Goal: Task Accomplishment & Management: Use online tool/utility

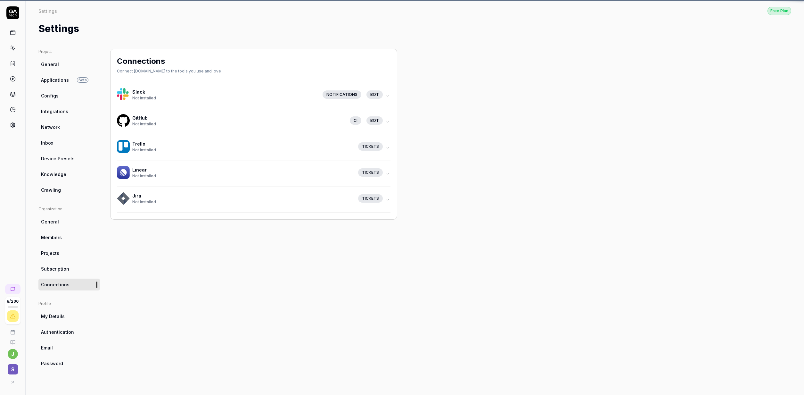
click at [73, 330] on link "Authentication" at bounding box center [68, 332] width 61 height 12
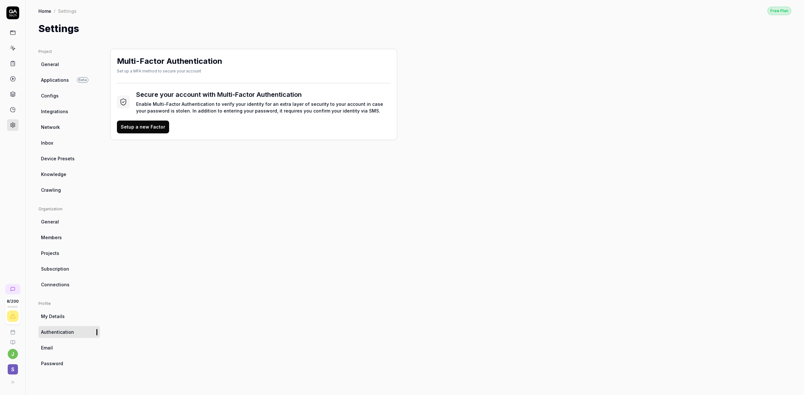
click at [62, 278] on link "Connections" at bounding box center [68, 284] width 61 height 12
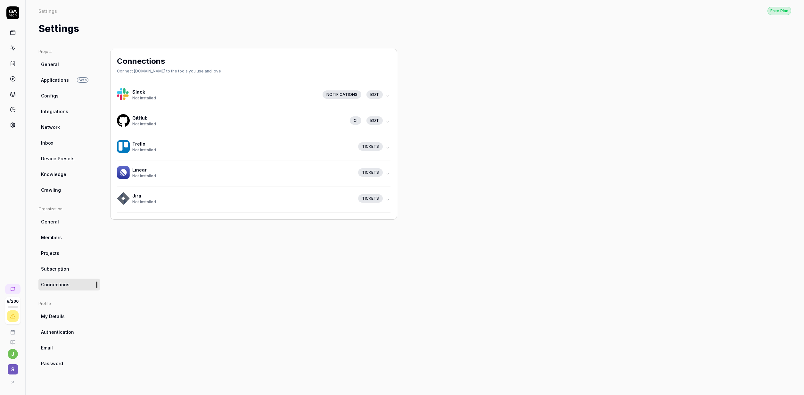
click at [57, 251] on span "Projects" at bounding box center [50, 252] width 18 height 7
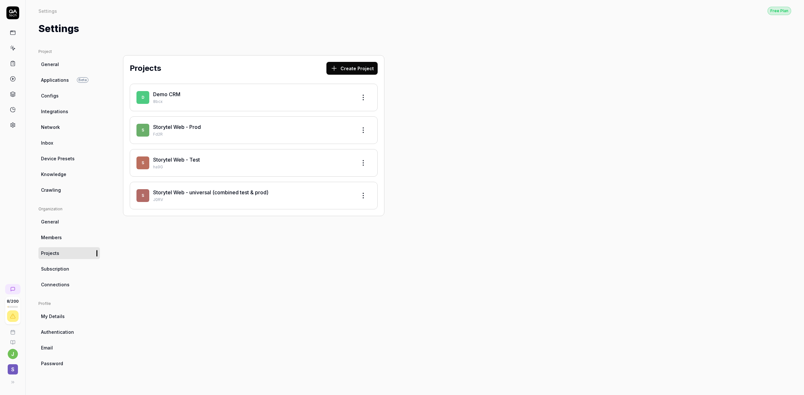
click at [188, 161] on link "Storytel Web - Test" at bounding box center [176, 159] width 47 height 6
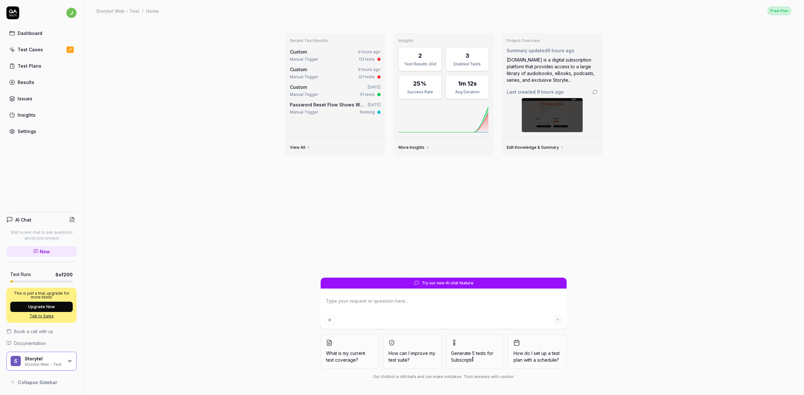
type textarea "*"
click at [20, 131] on div "Settings" at bounding box center [27, 131] width 19 height 7
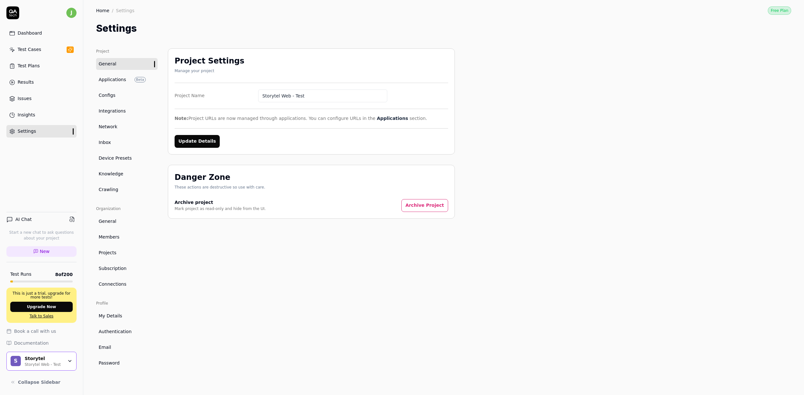
click at [115, 79] on span "Applications" at bounding box center [113, 79] width 28 height 7
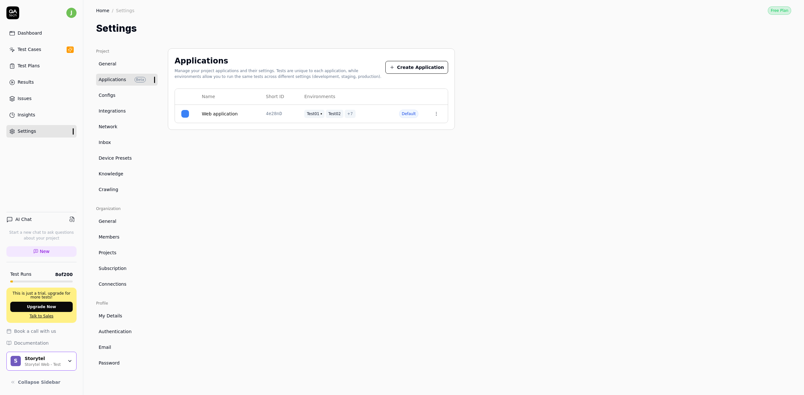
click at [115, 155] on link "Device Presets" at bounding box center [126, 158] width 61 height 12
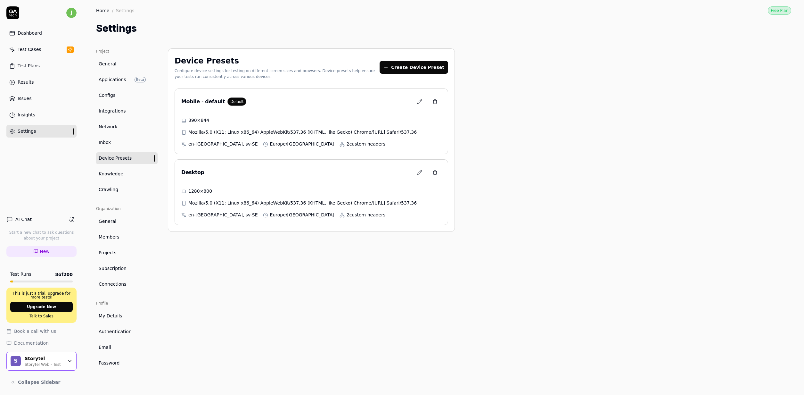
click at [418, 105] on button at bounding box center [419, 101] width 13 height 13
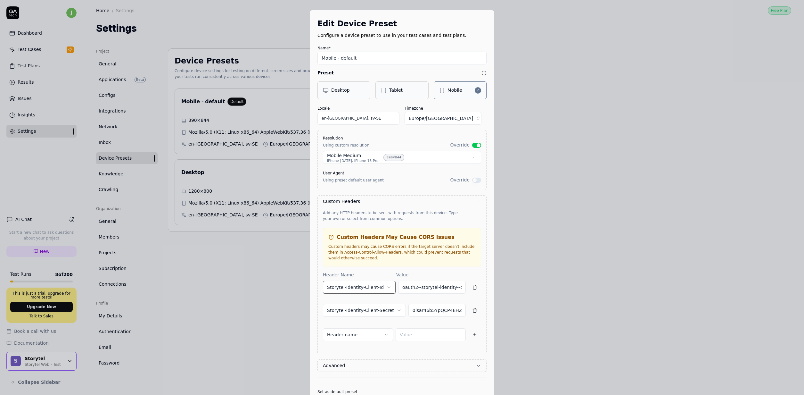
click at [360, 292] on button "Storytel-Identity-Client-Id" at bounding box center [359, 287] width 73 height 13
click at [421, 289] on div "**********" at bounding box center [402, 197] width 804 height 395
click at [429, 283] on input "oauth2--storytel-identity--qatech" at bounding box center [432, 287] width 68 height 13
click at [356, 312] on button "Storytel-Identity-Client-Secret" at bounding box center [364, 310] width 83 height 13
click at [441, 314] on div "**********" at bounding box center [402, 197] width 804 height 395
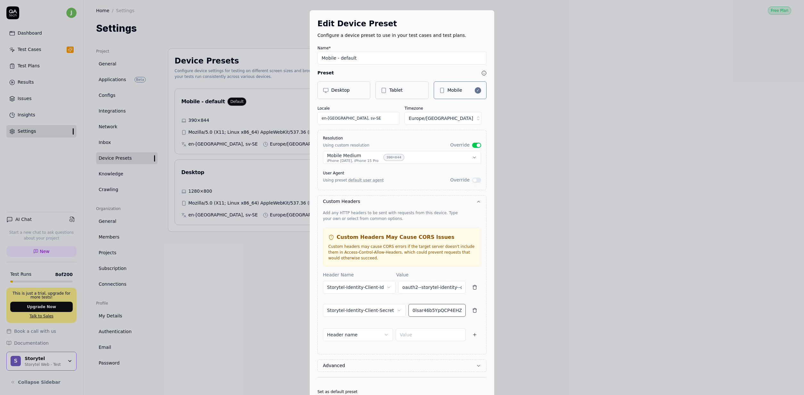
click at [442, 313] on input "0lsar46b5YpQCP4EHZi9cpD50cichp9B" at bounding box center [436, 310] width 57 height 13
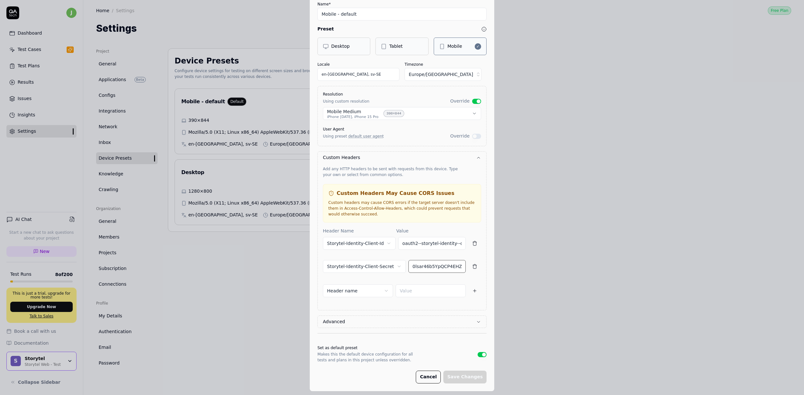
scroll to position [50, 0]
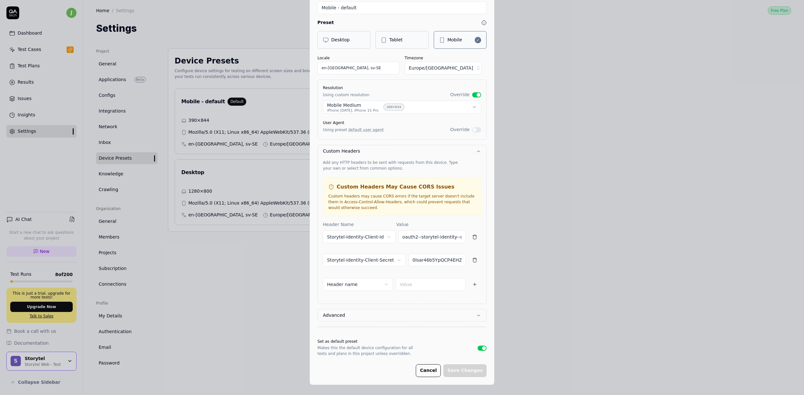
click at [371, 315] on button "Advanced" at bounding box center [402, 315] width 158 height 12
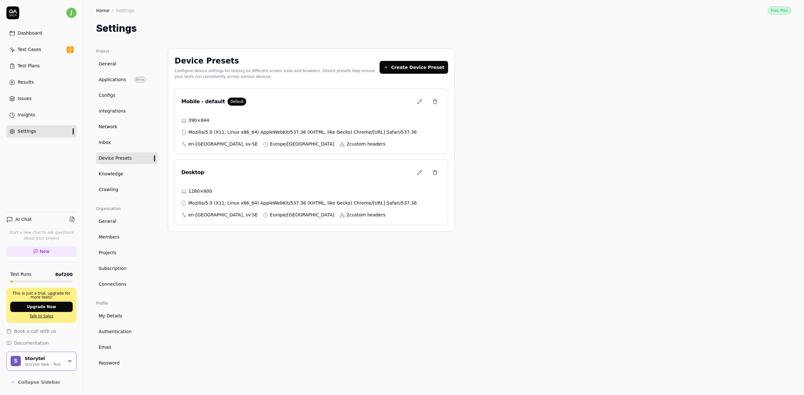
click at [266, 316] on body "j Dashboard Test Cases Test Plans Results Issues Insights Settings AI Chat Star…" at bounding box center [402, 197] width 804 height 395
click at [417, 101] on icon at bounding box center [419, 101] width 5 height 5
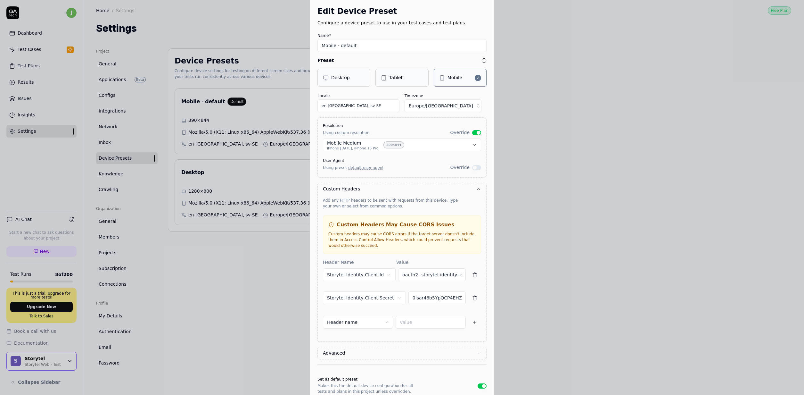
scroll to position [13, 0]
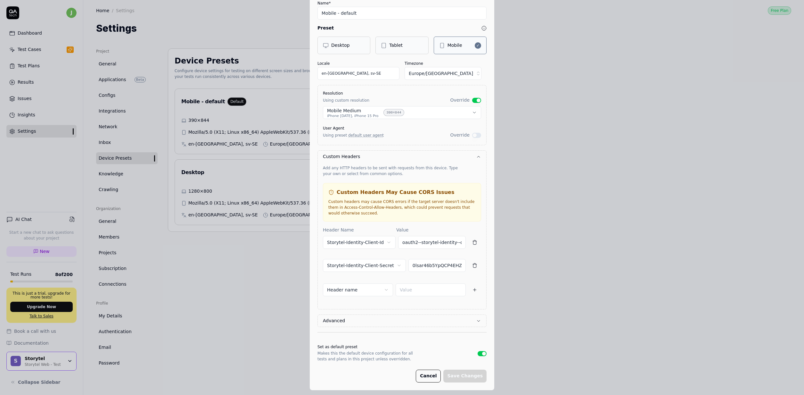
click at [473, 242] on icon "button" at bounding box center [474, 242] width 5 height 5
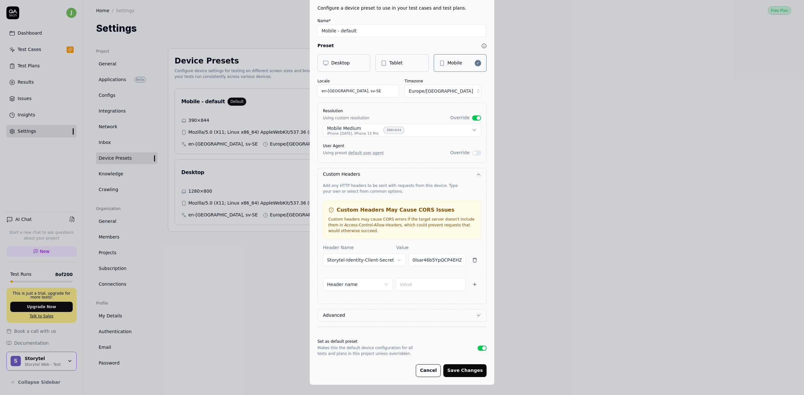
type input "0lsar46b5YpQCP4EHZi9cpD50cichp9B"
click at [473, 262] on icon "button" at bounding box center [474, 260] width 3 height 4
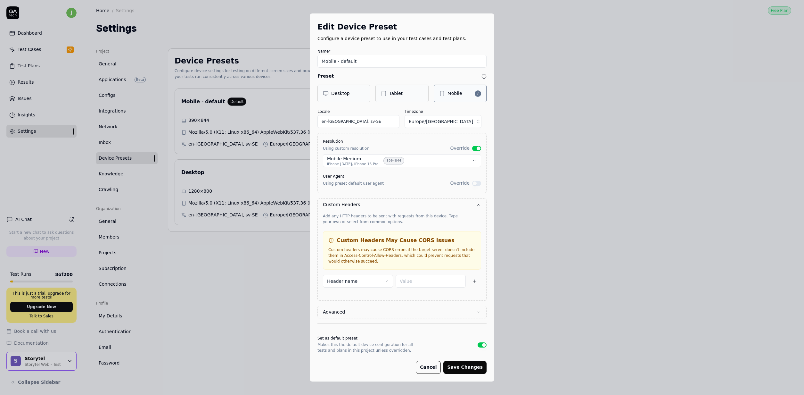
scroll to position [0, 0]
click at [464, 371] on button "Save Changes" at bounding box center [464, 367] width 43 height 13
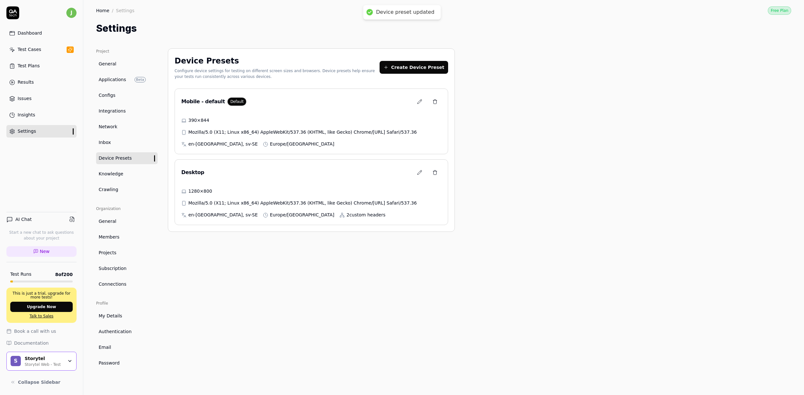
click at [418, 173] on icon at bounding box center [419, 172] width 5 height 5
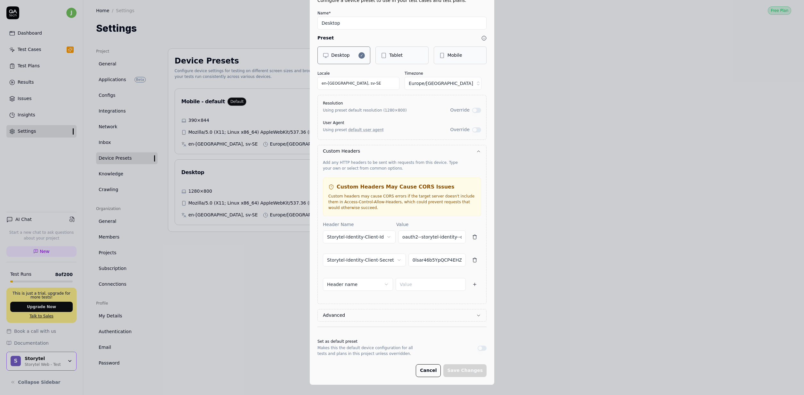
click at [475, 238] on button "button" at bounding box center [474, 236] width 13 height 13
type input "0lsar46b5YpQCP4EHZi9cpD50cichp9B"
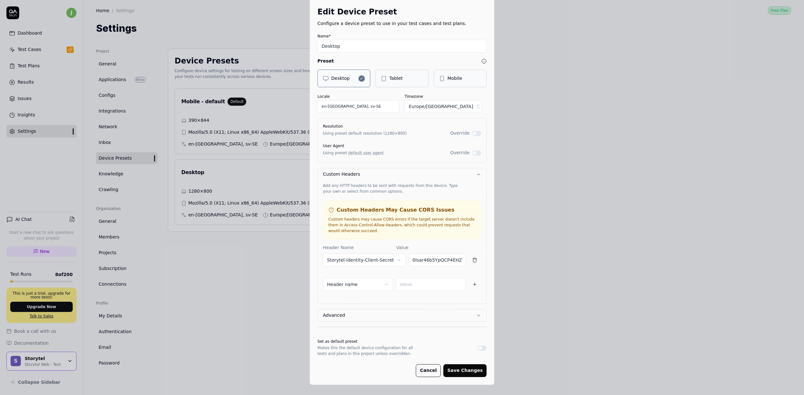
click at [473, 238] on div "Custom Headers May Cause CORS Issues Custom headers may cause CORS errors if th…" at bounding box center [402, 219] width 158 height 38
click at [472, 259] on icon "button" at bounding box center [474, 259] width 5 height 5
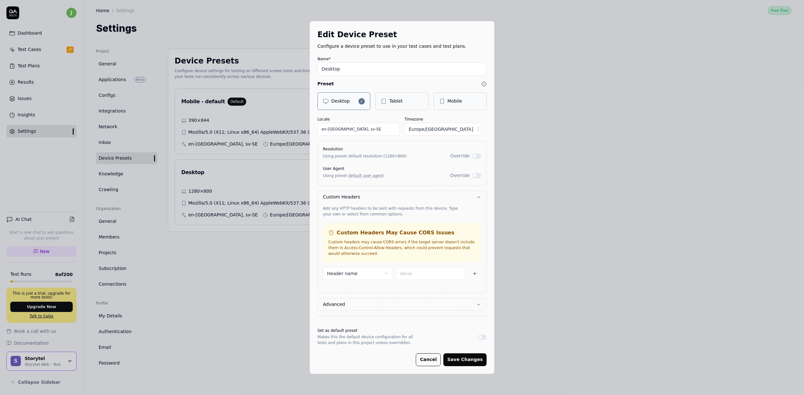
click at [476, 365] on button "Save Changes" at bounding box center [464, 359] width 43 height 13
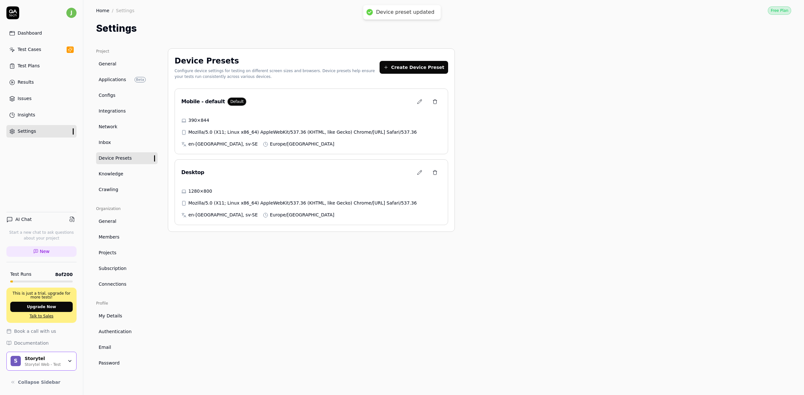
click at [129, 99] on link "Configs" at bounding box center [126, 95] width 61 height 12
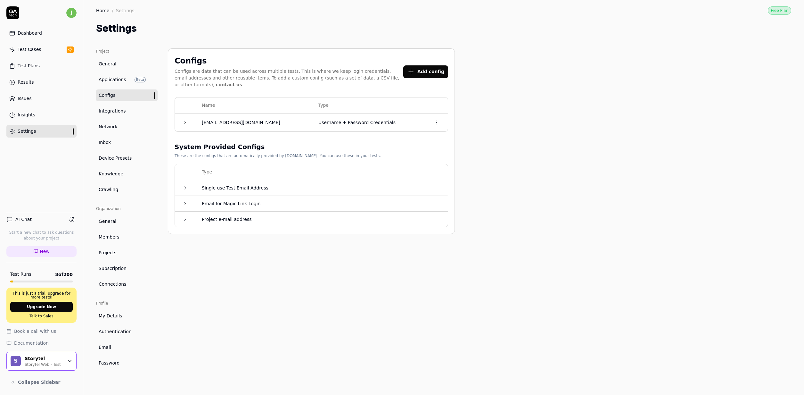
click at [127, 83] on link "Applications Beta" at bounding box center [126, 80] width 61 height 12
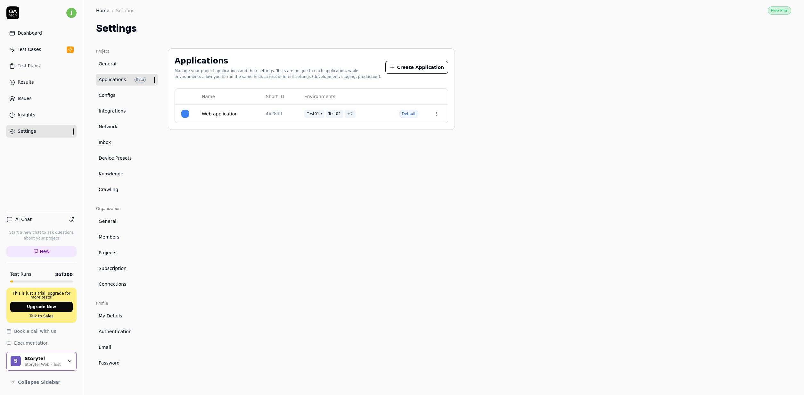
click at [376, 116] on div "Test01 Test02 +7" at bounding box center [345, 114] width 82 height 8
click at [442, 114] on td at bounding box center [436, 114] width 23 height 18
click at [436, 116] on html "j Dashboard Test Cases Test Plans Results Issues Insights Settings AI Chat Star…" at bounding box center [402, 197] width 804 height 395
drag, startPoint x: 301, startPoint y: 135, endPoint x: 293, endPoint y: 133, distance: 8.3
click at [301, 135] on html "j Dashboard Test Cases Test Plans Results Issues Insights Settings AI Chat Star…" at bounding box center [402, 197] width 804 height 395
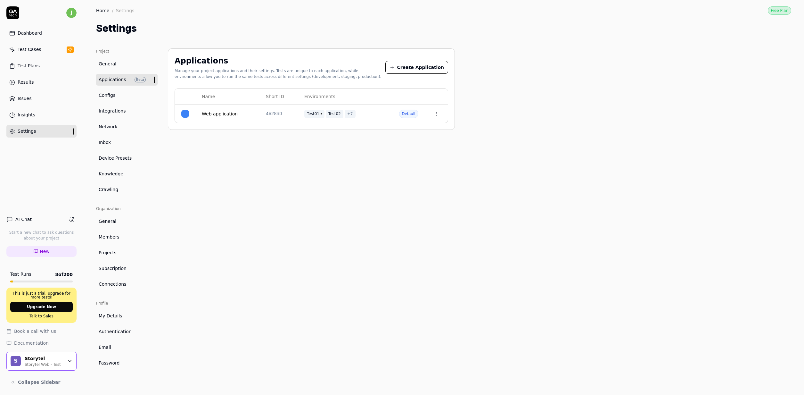
click at [221, 110] on link "Web application" at bounding box center [220, 113] width 36 height 7
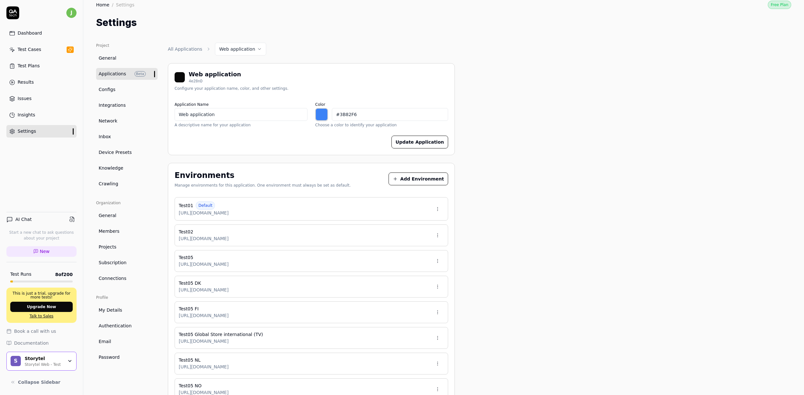
scroll to position [58, 0]
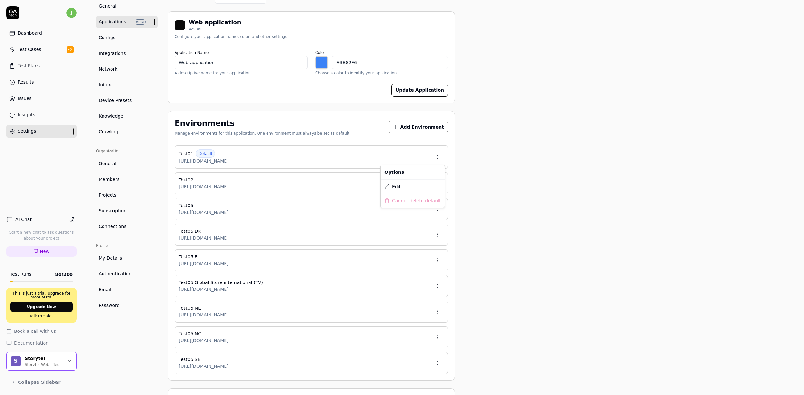
click at [434, 156] on html "j Dashboard Test Cases Test Plans Results Issues Insights Settings AI Chat Star…" at bounding box center [402, 197] width 804 height 395
click at [399, 189] on span "Edit" at bounding box center [396, 186] width 9 height 7
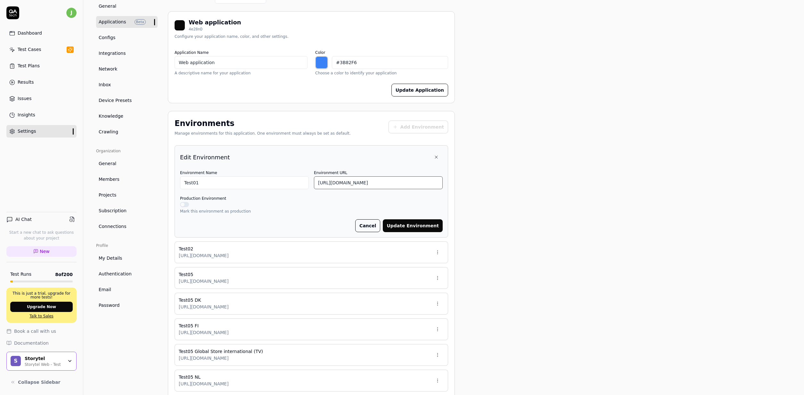
click at [398, 181] on input "https://test01.storytel.com" at bounding box center [378, 182] width 129 height 13
paste input "?Storytel-Identity-Client-Id=oauth2--storytel-identity--qatech&Storytel-Identit…"
drag, startPoint x: 345, startPoint y: 181, endPoint x: 183, endPoint y: 173, distance: 161.3
click at [314, 176] on input "https://test01.storytel.com?Storytel-Identity-Client-Id=oauth2--storytel-identi…" at bounding box center [378, 182] width 129 height 13
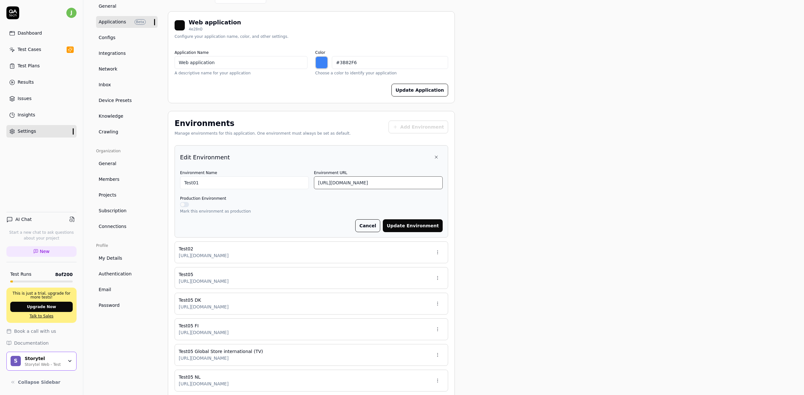
type input "https://test01.storytel.com?Storytel-Identity-Client-Id=oauth2--storytel-identi…"
click at [414, 225] on button "Update Environment" at bounding box center [413, 225] width 60 height 13
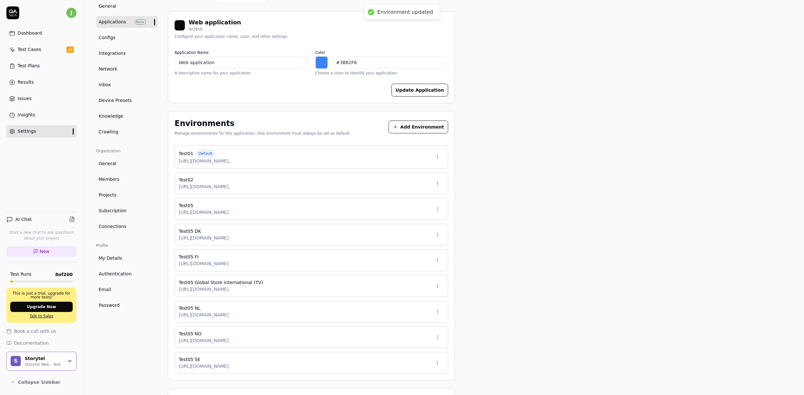
type input "*******"
click at [282, 186] on div "Test02 https://test02.storytel.com" at bounding box center [311, 183] width 273 height 22
click at [438, 183] on html "Environment updated j Dashboard Test Cases Test Plans Results Issues Insights S…" at bounding box center [402, 197] width 804 height 395
click at [411, 212] on div "Edit" at bounding box center [417, 213] width 51 height 14
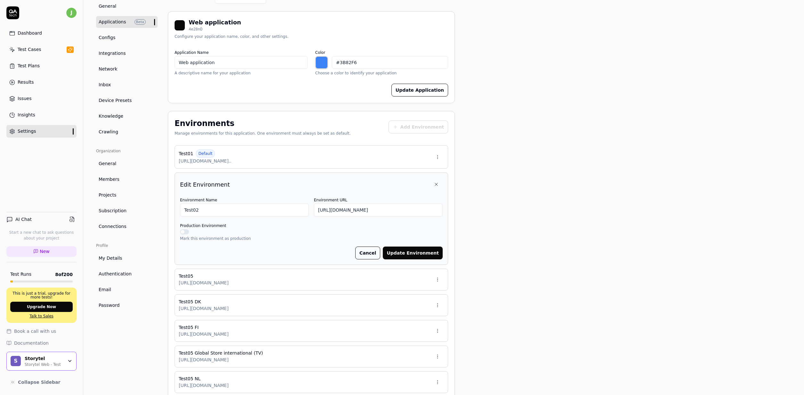
scroll to position [58, 0]
drag, startPoint x: 388, startPoint y: 214, endPoint x: 395, endPoint y: 215, distance: 6.8
click at [388, 214] on input "https://test02.storytel.com" at bounding box center [378, 209] width 129 height 13
paste input "?Storytel-Identity-Client-Id=oauth2--storytel-identity--qatech&Storytel-Identit…"
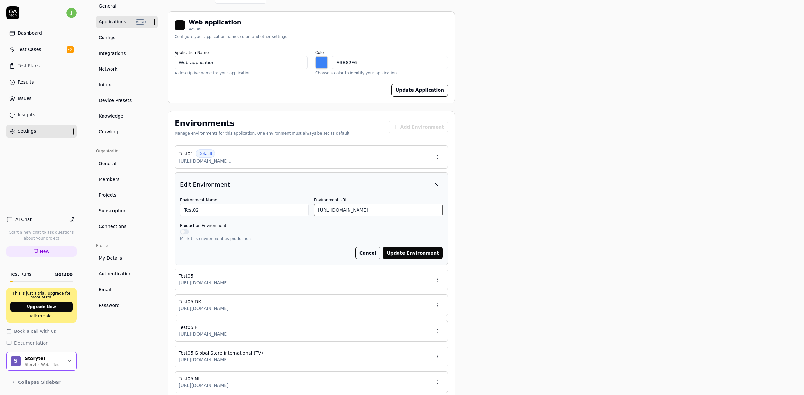
type input "https://test02.storytel.com?Storytel-Identity-Client-Id=oauth2--storytel-identi…"
click at [420, 252] on button "Update Environment" at bounding box center [413, 252] width 60 height 13
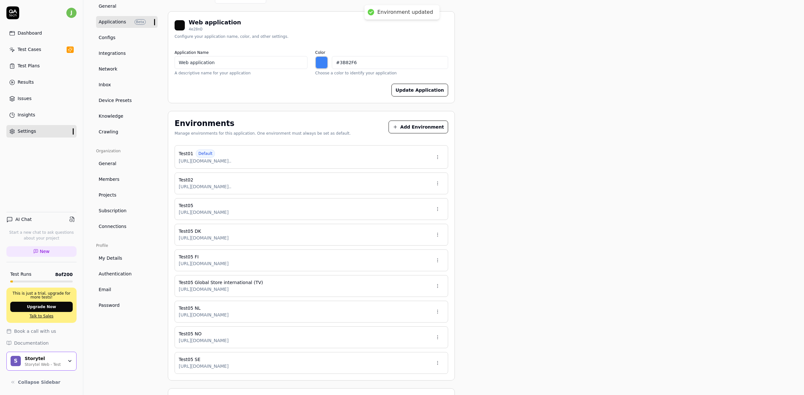
type input "*******"
click at [436, 213] on html "Environment updated j Dashboard Test Cases Test Plans Results Issues Insights S…" at bounding box center [402, 197] width 804 height 395
click at [412, 235] on div "Edit" at bounding box center [417, 239] width 51 height 14
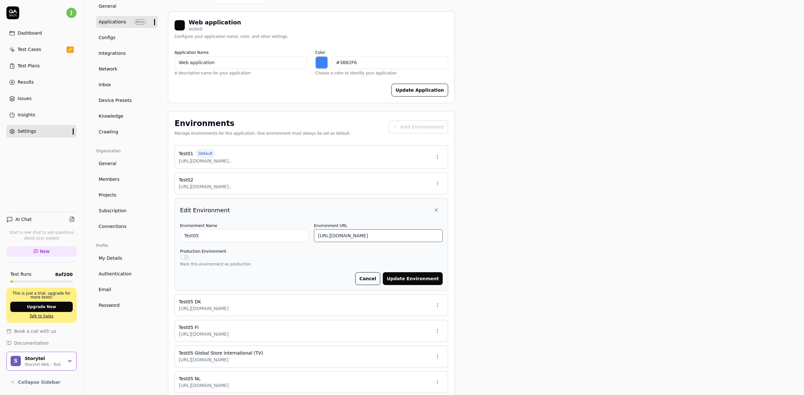
click at [402, 236] on input "https://test05.storytel.com" at bounding box center [378, 235] width 129 height 13
paste input "?Storytel-Identity-Client-Id=oauth2--storytel-identity--qatech&Storytel-Identit…"
type input "https://test05.storytel.com?Storytel-Identity-Client-Id=oauth2--storytel-identi…"
click at [413, 277] on button "Update Environment" at bounding box center [413, 278] width 60 height 13
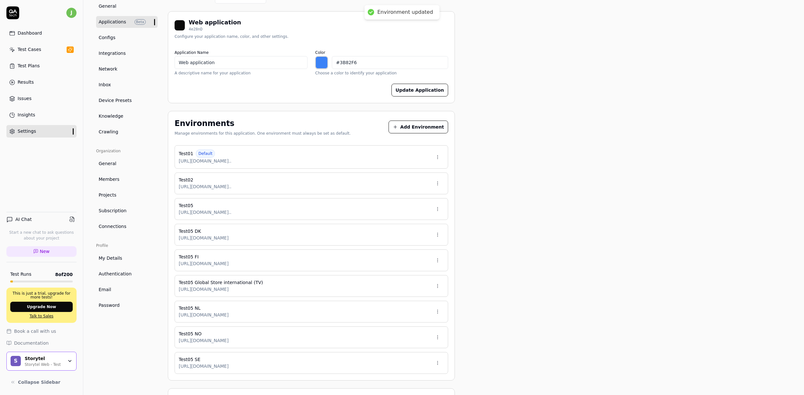
type input "*******"
click at [440, 237] on html "Environment updated j Dashboard Test Cases Test Plans Results Issues Insights S…" at bounding box center [402, 197] width 804 height 395
click at [435, 269] on div "Edit" at bounding box center [417, 264] width 51 height 14
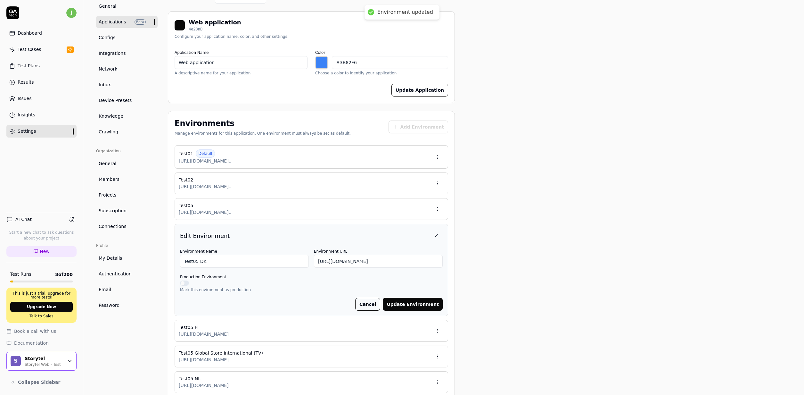
scroll to position [58, 0]
drag, startPoint x: 400, startPoint y: 256, endPoint x: 407, endPoint y: 262, distance: 9.8
click at [400, 256] on input "https://test05.storytel.com/dk" at bounding box center [378, 261] width 129 height 13
click at [408, 263] on input "https://test05.storytel.com/dk" at bounding box center [378, 261] width 129 height 13
paste input "?Storytel-Identity-Client-Id=oauth2--storytel-identity--qatech&Storytel-Identit…"
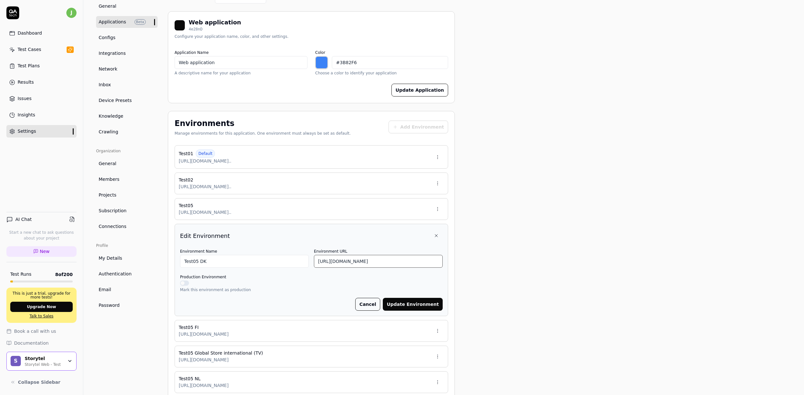
scroll to position [0, 235]
type input "https://test05.storytel.com/dk?Storytel-Identity-Client-Id=oauth2--storytel-ide…"
click at [418, 297] on form "Environment Name Test05 DK Environment URL https://test05.storytel.com/dk?Story…" at bounding box center [311, 278] width 263 height 63
click at [420, 302] on button "Update Environment" at bounding box center [413, 303] width 60 height 13
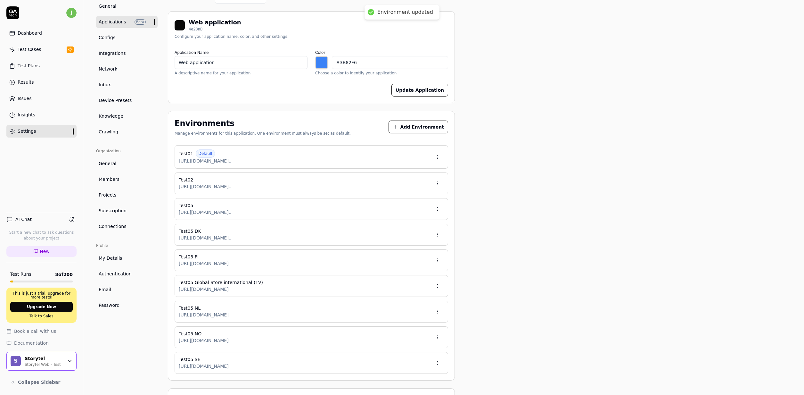
type input "*******"
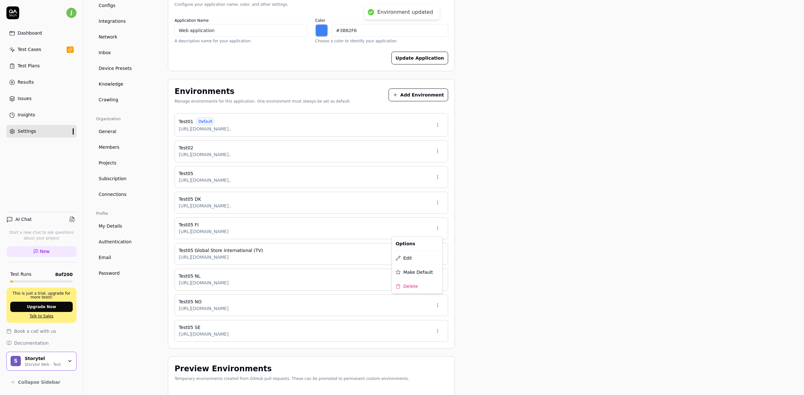
click at [438, 228] on html "Environment updated j Dashboard Test Cases Test Plans Results Issues Insights S…" at bounding box center [402, 197] width 804 height 395
click at [417, 254] on div "Edit" at bounding box center [417, 258] width 51 height 14
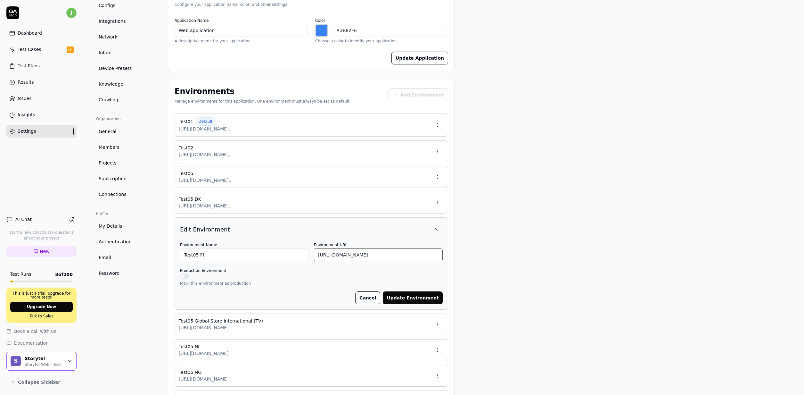
click at [396, 251] on input "https://test05.storytel.com/fi" at bounding box center [378, 254] width 129 height 13
paste input "?Storytel-Identity-Client-Id=oauth2--storytel-identity--qatech&Storytel-Identit…"
type input "https://test05.storytel.com/fi?Storytel-Identity-Client-Id=oauth2--storytel-ide…"
click at [411, 293] on button "Update Environment" at bounding box center [413, 297] width 60 height 13
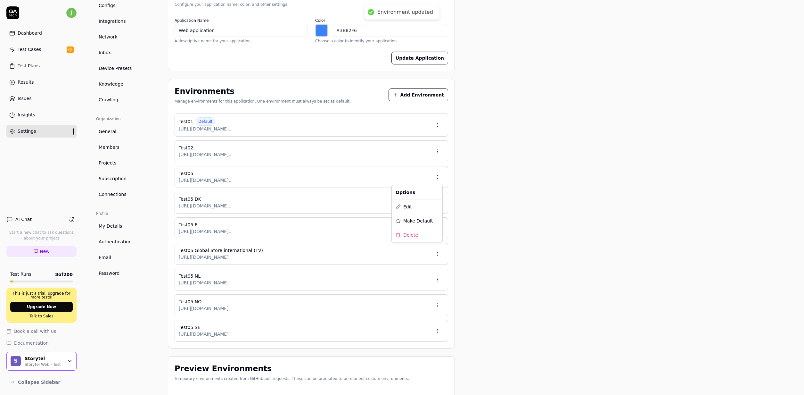
click at [442, 178] on html "Environment updated j Dashboard Test Cases Test Plans Results Issues Insights S…" at bounding box center [402, 197] width 804 height 395
click at [426, 218] on span "Make Default" at bounding box center [417, 220] width 29 height 7
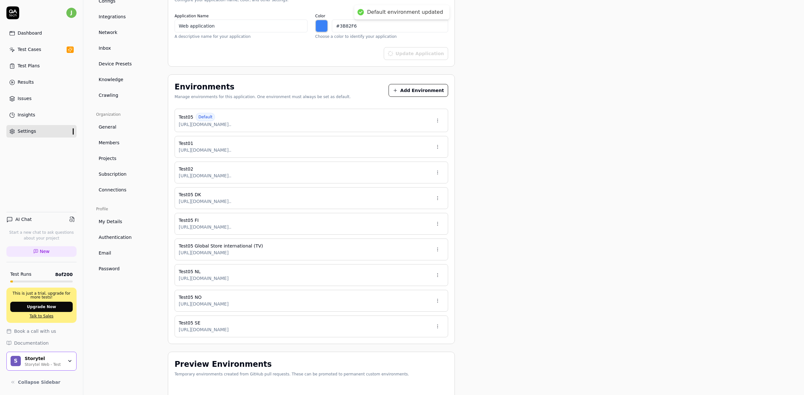
type input "*******"
click at [441, 273] on html "Default environment updated j Dashboard Test Cases Test Plans Results Issues In…" at bounding box center [402, 197] width 804 height 395
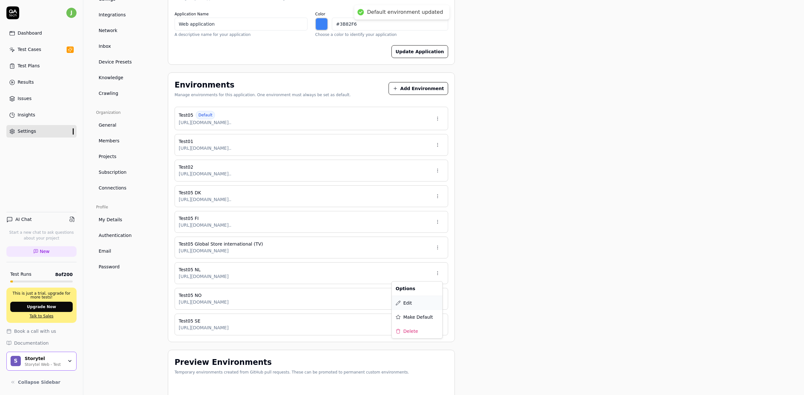
click at [417, 304] on div "Edit" at bounding box center [417, 303] width 51 height 14
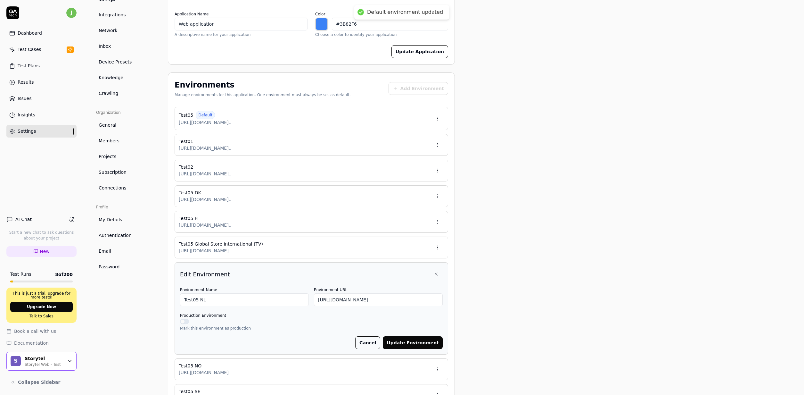
scroll to position [96, 0]
click at [395, 303] on input "https://test05.storytel.com/nl" at bounding box center [378, 299] width 129 height 13
paste input "?Storytel-Identity-Client-Id=oauth2--storytel-identity--qatech&Storytel-Identit…"
type input "https://test05.storytel.com/nl?Storytel-Identity-Client-Id=oauth2--storytel-ide…"
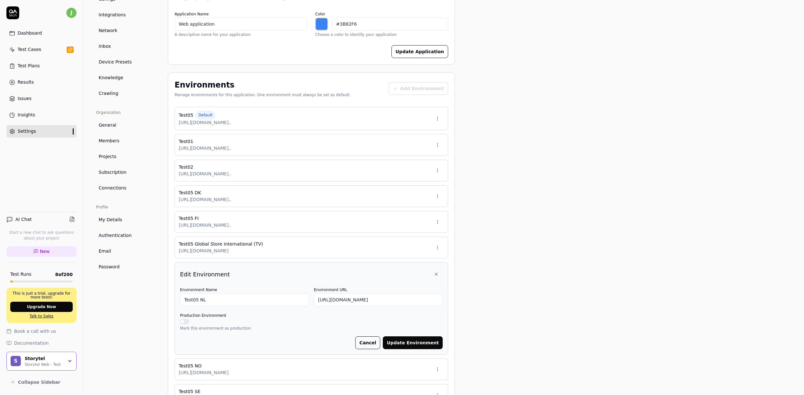
click at [415, 340] on button "Update Environment" at bounding box center [413, 342] width 60 height 13
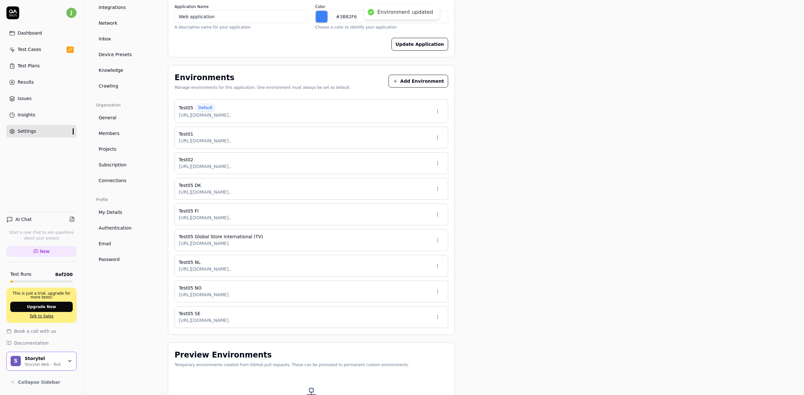
type input "*******"
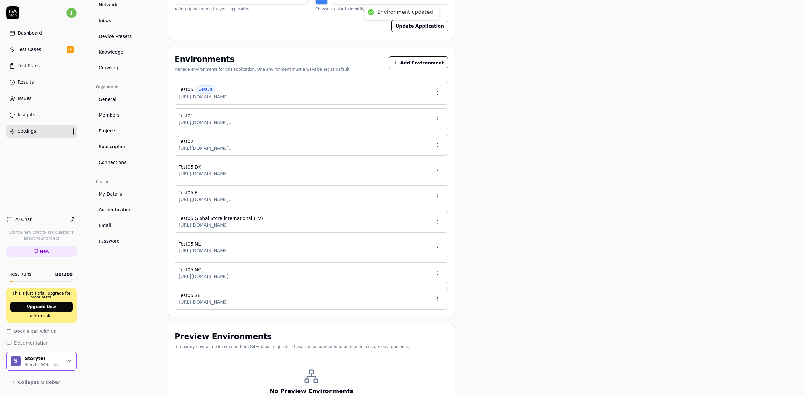
click at [440, 227] on html "Environment updated j Dashboard Test Cases Test Plans Results Issues Insights S…" at bounding box center [402, 197] width 804 height 395
click at [422, 254] on div "Edit" at bounding box center [417, 251] width 51 height 14
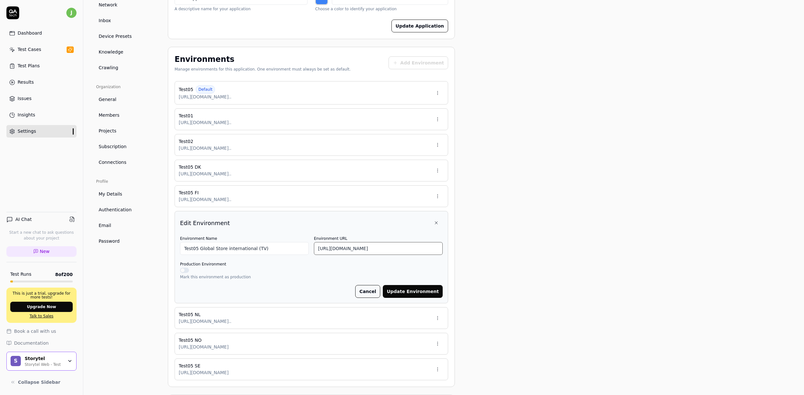
click at [405, 249] on input "https://test05.storytel.com/tv" at bounding box center [378, 248] width 129 height 13
paste input "?Storytel-Identity-Client-Id=oauth2--storytel-identity--qatech&Storytel-Identit…"
type input "https://test05.storytel.com/tv?Storytel-Identity-Client-Id=oauth2--storytel-ide…"
click at [424, 291] on button "Update Environment" at bounding box center [413, 291] width 60 height 13
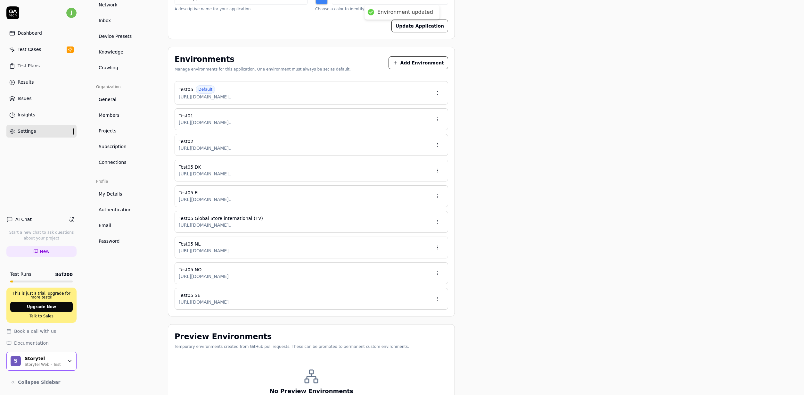
type input "*******"
click at [442, 275] on html "Environment updated j Dashboard Test Cases Test Plans Results Issues Insights S…" at bounding box center [402, 197] width 804 height 395
click at [418, 301] on div "Edit" at bounding box center [417, 303] width 51 height 14
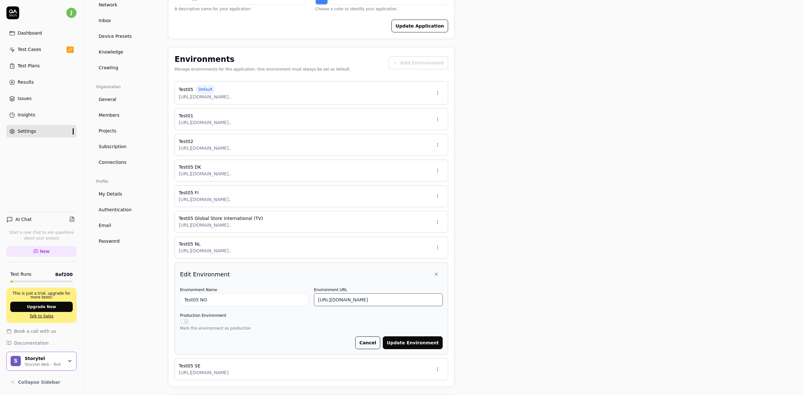
click at [399, 295] on input "https://test05.storytel.com/NO" at bounding box center [378, 299] width 129 height 13
click at [400, 297] on input "https://test05.storytel.com/NO" at bounding box center [378, 299] width 129 height 13
paste input "?Storytel-Identity-Client-Id=oauth2--storytel-identity--qatech&Storytel-Identit…"
type input "https://test05.storytel.com/NO?Storytel-Identity-Client-Id=oauth2--storytel-ide…"
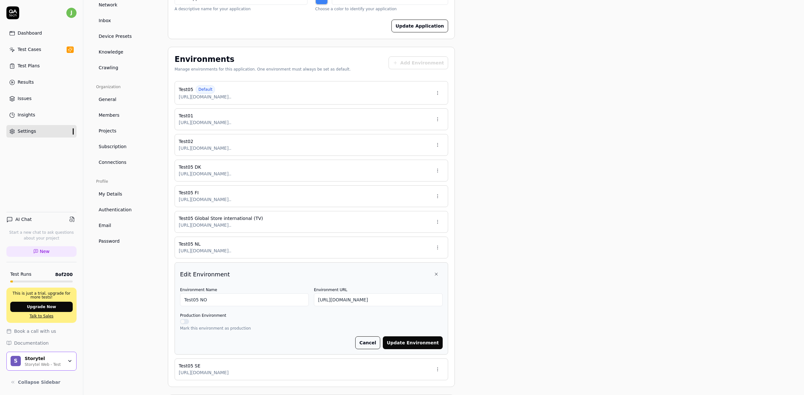
click at [415, 346] on button "Update Environment" at bounding box center [413, 342] width 60 height 13
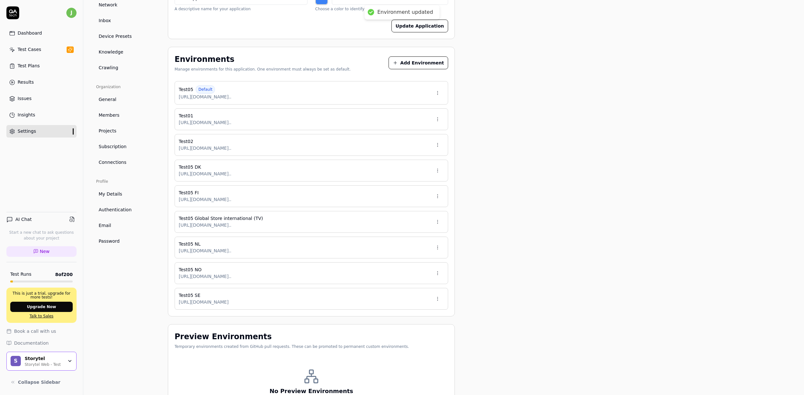
type input "*******"
click at [441, 301] on html "Environment updated j Dashboard Test Cases Test Plans Results Issues Insights S…" at bounding box center [402, 197] width 804 height 395
click at [414, 329] on div "Edit" at bounding box center [417, 328] width 51 height 14
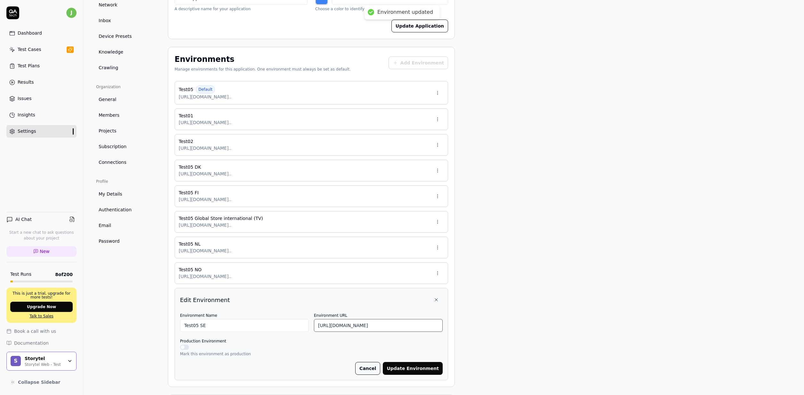
click at [392, 322] on input "https://test05.storytel.com/se" at bounding box center [378, 325] width 129 height 13
click at [393, 324] on input "https://test05.storytel.com/se" at bounding box center [378, 325] width 129 height 13
paste input "?Storytel-Identity-Client-Id=oauth2--storytel-identity--qatech&Storytel-Identit…"
type input "https://test05.storytel.com/se?Storytel-Identity-Client-Id=oauth2--storytel-ide…"
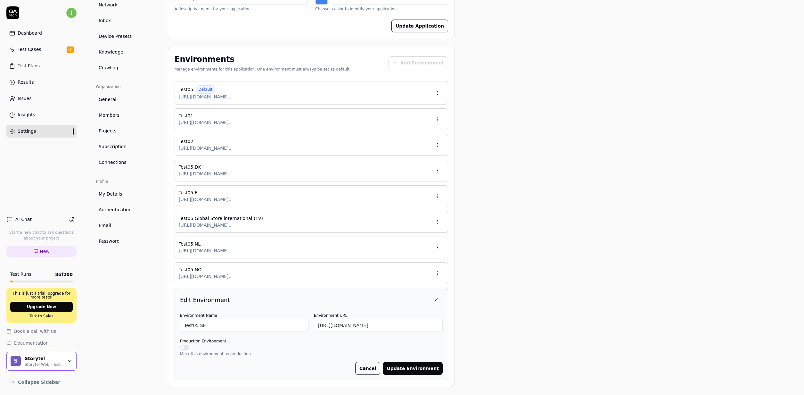
click at [408, 363] on button "Update Environment" at bounding box center [413, 368] width 60 height 13
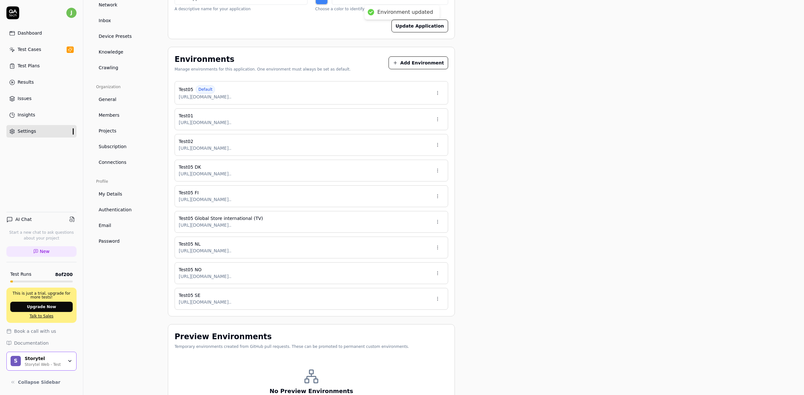
type input "*******"
click at [474, 288] on div "Project General Applications Beta Configs Integrations Network Inbox Device Pre…" at bounding box center [443, 182] width 695 height 511
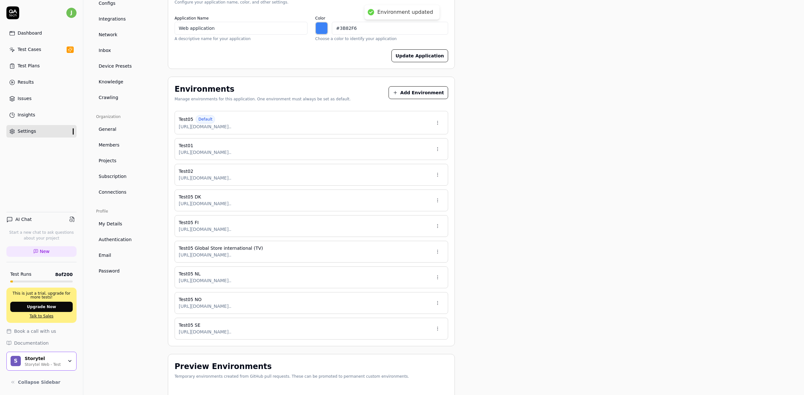
scroll to position [32, 0]
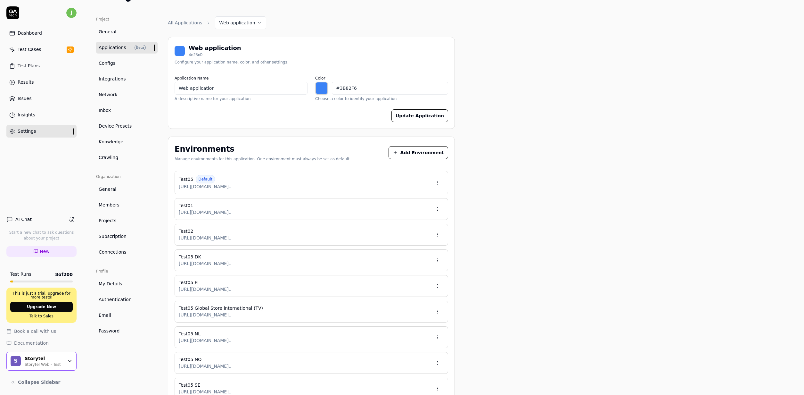
click at [41, 48] on div "Test Cases" at bounding box center [30, 49] width 24 height 7
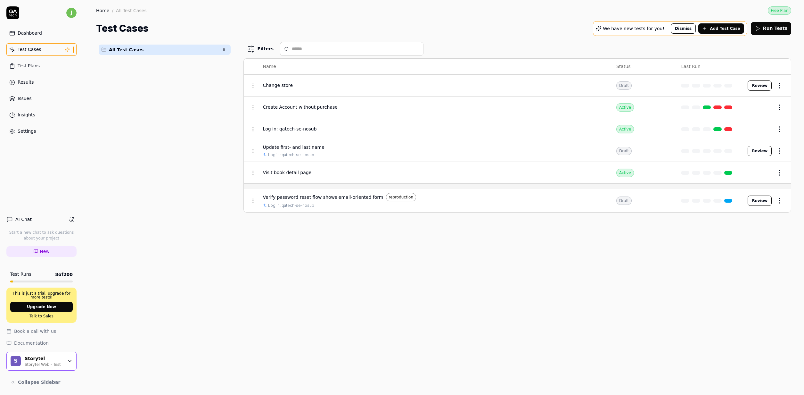
click at [305, 129] on span "Log in: qatech-se-nosub" at bounding box center [290, 129] width 54 height 7
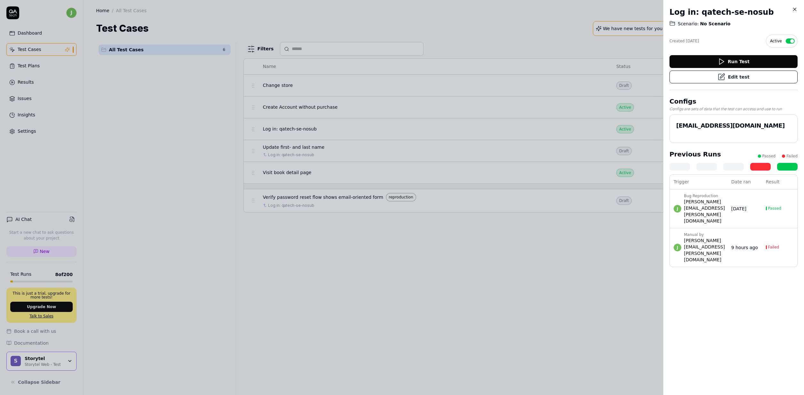
click at [721, 75] on icon at bounding box center [721, 77] width 8 height 8
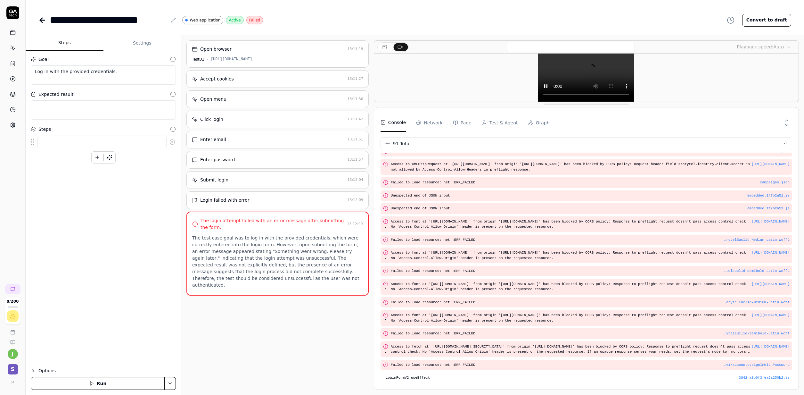
scroll to position [1345, 0]
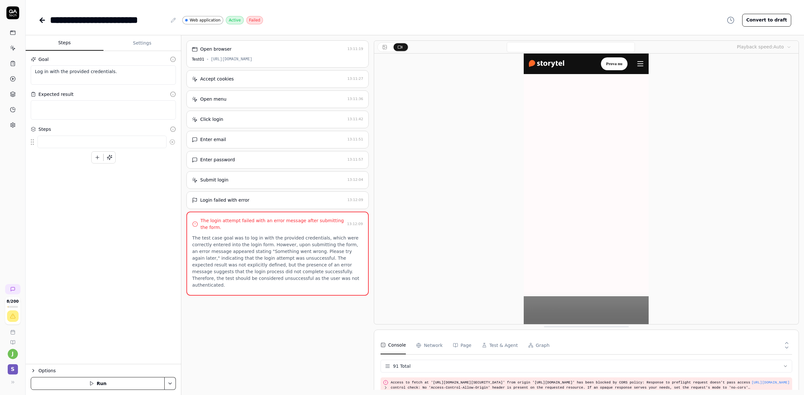
click at [170, 381] on html "**********" at bounding box center [402, 197] width 804 height 395
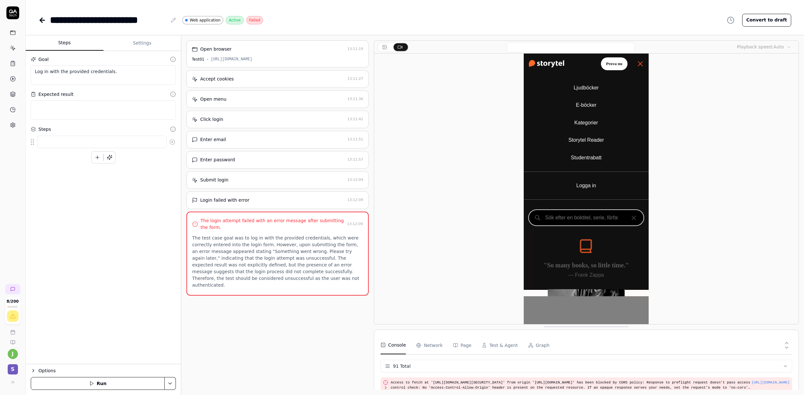
click at [170, 381] on html "**********" at bounding box center [402, 197] width 804 height 395
click at [79, 379] on button "Run" at bounding box center [98, 383] width 134 height 13
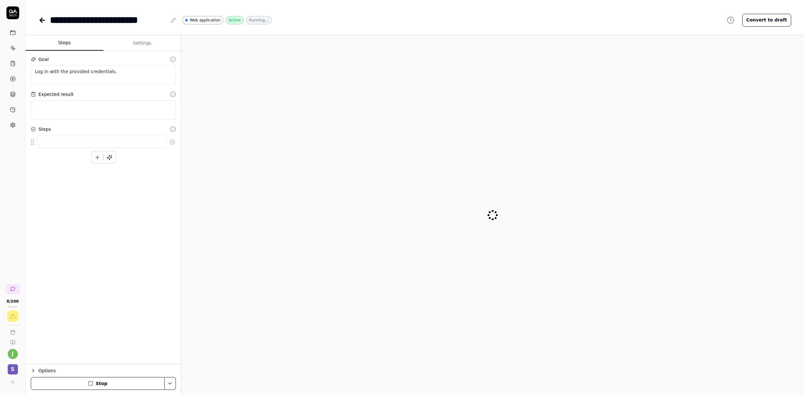
type textarea "*"
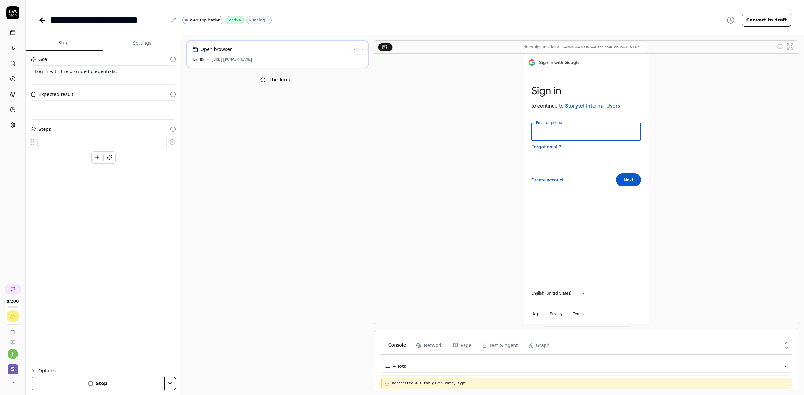
scroll to position [11, 0]
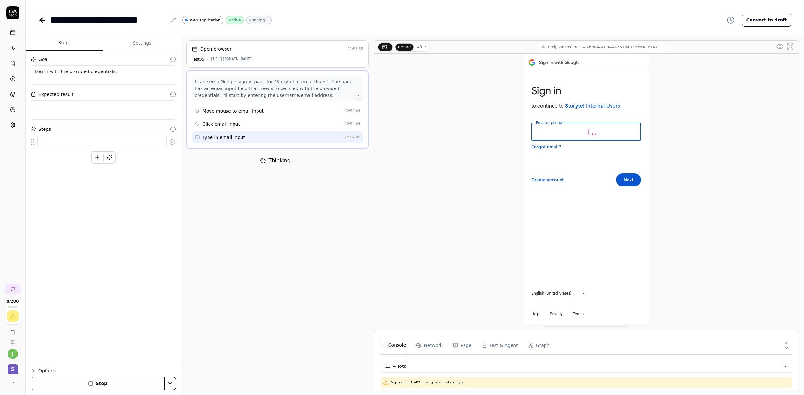
click at [252, 61] on div "[URL][DOMAIN_NAME]" at bounding box center [232, 59] width 42 height 6
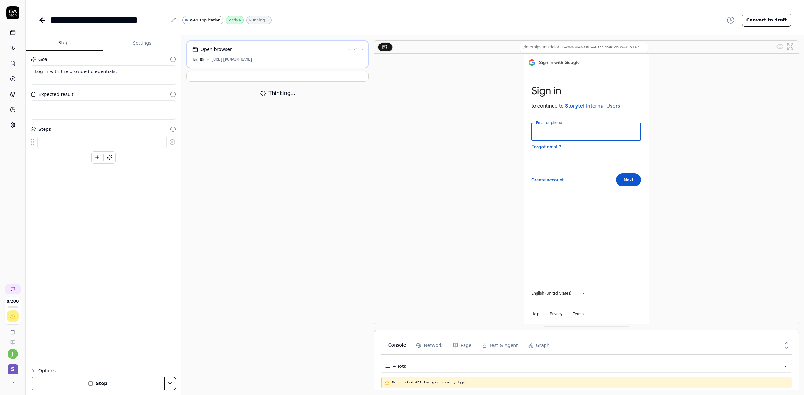
click at [253, 60] on div "[URL][DOMAIN_NAME]" at bounding box center [232, 60] width 42 height 6
click at [299, 228] on div "Open browser 22:53:55 Test05 https://test05.storytel.com/?Storytel-Identity-Cli…" at bounding box center [277, 214] width 182 height 349
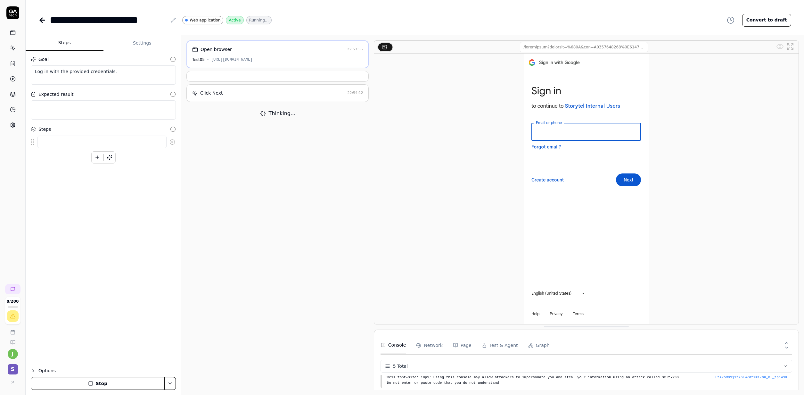
scroll to position [29, 0]
click at [8, 125] on link at bounding box center [13, 125] width 12 height 12
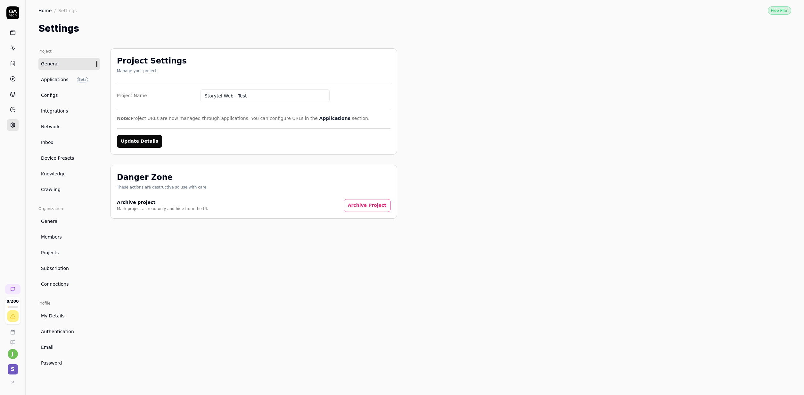
click at [342, 384] on div "Project General Applications Beta Configs Integrations Network Inbox Device Pre…" at bounding box center [415, 215] width 778 height 359
click at [422, 357] on div "Project General Applications Beta Configs Integrations Network Inbox Device Pre…" at bounding box center [414, 214] width 753 height 333
click at [250, 246] on div "Project Settings Manage your project Project Name Storytel Web - Test Note: Pro…" at bounding box center [253, 214] width 287 height 333
click at [60, 95] on link "Configs" at bounding box center [68, 95] width 61 height 12
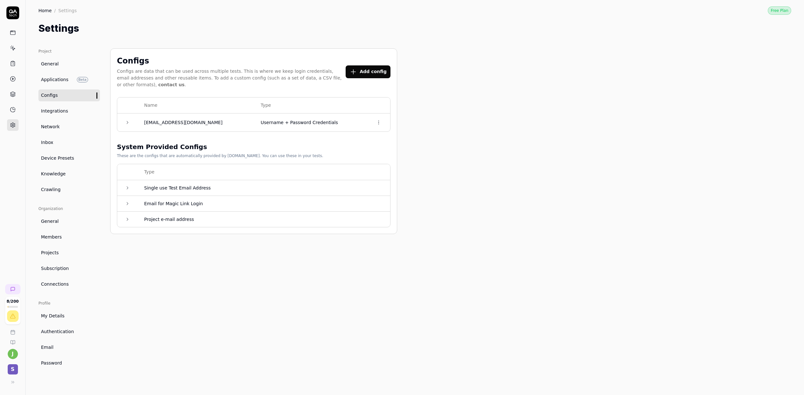
drag, startPoint x: 57, startPoint y: 79, endPoint x: 68, endPoint y: 105, distance: 28.8
click at [57, 79] on span "Applications" at bounding box center [55, 79] width 28 height 7
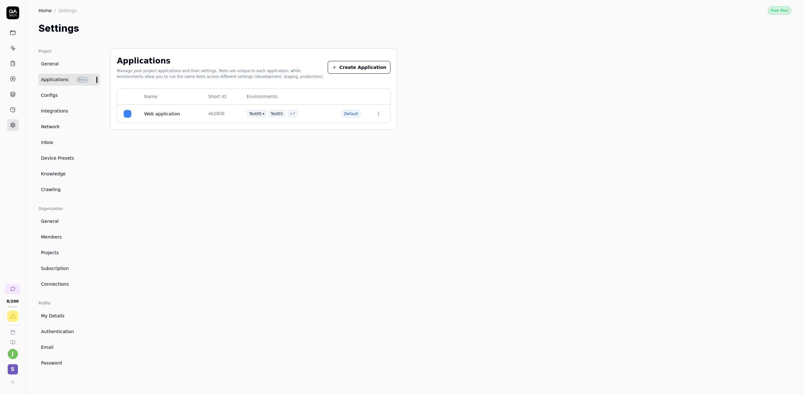
click at [181, 114] on div "Web application" at bounding box center [169, 113] width 51 height 7
click at [167, 115] on link "Web application" at bounding box center [162, 113] width 36 height 7
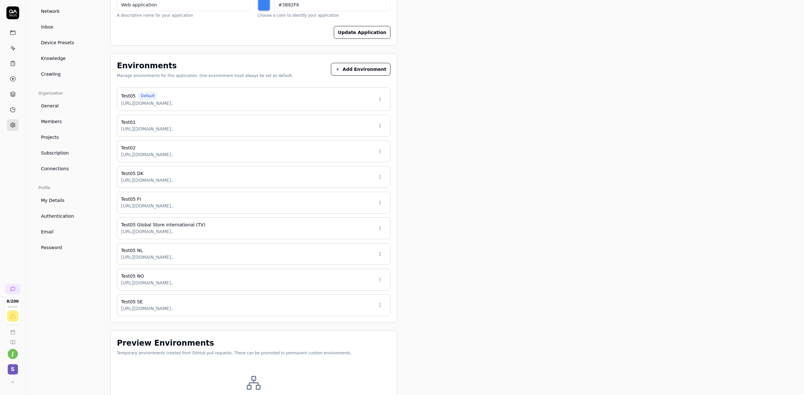
scroll to position [115, 0]
click at [378, 102] on html "8 / 200 j S Home / Settings Free Plan Home / Settings Free Plan Settings Projec…" at bounding box center [402, 197] width 804 height 395
click at [332, 126] on div "Edit" at bounding box center [355, 129] width 64 height 14
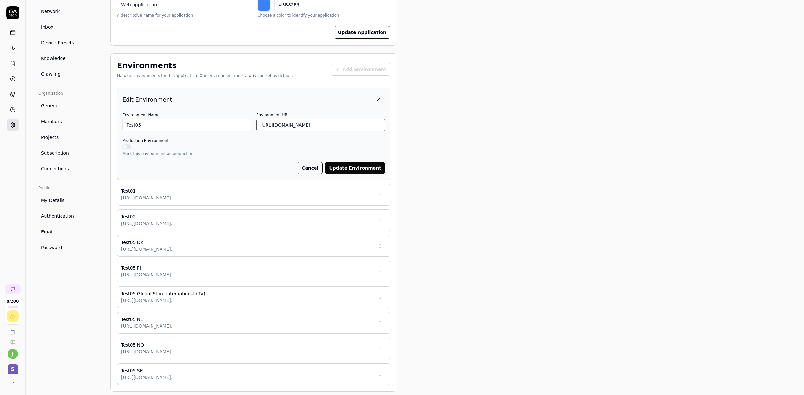
click at [320, 122] on input "https://test05.storytel.com?Storytel-Identity-Client-Id=oauth2--storytel-identi…" at bounding box center [320, 124] width 129 height 13
type input "*******"
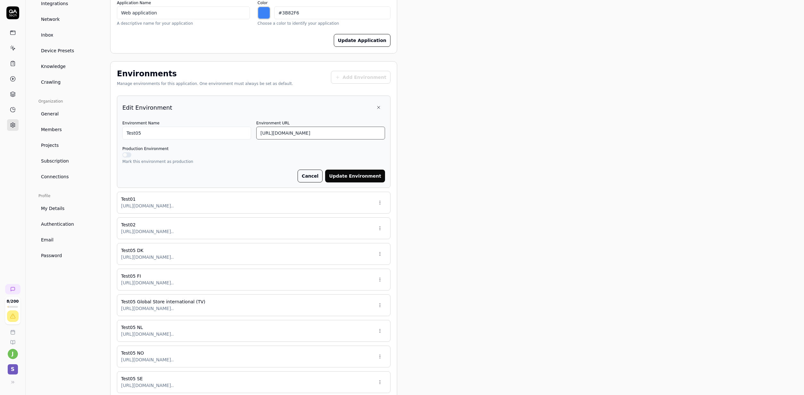
scroll to position [83, 0]
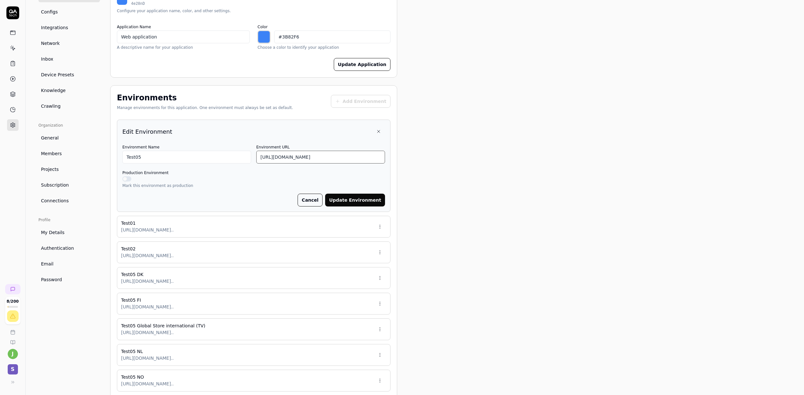
click at [292, 159] on input "https://test05.storytel.com?Storytel-Identity-Client-Id=oauth2--storytel-identi…" at bounding box center [320, 157] width 129 height 13
click at [449, 199] on div "Project General Applications Beta Configs Integrations Network Inbox Device Pre…" at bounding box center [414, 255] width 753 height 580
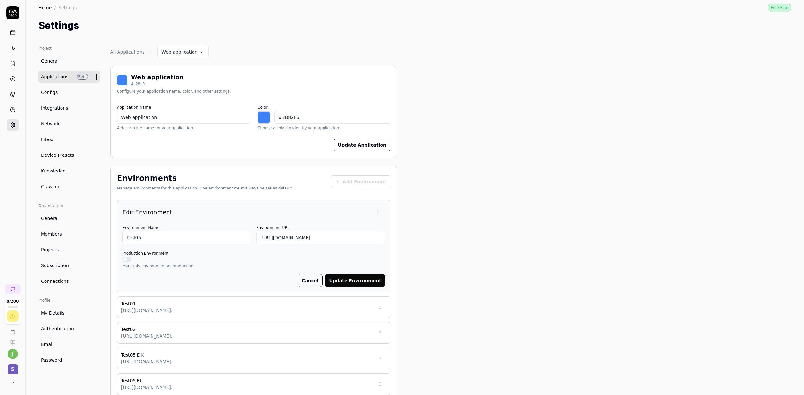
scroll to position [0, 0]
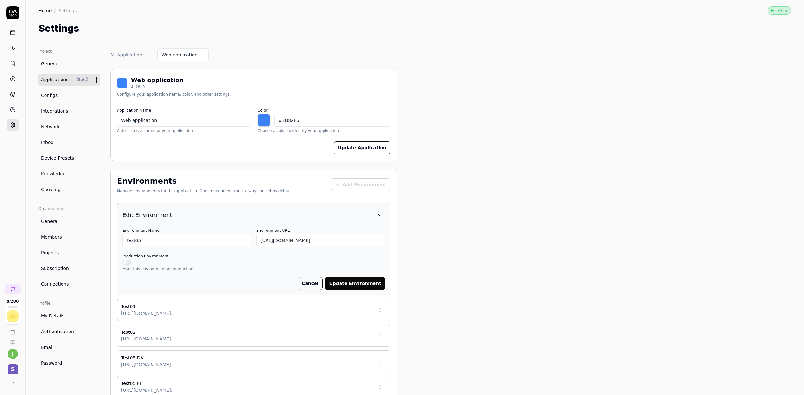
click at [14, 52] on link at bounding box center [13, 48] width 12 height 12
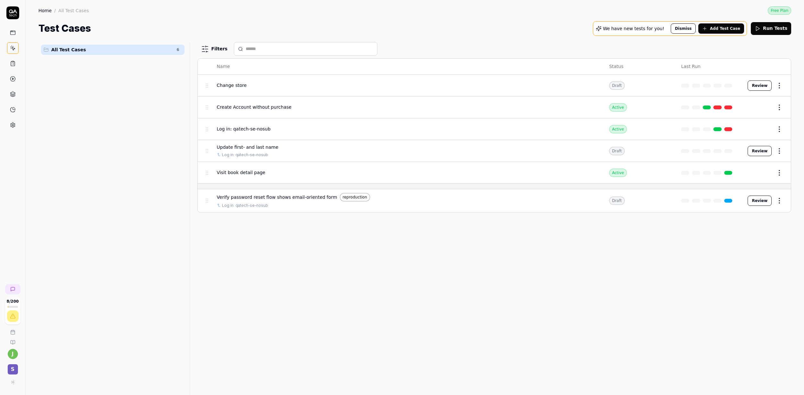
click at [278, 131] on div "Log in: qatech-se-nosub" at bounding box center [406, 129] width 379 height 7
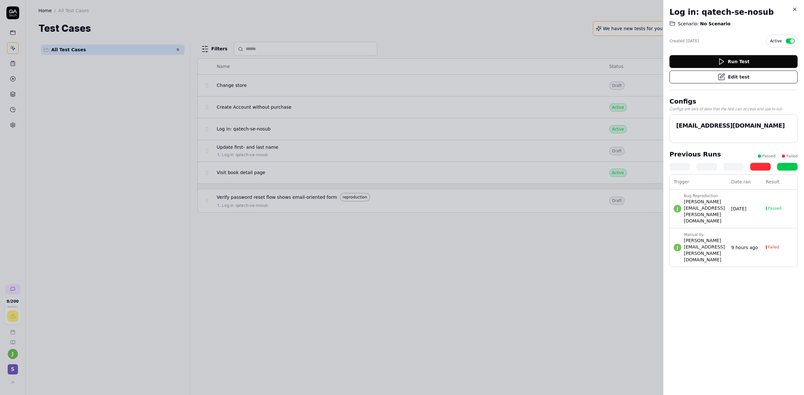
click at [738, 80] on button "Edit test" at bounding box center [733, 76] width 128 height 13
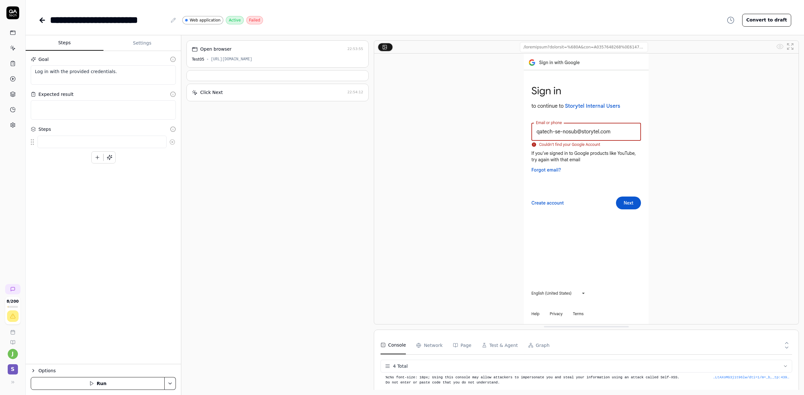
scroll to position [16, 0]
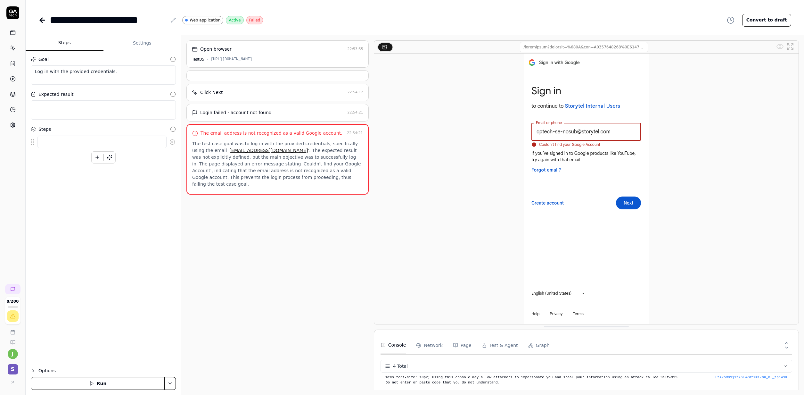
click at [244, 58] on div "[URL][DOMAIN_NAME]" at bounding box center [232, 59] width 42 height 6
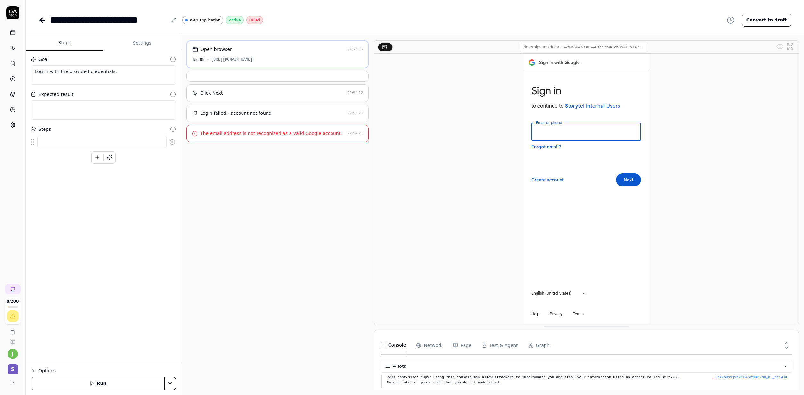
click at [120, 379] on button "Run" at bounding box center [98, 383] width 134 height 13
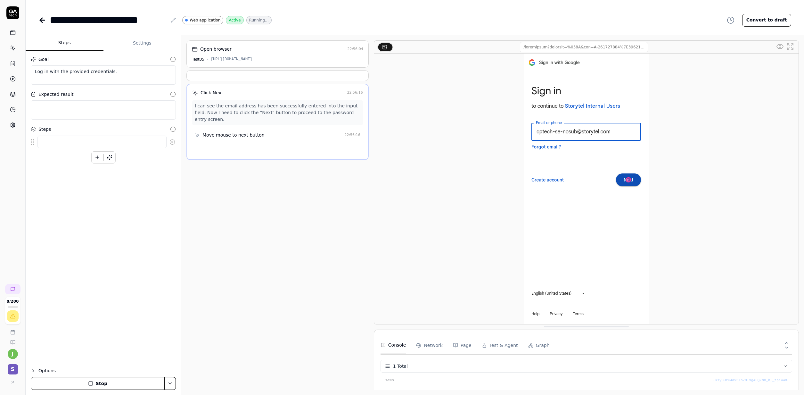
click at [321, 56] on div "Open browser 22:56:04 Test05 https://test05.storytel.com/?Storytel-Identity-Cli…" at bounding box center [277, 53] width 182 height 27
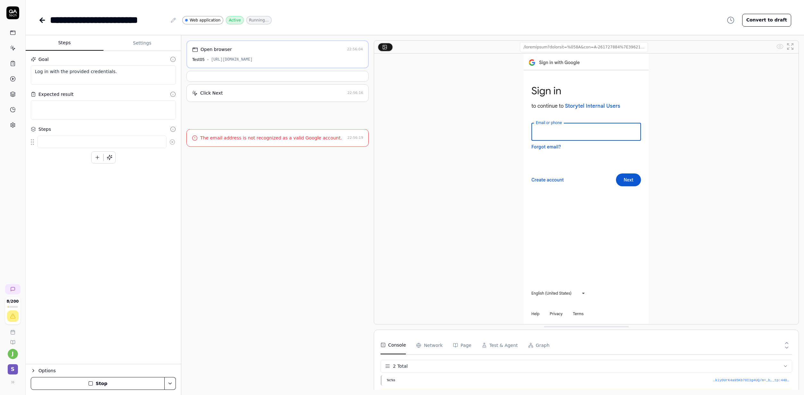
type textarea "*"
click at [253, 57] on div "[URL][DOMAIN_NAME]" at bounding box center [232, 60] width 42 height 6
click at [253, 59] on div "[URL][DOMAIN_NAME]" at bounding box center [232, 60] width 42 height 6
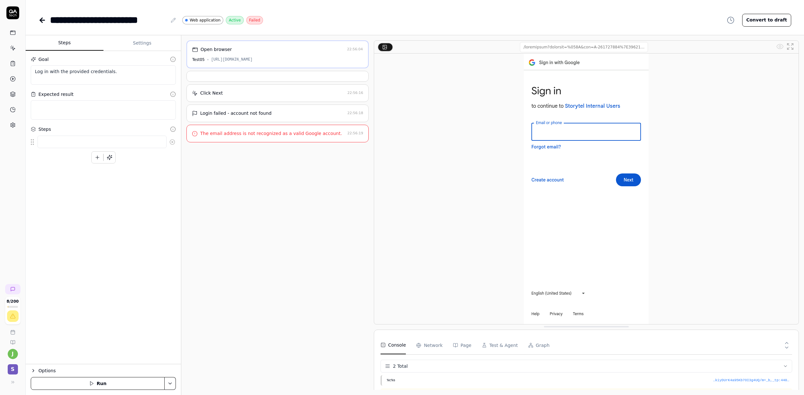
click at [190, 45] on div "Open browser 22:56:04 Test05 https://test05.storytel.com/?Storytel-Identity-Cli…" at bounding box center [277, 54] width 182 height 28
click at [210, 52] on div "Open browser" at bounding box center [215, 49] width 31 height 7
drag, startPoint x: 210, startPoint y: 58, endPoint x: 400, endPoint y: 59, distance: 190.2
click at [210, 58] on div "Test05 https://test05.storytel.com/?Storytel-Identity-Client-Id=oauth2--storyte…" at bounding box center [277, 60] width 171 height 6
click at [600, 48] on input at bounding box center [584, 47] width 128 height 10
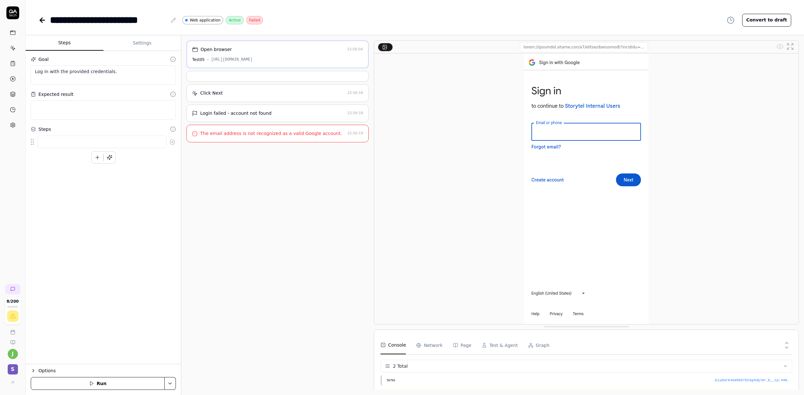
click at [600, 48] on input at bounding box center [584, 47] width 128 height 10
click at [592, 49] on input at bounding box center [584, 47] width 128 height 10
click at [576, 47] on input at bounding box center [584, 47] width 128 height 10
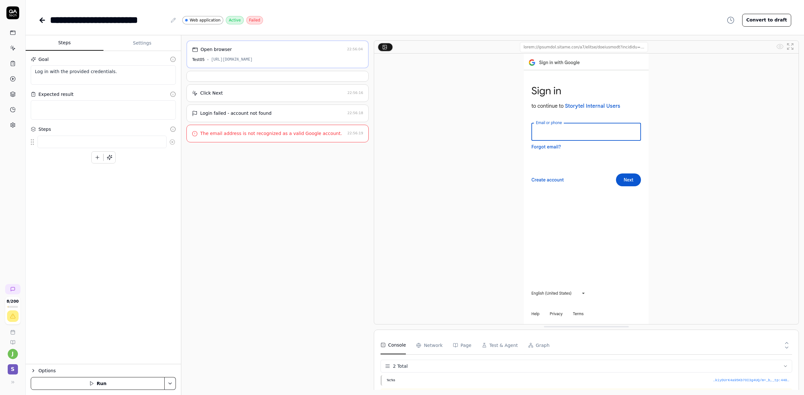
type input "https://accounts.google.com/v3/signin/identifier?opparams=%253F&dsh=S-300832038…"
click at [435, 345] on Requests "Network" at bounding box center [429, 345] width 26 height 18
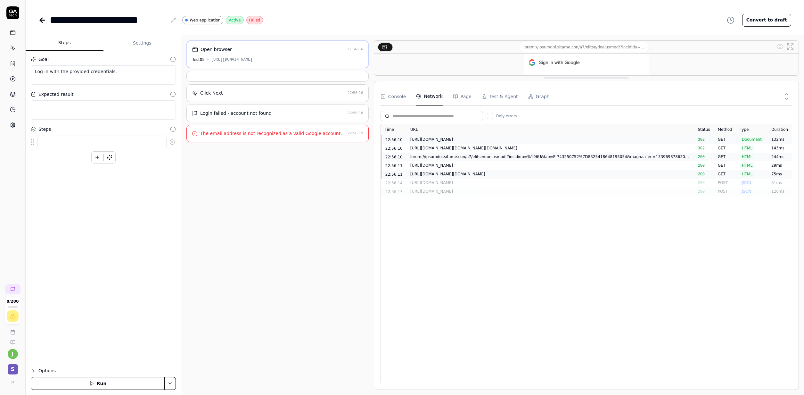
drag, startPoint x: 572, startPoint y: 328, endPoint x: 587, endPoint y: 77, distance: 251.5
click at [587, 76] on div at bounding box center [586, 57] width 425 height 35
click at [474, 135] on div "[URL][DOMAIN_NAME]" at bounding box center [550, 137] width 280 height 6
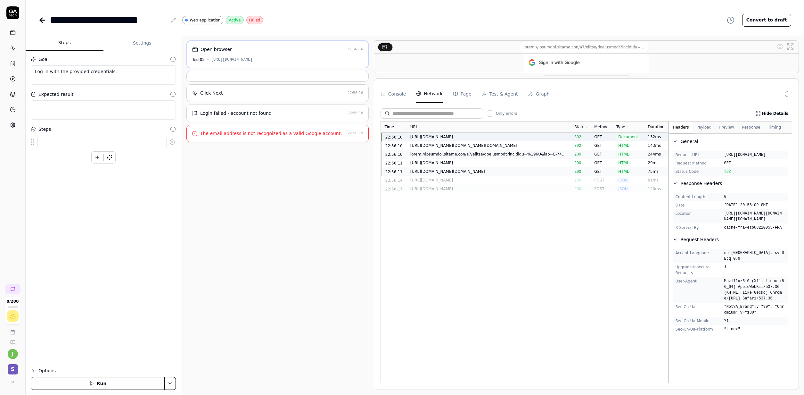
drag, startPoint x: 767, startPoint y: 190, endPoint x: 722, endPoint y: 157, distance: 55.0
click at [722, 157] on div "Request URL https://test05.storytel.com/?Storytel-Identity-Client-Id=oauth2--st…" at bounding box center [730, 155] width 116 height 8
click at [750, 158] on span "[URL][DOMAIN_NAME]" at bounding box center [755, 155] width 62 height 6
drag, startPoint x: 771, startPoint y: 190, endPoint x: 721, endPoint y: 155, distance: 61.3
click at [721, 155] on div "Request URL https://test05.storytel.com/?Storytel-Identity-Client-Id=oauth2--st…" at bounding box center [730, 155] width 116 height 8
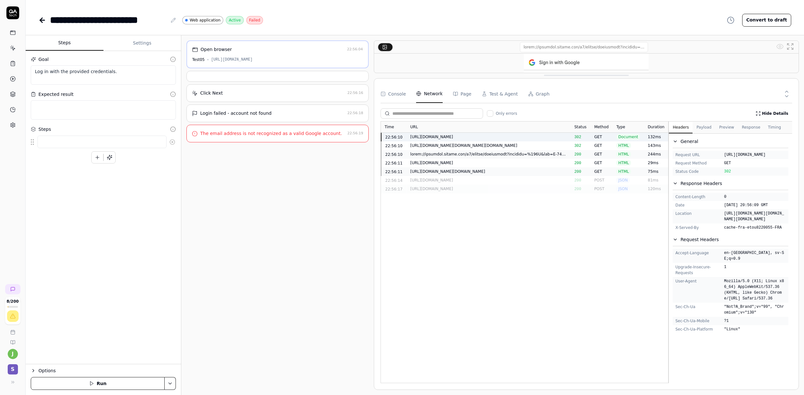
copy div "[URL][DOMAIN_NAME]"
type textarea "*"
click at [8, 122] on link at bounding box center [13, 125] width 12 height 12
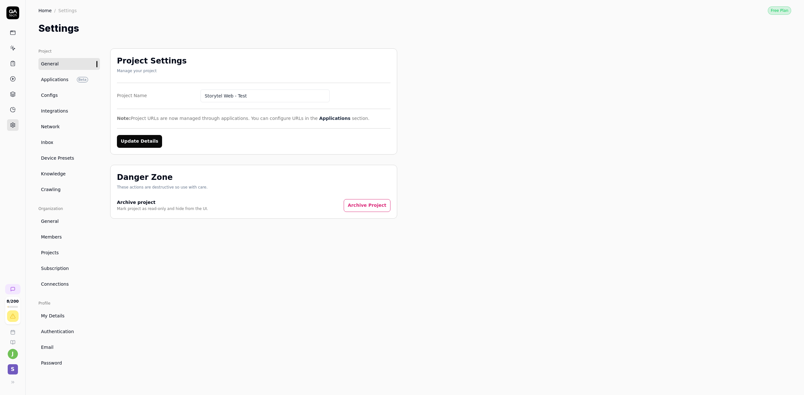
click at [50, 98] on span "Configs" at bounding box center [49, 95] width 17 height 7
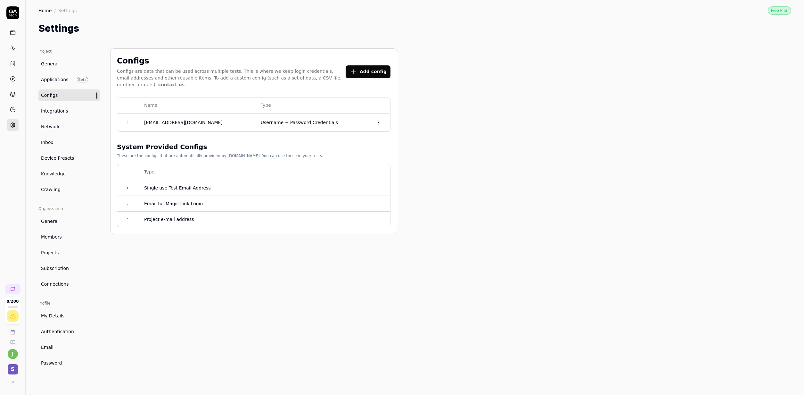
click at [196, 120] on td "[EMAIL_ADDRESS][DOMAIN_NAME]" at bounding box center [196, 122] width 117 height 18
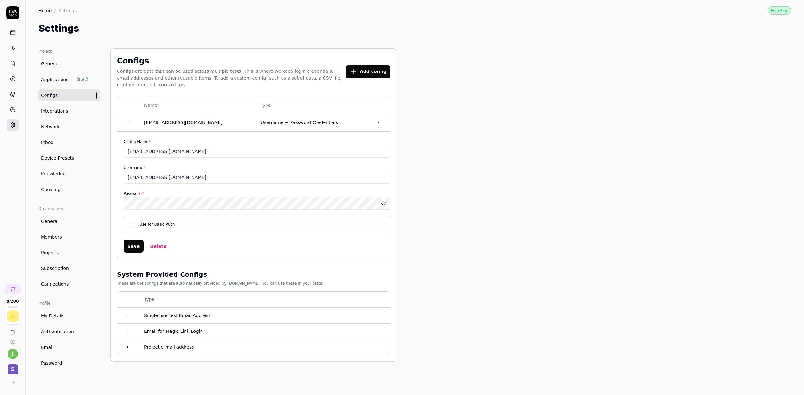
click at [61, 157] on span "Device Presets" at bounding box center [57, 158] width 33 height 7
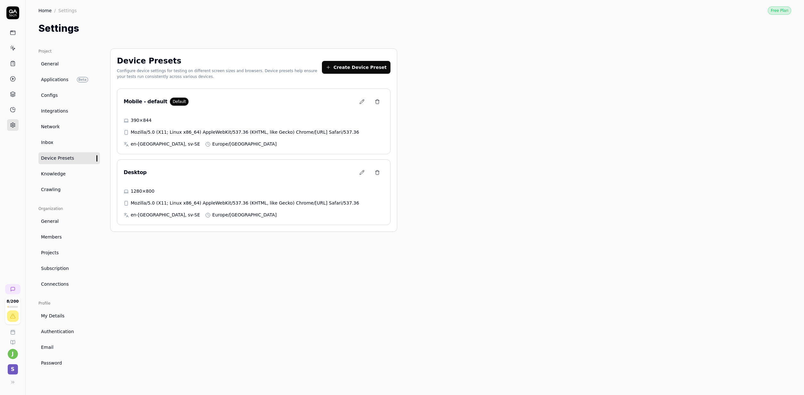
click at [57, 102] on ul "Project General Applications Beta Configs Integrations Network Inbox Device Pre…" at bounding box center [68, 121] width 61 height 147
click at [56, 91] on link "Configs" at bounding box center [68, 95] width 61 height 12
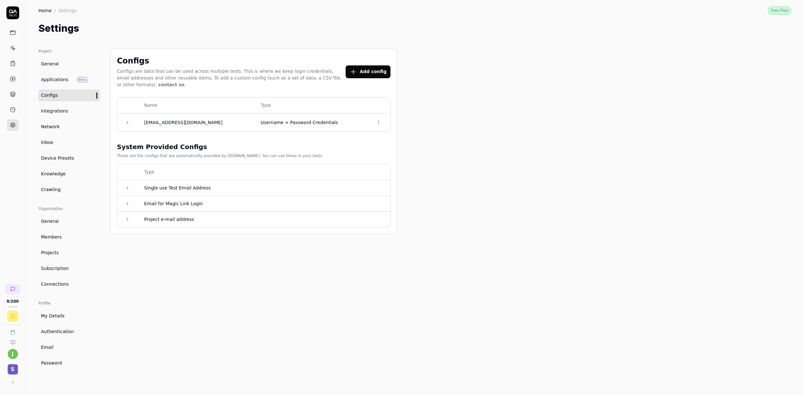
click at [173, 116] on td "[EMAIL_ADDRESS][DOMAIN_NAME]" at bounding box center [196, 122] width 117 height 18
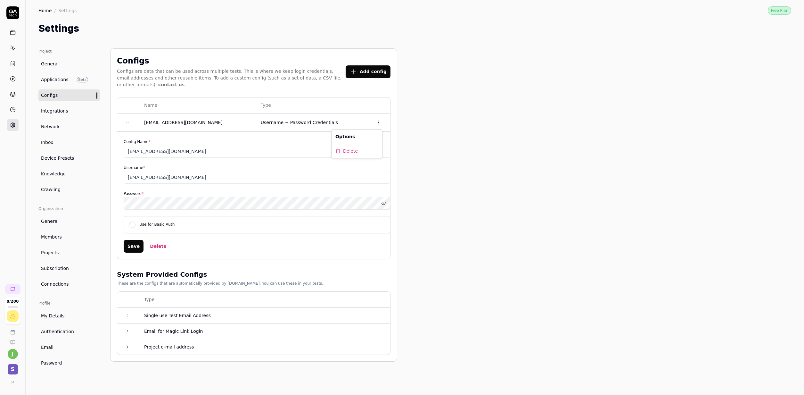
click at [377, 121] on html "8 / 200 j S Home / Settings Free Plan Home / Settings Free Plan Settings Projec…" at bounding box center [402, 197] width 804 height 395
drag, startPoint x: 517, startPoint y: 271, endPoint x: 499, endPoint y: 270, distance: 17.9
click at [509, 271] on html "8 / 200 j S Home / Settings Free Plan Home / Settings Free Plan Settings Projec…" at bounding box center [402, 197] width 804 height 395
click at [41, 110] on link "Integrations" at bounding box center [68, 111] width 61 height 12
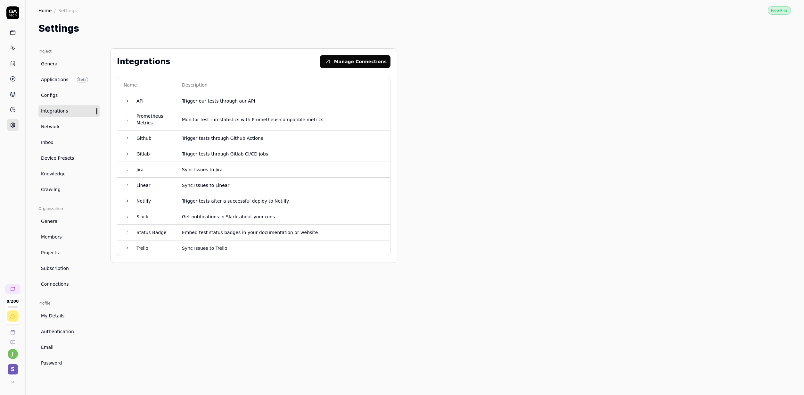
click at [57, 96] on span "Configs" at bounding box center [49, 95] width 17 height 7
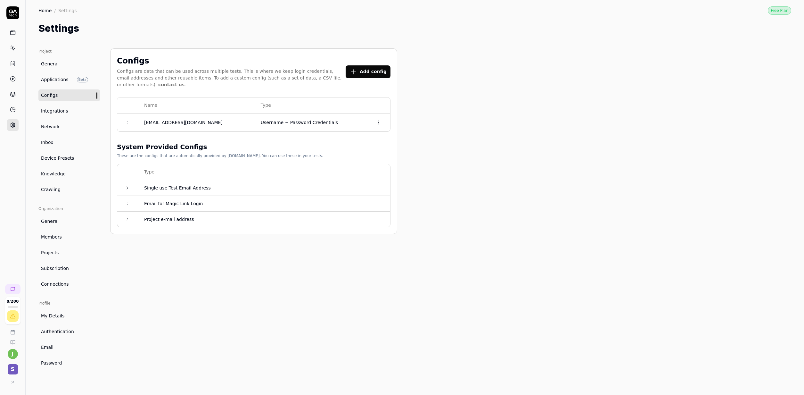
click at [53, 80] on span "Applications" at bounding box center [55, 79] width 28 height 7
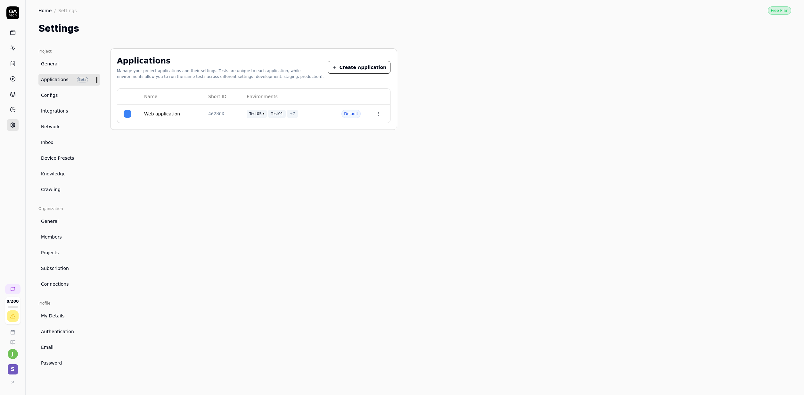
click at [169, 117] on link "Web application" at bounding box center [162, 113] width 36 height 7
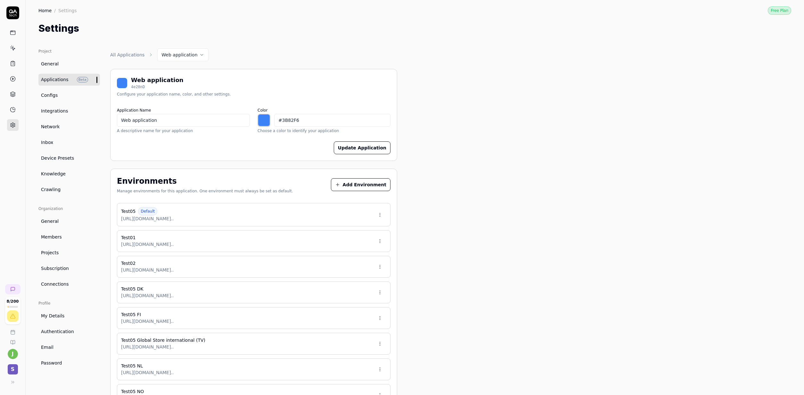
click at [387, 215] on div "Test05 Default https://test05.storytel.com?Storytel-Identity-Client-Id=oaut..." at bounding box center [253, 214] width 273 height 23
click at [380, 215] on html "8 / 200 j S Home / Settings Free Plan Home / Settings Free Plan Settings Projec…" at bounding box center [402, 197] width 804 height 395
click at [356, 238] on div "Edit" at bounding box center [355, 244] width 64 height 14
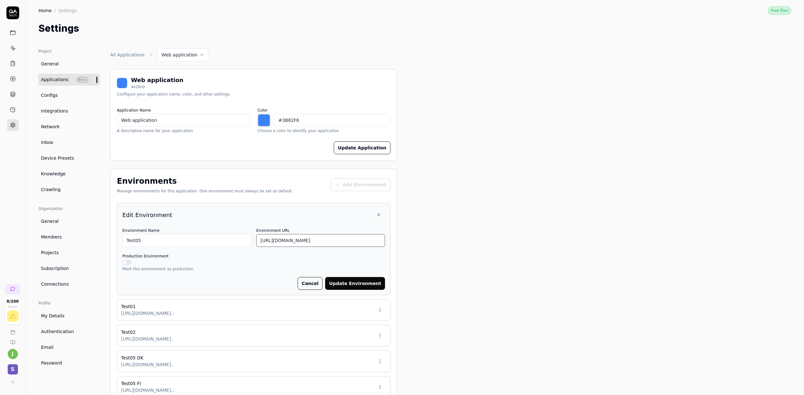
click at [351, 242] on input "https://test05.storytel.com?Storytel-Identity-Client-Id=oauth2--storytel-identi…" at bounding box center [320, 240] width 129 height 13
click at [537, 234] on div "Project General Applications Beta Configs Integrations Network Inbox Device Pre…" at bounding box center [414, 338] width 753 height 580
type input "*******"
click at [549, 60] on div "Project General Applications Beta Configs Integrations Network Inbox Device Pre…" at bounding box center [414, 338] width 753 height 580
click at [16, 49] on link at bounding box center [13, 48] width 12 height 12
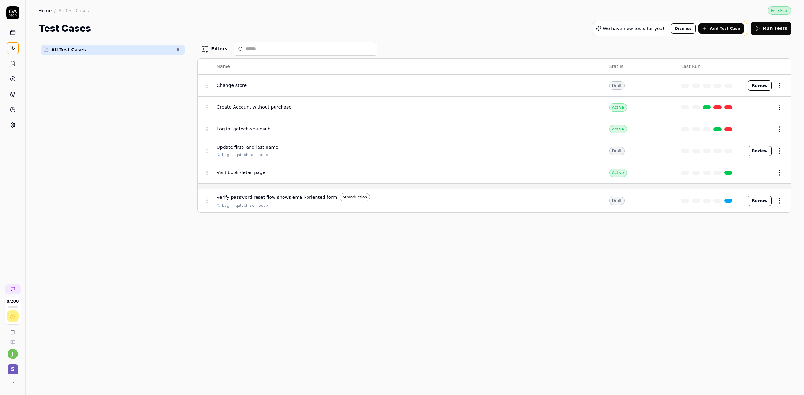
click at [151, 155] on div "All Test Cases 6" at bounding box center [112, 214] width 149 height 345
click at [266, 106] on span "Create Account without purchase" at bounding box center [254, 107] width 75 height 7
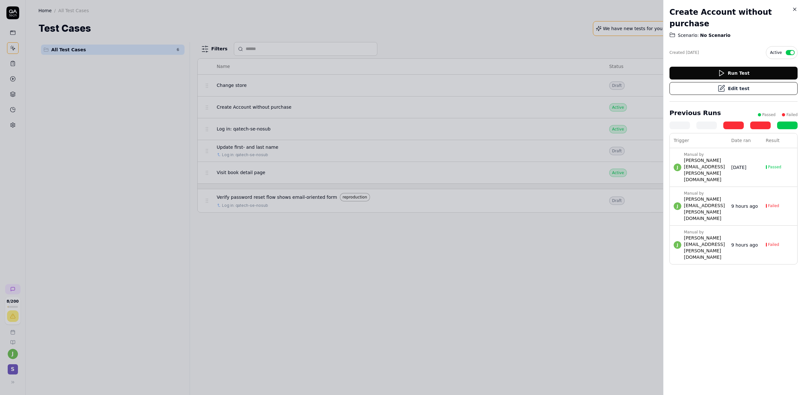
click at [718, 91] on icon at bounding box center [721, 89] width 6 height 6
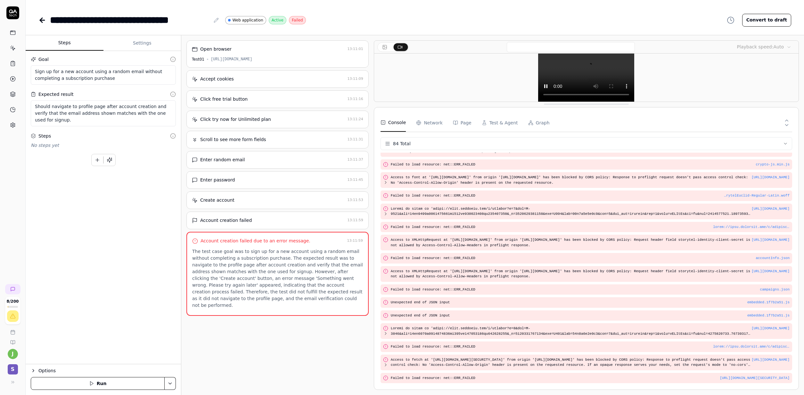
scroll to position [1244, 0]
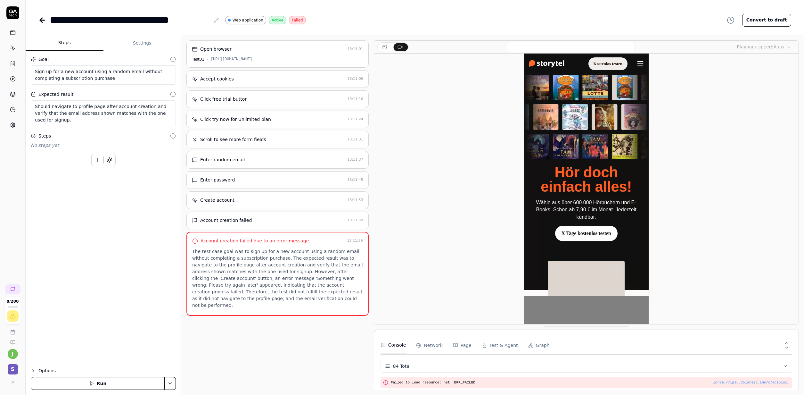
click at [307, 44] on div "Open browser 13:11:01 Test01 https://test01.storytel.com" at bounding box center [277, 53] width 182 height 27
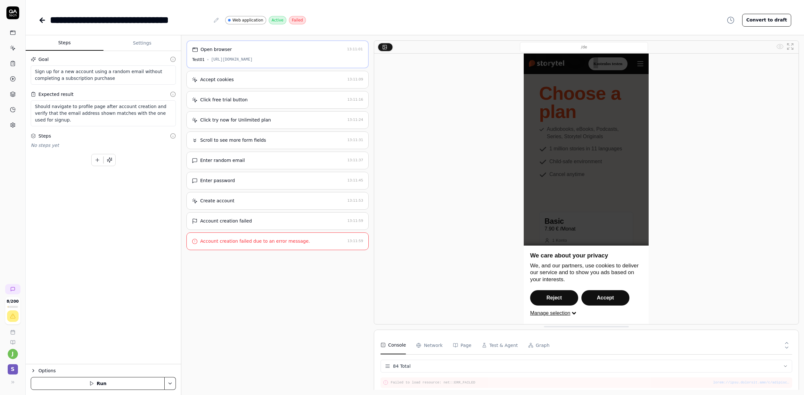
click at [253, 58] on div "https://test01.storytel.com" at bounding box center [232, 60] width 42 height 6
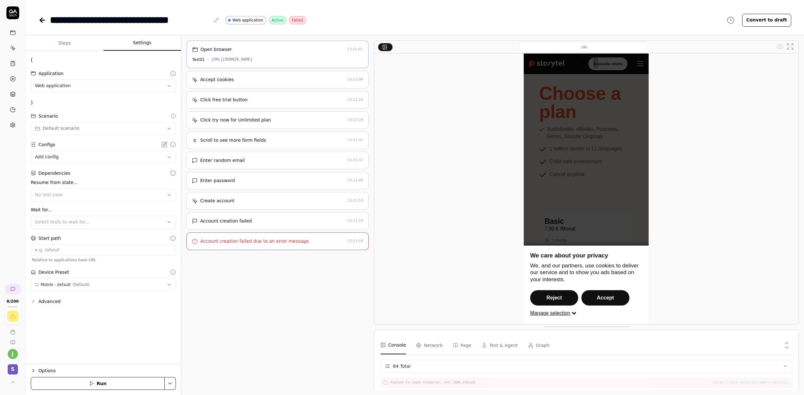
click at [121, 42] on button "Settings" at bounding box center [142, 43] width 78 height 15
click at [106, 156] on body "**********" at bounding box center [402, 197] width 804 height 395
click at [119, 139] on html "**********" at bounding box center [402, 197] width 804 height 395
click at [121, 126] on html "**********" at bounding box center [402, 197] width 804 height 395
click at [126, 110] on html "**********" at bounding box center [402, 197] width 804 height 395
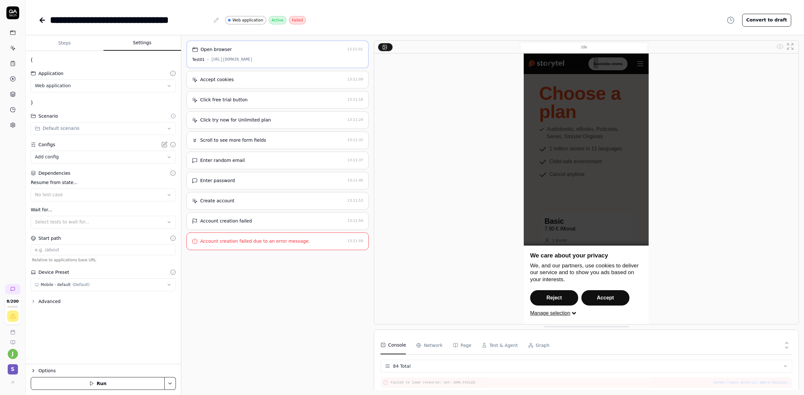
click at [126, 83] on html "**********" at bounding box center [402, 197] width 804 height 395
click at [89, 106] on span "Web application for Storytel Web - Test" at bounding box center [73, 105] width 75 height 6
click at [42, 21] on icon at bounding box center [42, 20] width 8 height 8
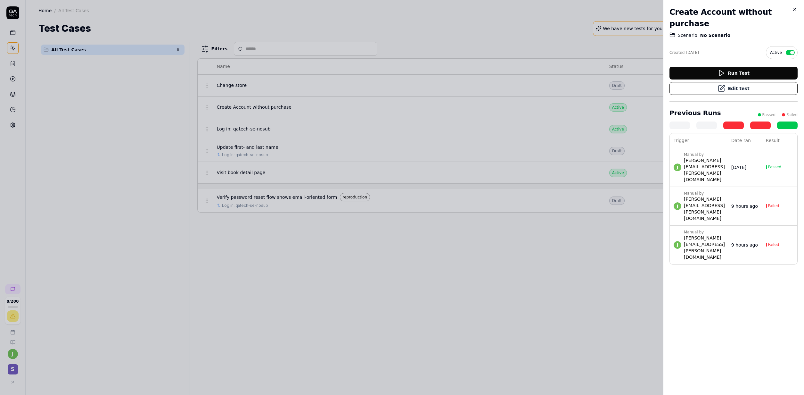
click at [460, 159] on div at bounding box center [402, 197] width 804 height 395
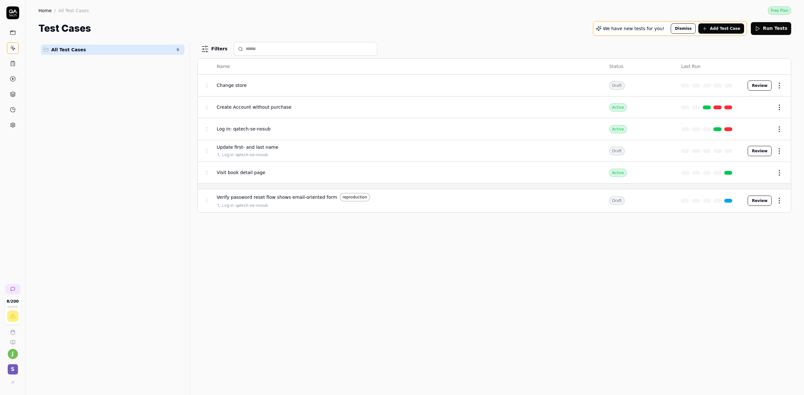
click at [246, 127] on span "Log in: qatech-se-nosub" at bounding box center [244, 129] width 54 height 7
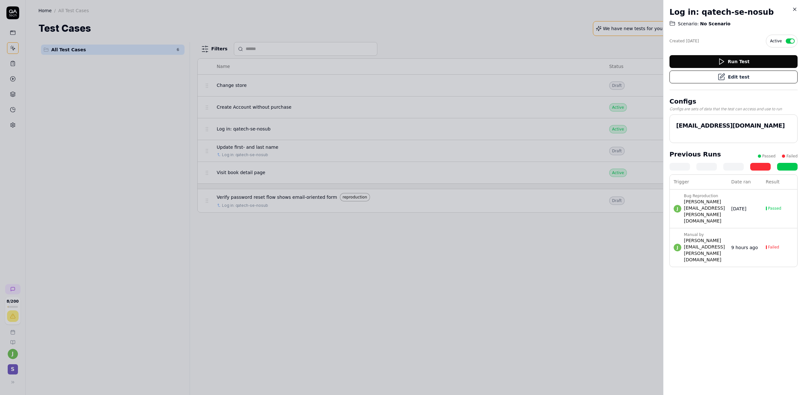
click at [732, 74] on button "Edit test" at bounding box center [733, 76] width 128 height 13
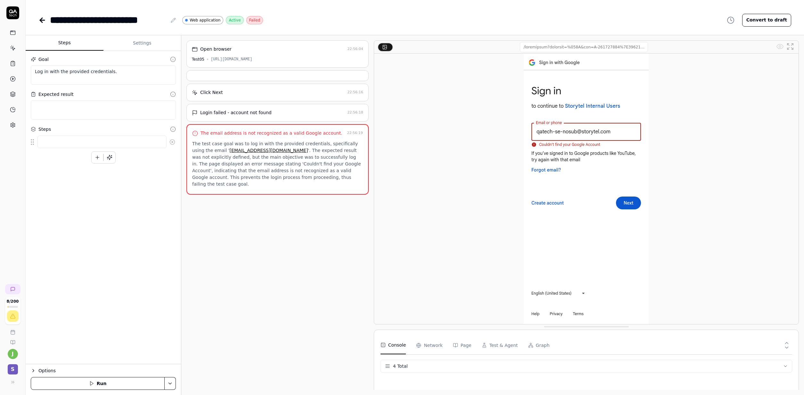
scroll to position [16, 0]
click at [79, 380] on button "Run" at bounding box center [98, 383] width 134 height 13
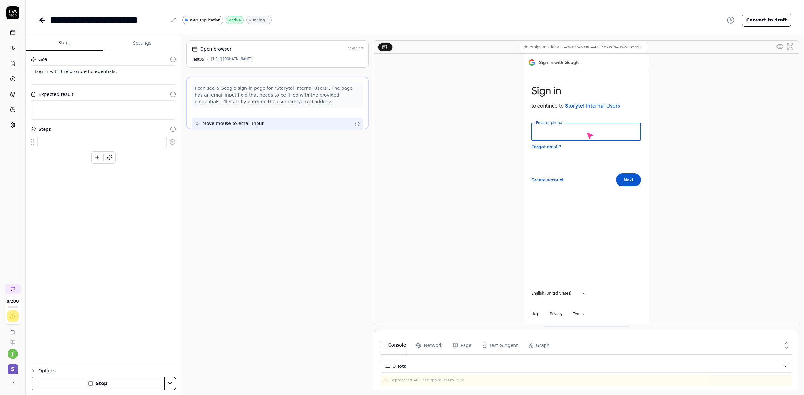
click at [564, 50] on input at bounding box center [584, 47] width 128 height 10
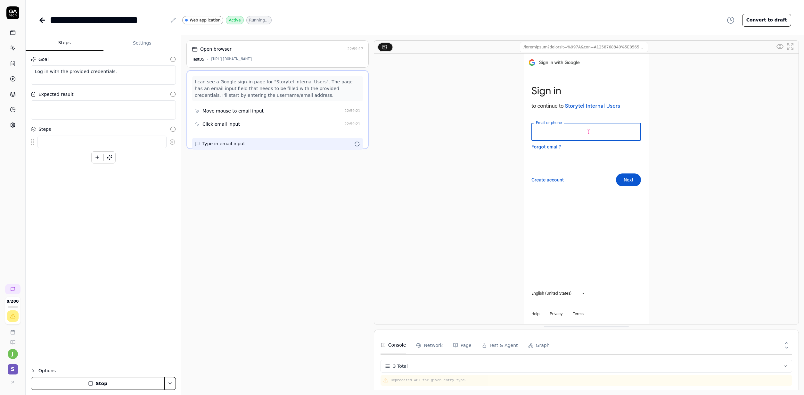
click at [313, 64] on div "Open browser 22:59:17 Test05 https://test05.storytel.com/?Storytel-Identity-Cli…" at bounding box center [277, 53] width 182 height 27
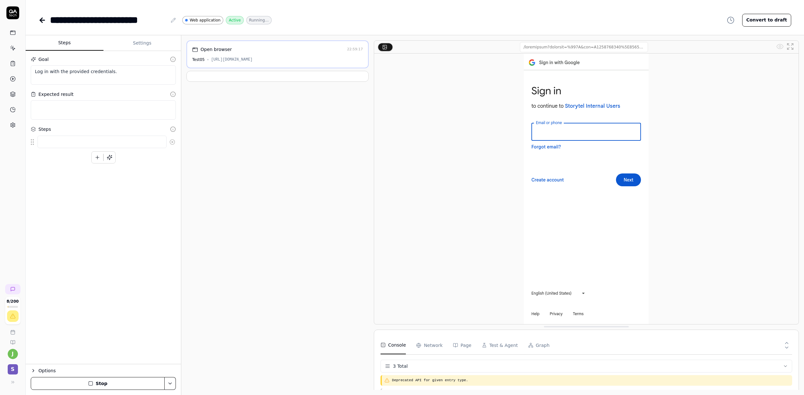
click at [316, 63] on div "Open browser 22:59:17 Test05 https://test05.storytel.com/?Storytel-Identity-Cli…" at bounding box center [277, 54] width 182 height 28
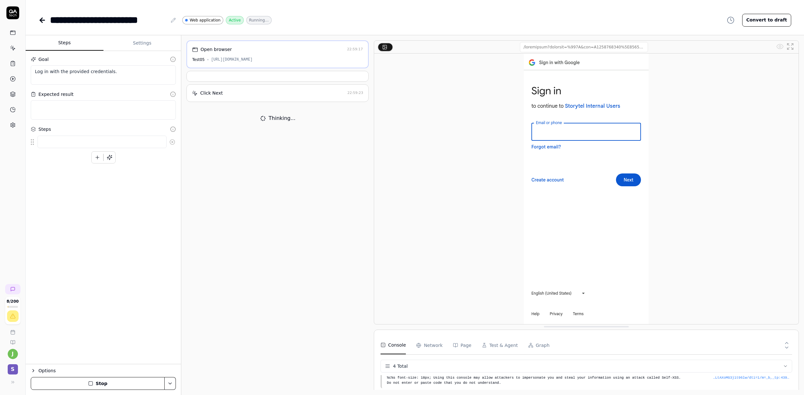
scroll to position [16, 0]
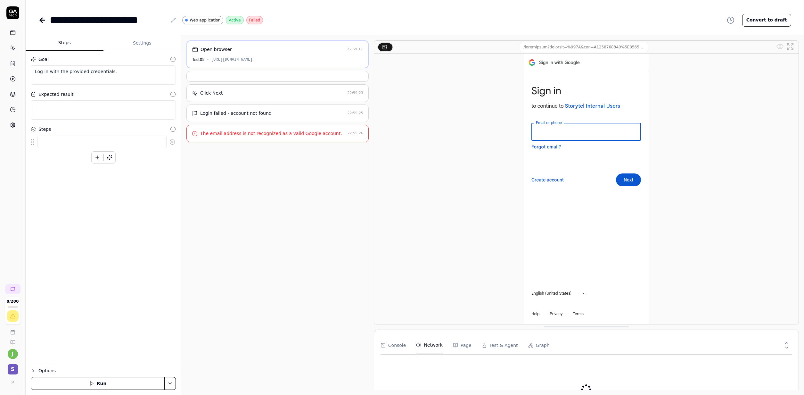
click at [422, 347] on Requests "Network" at bounding box center [429, 345] width 26 height 18
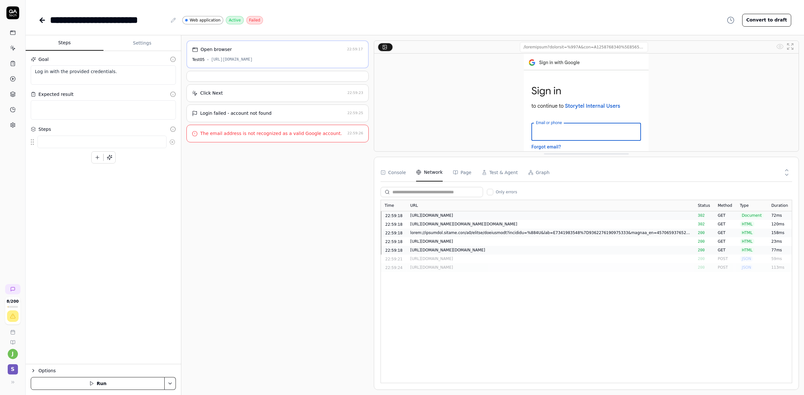
drag, startPoint x: 570, startPoint y: 327, endPoint x: 569, endPoint y: 154, distance: 172.6
click at [569, 151] on div at bounding box center [586, 95] width 425 height 111
type textarea "*"
click at [152, 44] on button "Settings" at bounding box center [142, 43] width 78 height 15
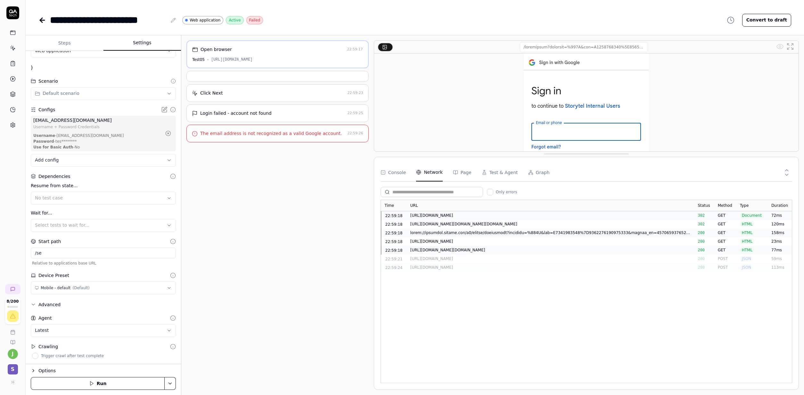
scroll to position [37, 0]
click at [47, 303] on div "Advanced" at bounding box center [49, 304] width 22 height 8
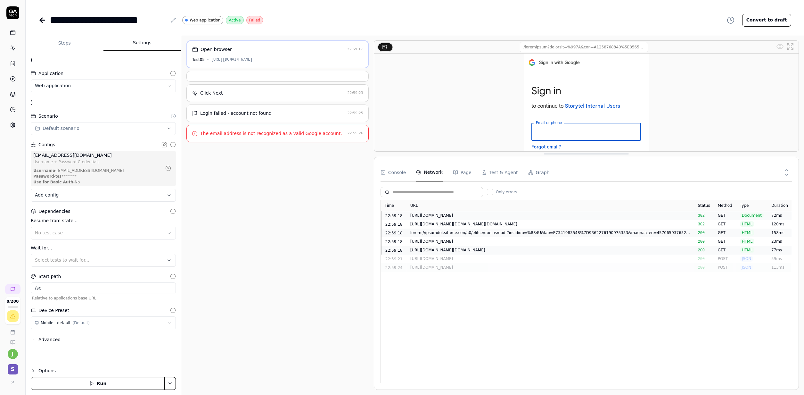
scroll to position [0, 0]
click at [47, 338] on div "Advanced" at bounding box center [49, 339] width 22 height 8
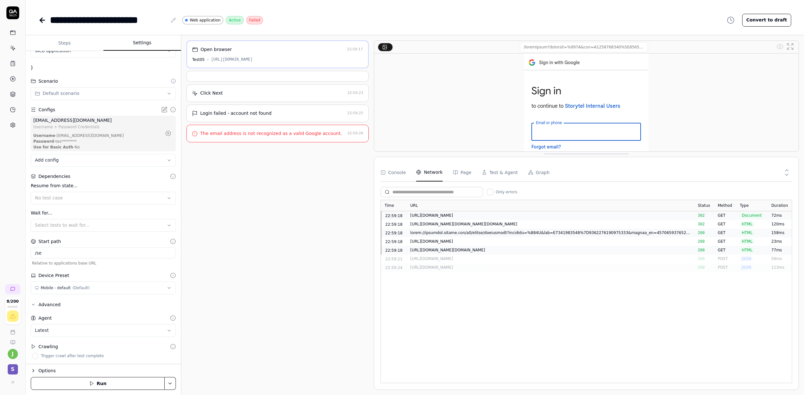
click at [47, 306] on div "Advanced" at bounding box center [49, 304] width 22 height 8
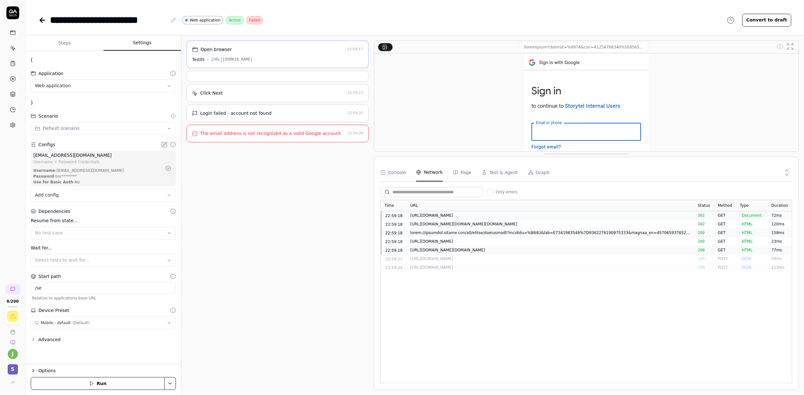
scroll to position [0, 0]
click at [171, 275] on circle at bounding box center [173, 276] width 5 height 5
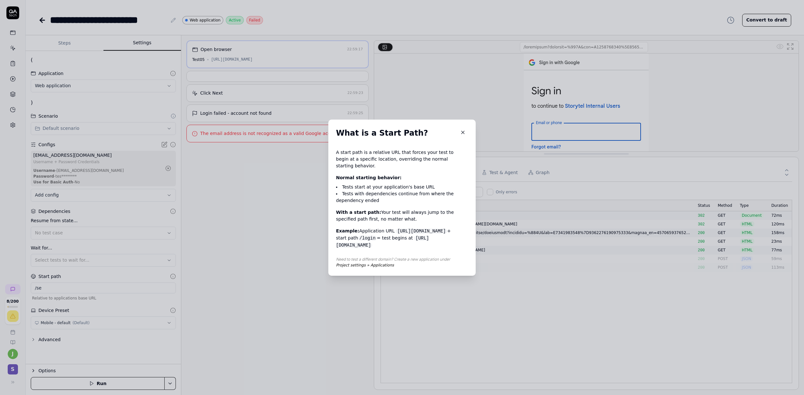
click at [253, 281] on body "**********" at bounding box center [402, 197] width 804 height 395
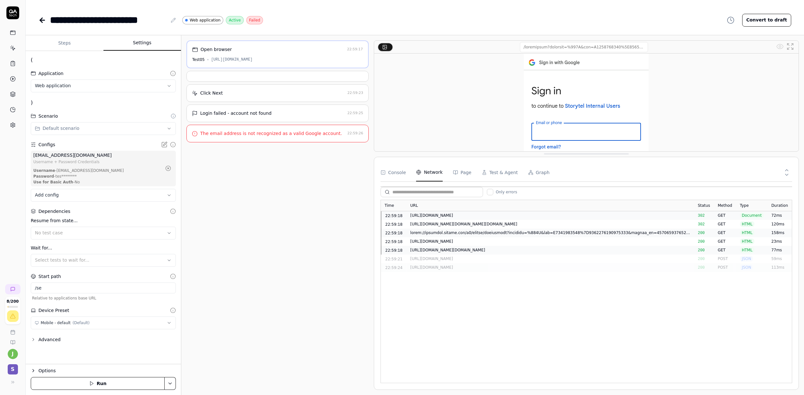
click at [502, 212] on div "[URL][DOMAIN_NAME]" at bounding box center [550, 215] width 280 height 6
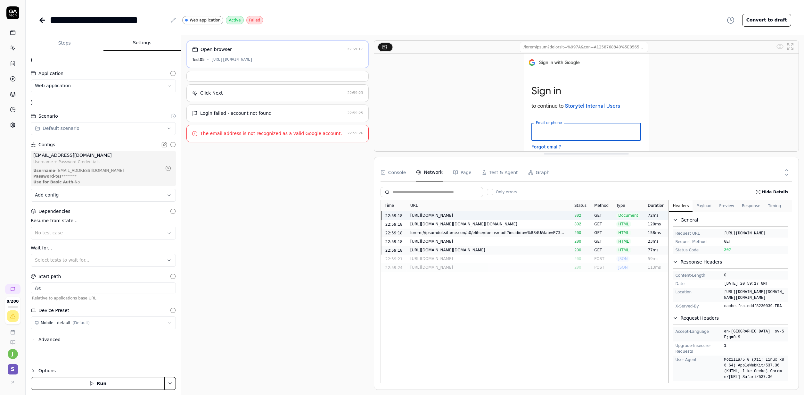
click at [745, 203] on button "Response" at bounding box center [751, 206] width 26 height 12
drag, startPoint x: 686, startPoint y: 210, endPoint x: 689, endPoint y: 229, distance: 18.7
click at [686, 210] on button "Headers" at bounding box center [681, 206] width 24 height 12
click at [477, 213] on div "[URL][DOMAIN_NAME]" at bounding box center [488, 215] width 156 height 6
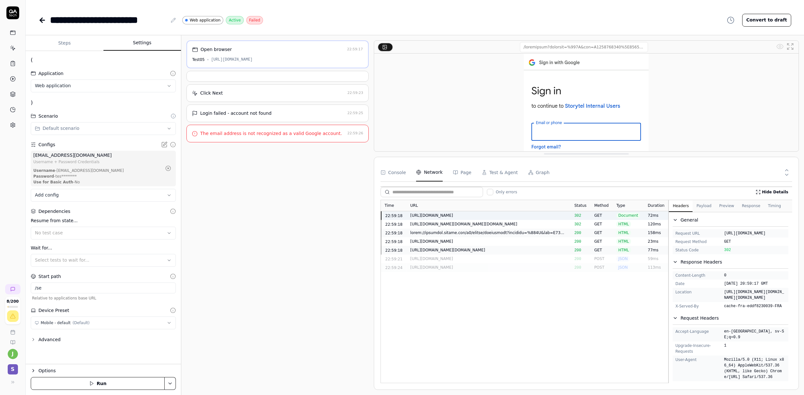
click at [477, 213] on div "[URL][DOMAIN_NAME]" at bounding box center [488, 215] width 156 height 6
click at [586, 213] on div "302" at bounding box center [580, 215] width 20 height 9
click at [549, 214] on div "[URL][DOMAIN_NAME]" at bounding box center [488, 215] width 156 height 6
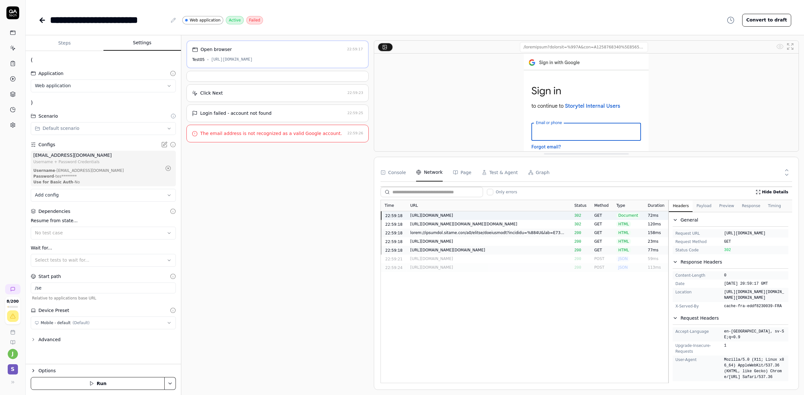
click at [526, 215] on div "[URL][DOMAIN_NAME]" at bounding box center [488, 215] width 156 height 6
click at [503, 223] on div "https://accounts.google.com/o/oauth2/v2/auth?client_id=159875662802-s3ude67plqq…" at bounding box center [488, 224] width 156 height 6
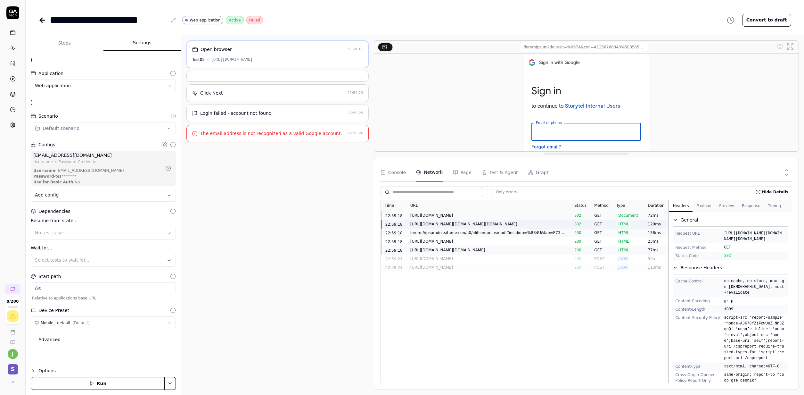
click at [506, 218] on div "[URL][DOMAIN_NAME]" at bounding box center [488, 215] width 164 height 9
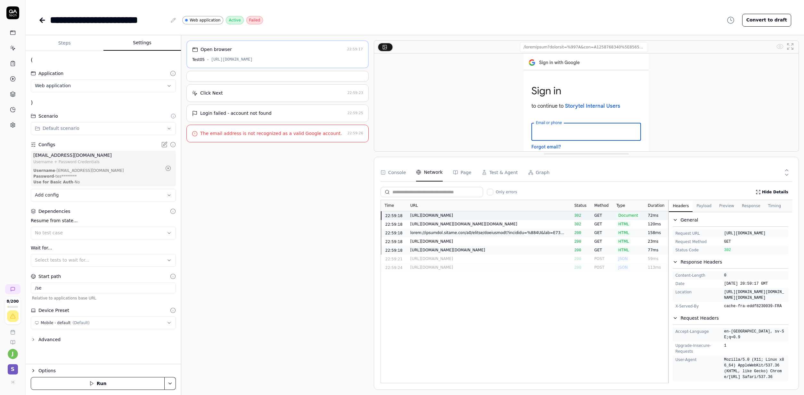
drag, startPoint x: 761, startPoint y: 267, endPoint x: 725, endPoint y: 234, distance: 48.7
click at [725, 234] on span "[URL][DOMAIN_NAME]" at bounding box center [755, 233] width 62 height 6
copy span "[URL][DOMAIN_NAME]"
click at [82, 284] on input "/se" at bounding box center [103, 287] width 145 height 11
click at [257, 287] on div "Open browser 22:59:17 Test05 https://test05.storytel.com/?Storytel-Identity-Cli…" at bounding box center [277, 214] width 182 height 349
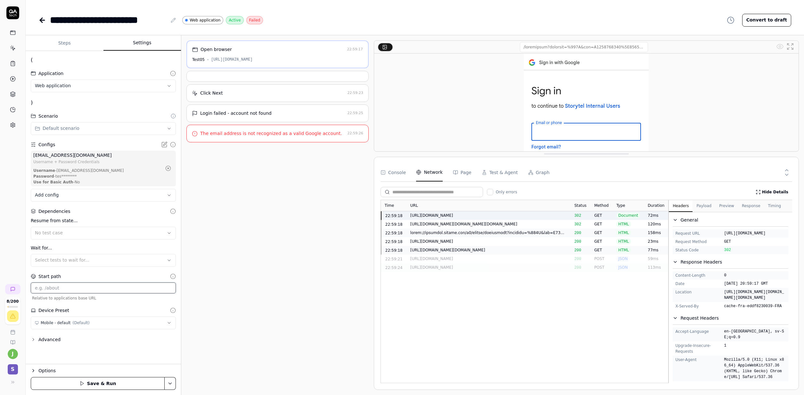
click at [83, 292] on input at bounding box center [103, 287] width 145 height 11
click at [234, 339] on div "Open browser 22:59:17 Test05 https://test05.storytel.com/?Storytel-Identity-Cli…" at bounding box center [277, 214] width 182 height 349
click at [125, 381] on button "Save & Run" at bounding box center [98, 383] width 134 height 13
click at [248, 320] on div "Open browser 22:59:17 Test05 https://test05.storytel.com/?Storytel-Identity-Cli…" at bounding box center [277, 214] width 182 height 349
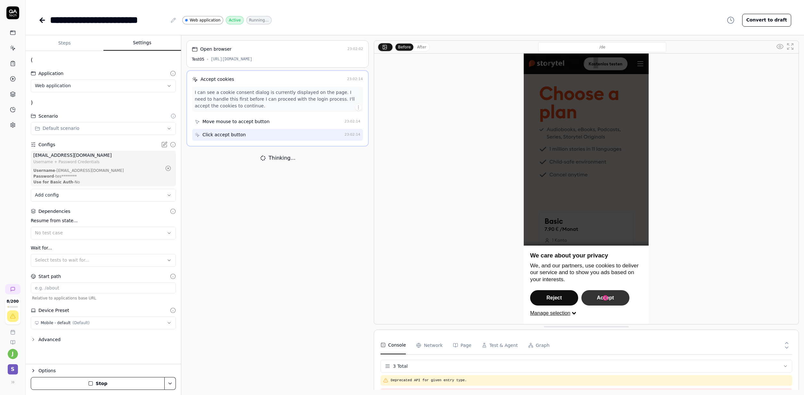
click at [46, 276] on div "Start path" at bounding box center [49, 276] width 22 height 7
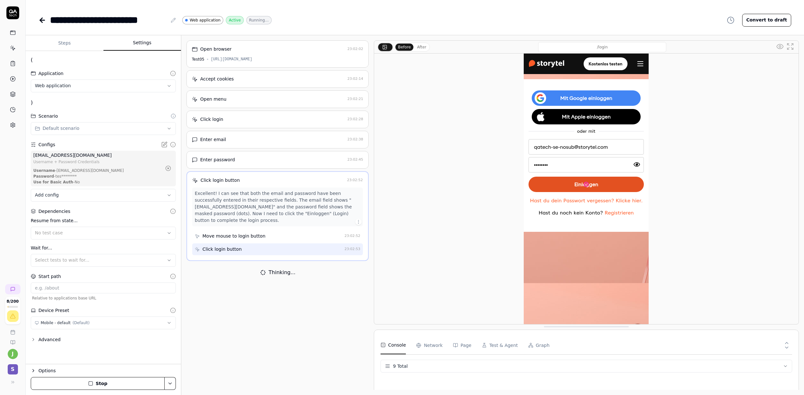
scroll to position [76, 0]
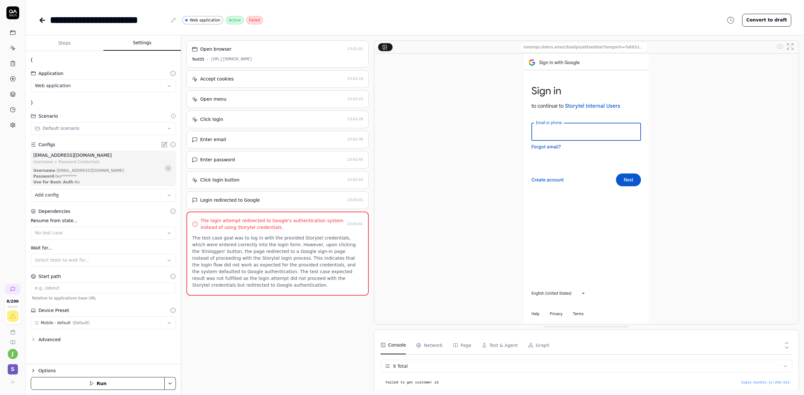
click at [216, 301] on div "Open browser 23:02:02 Test05 https://test05.storytel.com?Storytel-Identity-Clie…" at bounding box center [277, 214] width 182 height 349
click at [252, 57] on div "https://test05.storytel.com?Storytel-Identity-Client-Id=oauth2--storytel-identi…" at bounding box center [232, 59] width 42 height 6
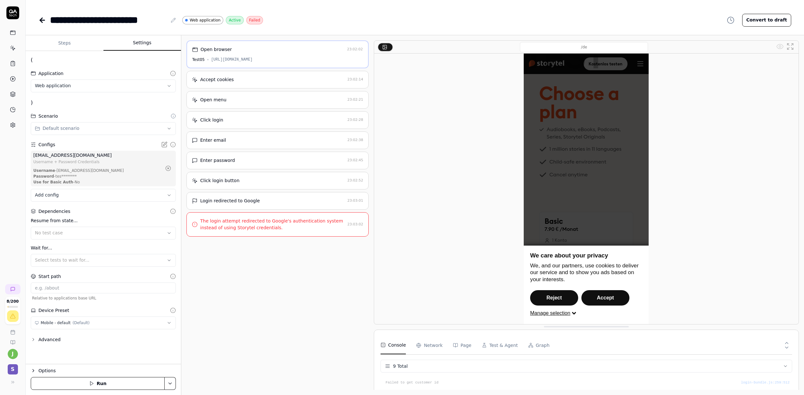
click at [253, 61] on div "https://test05.storytel.com?Storytel-Identity-Client-Id=oauth2--storytel-identi…" at bounding box center [232, 60] width 42 height 6
click at [253, 59] on div "https://test05.storytel.com?Storytel-Identity-Client-Id=oauth2--storytel-identi…" at bounding box center [232, 60] width 42 height 6
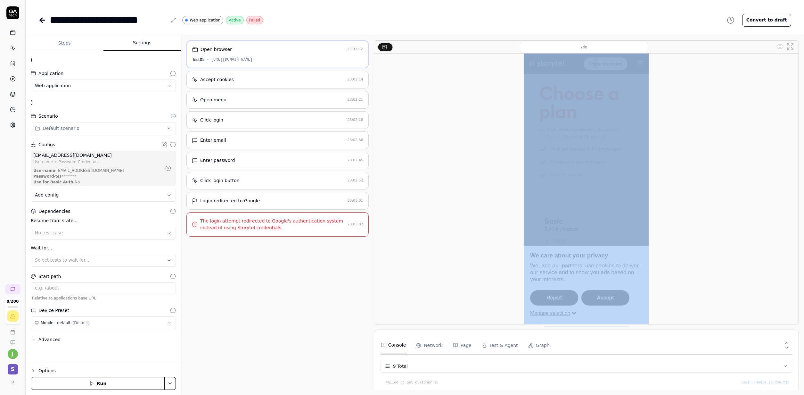
drag, startPoint x: 292, startPoint y: 59, endPoint x: 408, endPoint y: 62, distance: 116.6
click at [253, 62] on div "https://test05.storytel.com?Storytel-Identity-Client-Id=oauth2--storytel-identi…" at bounding box center [232, 60] width 42 height 6
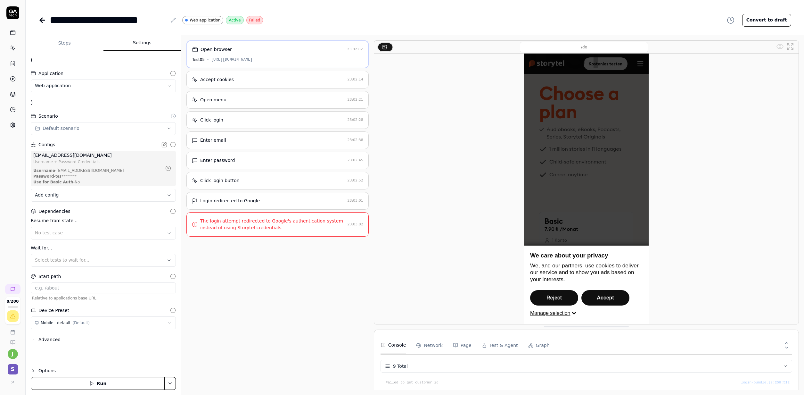
click at [419, 97] on div at bounding box center [586, 188] width 424 height 270
click at [441, 347] on Requests "Network" at bounding box center [429, 345] width 26 height 18
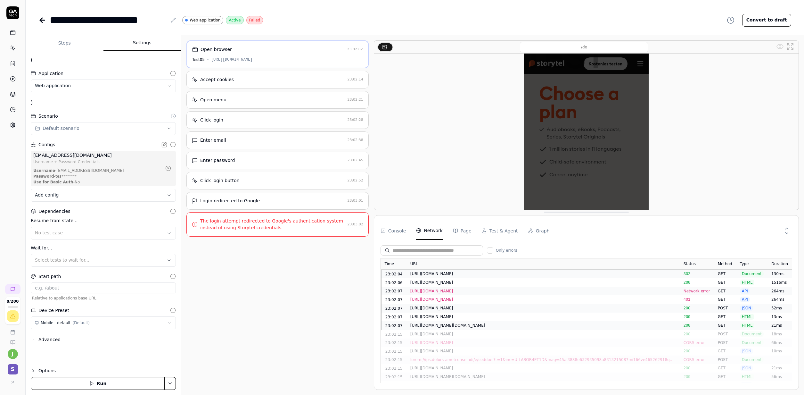
drag, startPoint x: 557, startPoint y: 326, endPoint x: 551, endPoint y: 212, distance: 114.4
click at [551, 210] on div "/de" at bounding box center [586, 124] width 425 height 169
click at [531, 273] on div "[URL][DOMAIN_NAME]" at bounding box center [542, 274] width 265 height 6
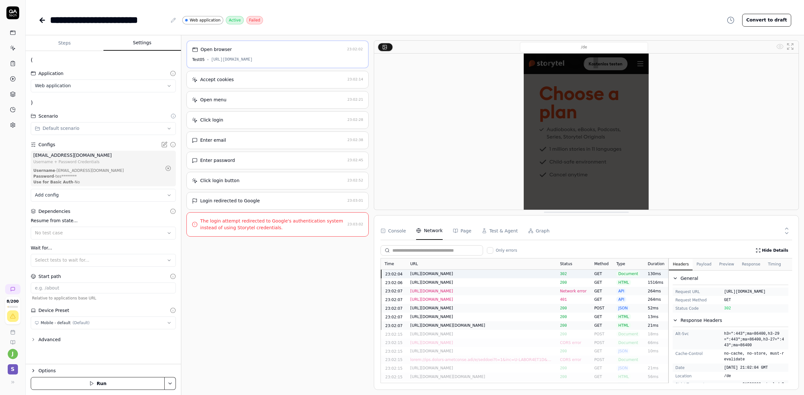
drag, startPoint x: 759, startPoint y: 329, endPoint x: 724, endPoint y: 293, distance: 49.8
click at [724, 293] on span "[URL][DOMAIN_NAME]" at bounding box center [755, 292] width 62 height 6
copy span "[URL][DOMAIN_NAME]"
click at [293, 77] on div "Accept cookies" at bounding box center [268, 79] width 153 height 7
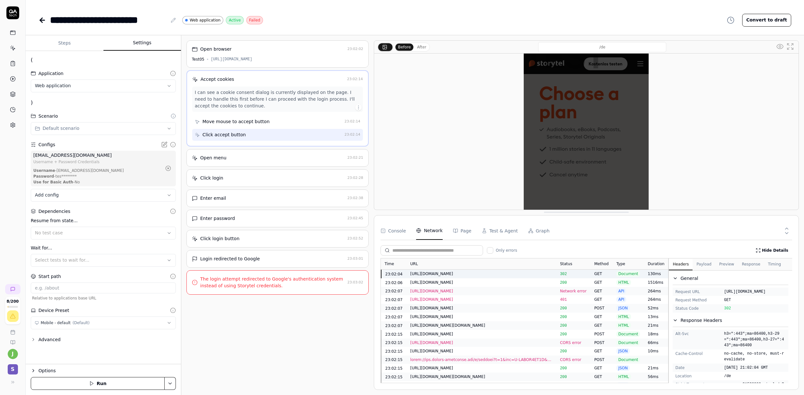
click at [277, 160] on div "Open menu" at bounding box center [268, 157] width 153 height 7
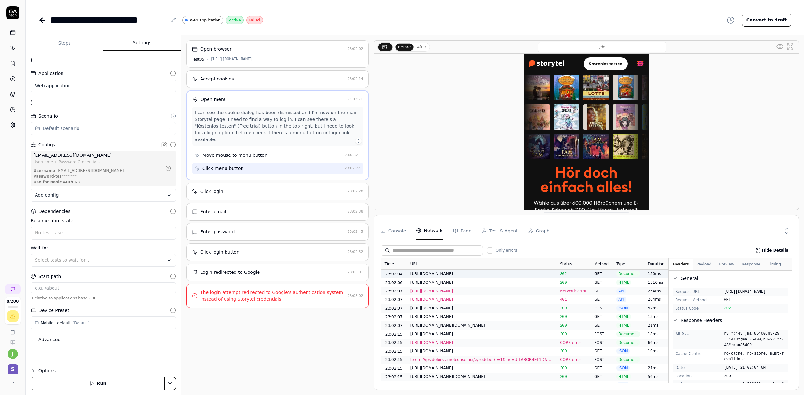
click at [287, 269] on div "Login redirected to Google" at bounding box center [268, 272] width 153 height 7
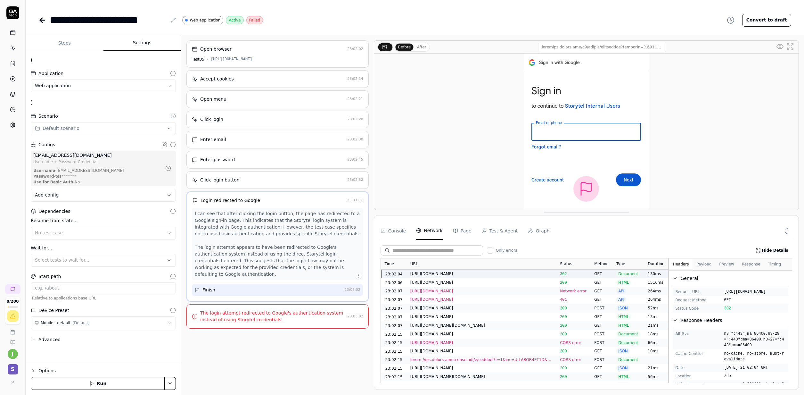
click at [273, 181] on div "Click login button" at bounding box center [268, 179] width 153 height 7
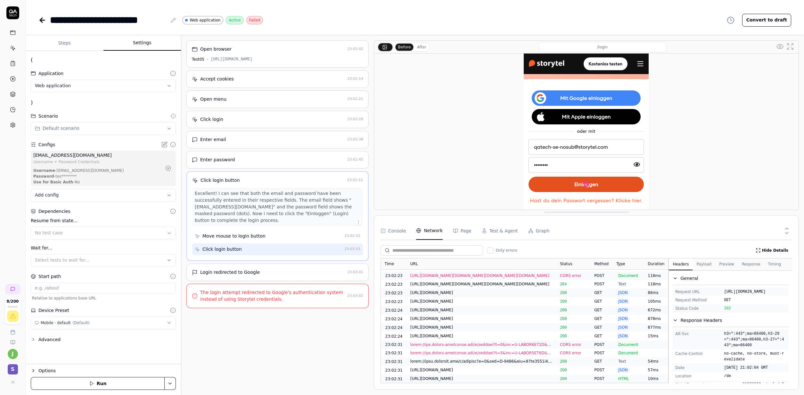
scroll to position [620, 0]
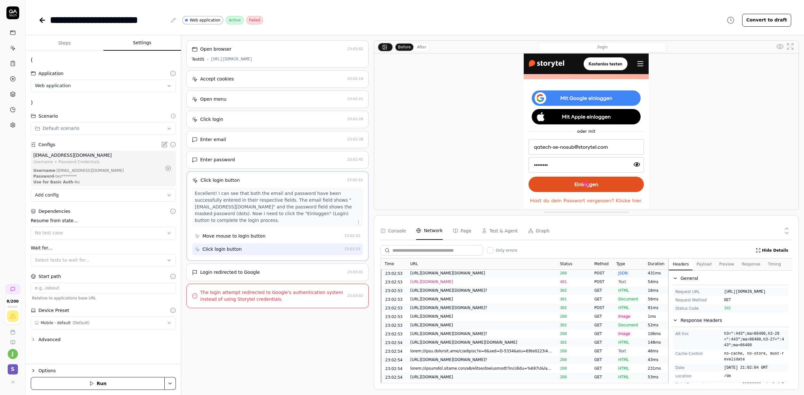
click at [241, 267] on div "Login redirected to Google 23:03:01" at bounding box center [277, 272] width 182 height 18
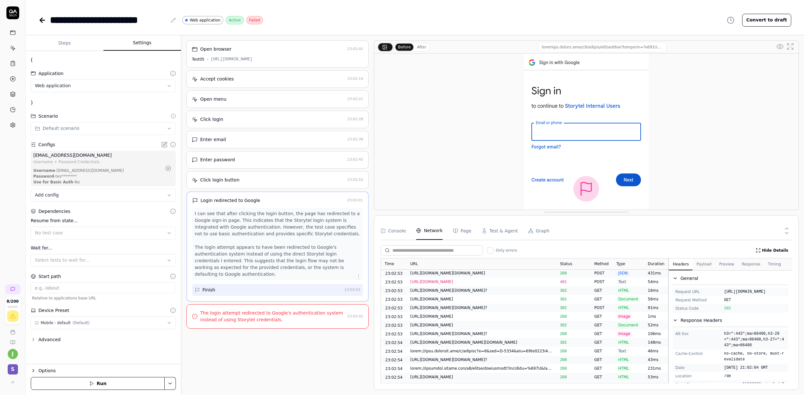
click at [294, 175] on div "Click login button 23:02:52" at bounding box center [277, 180] width 182 height 18
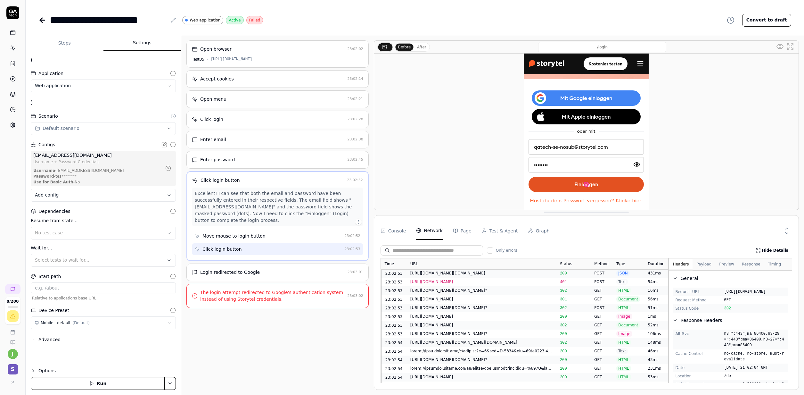
click at [459, 391] on div "https://accounts.google.com/v3/signin/_/AccountsSignInUi/browserinfo?f.sid=3068…" at bounding box center [481, 394] width 142 height 6
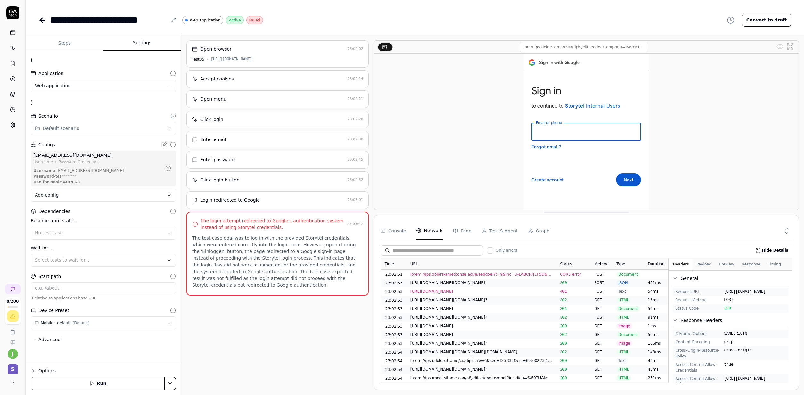
scroll to position [600, 0]
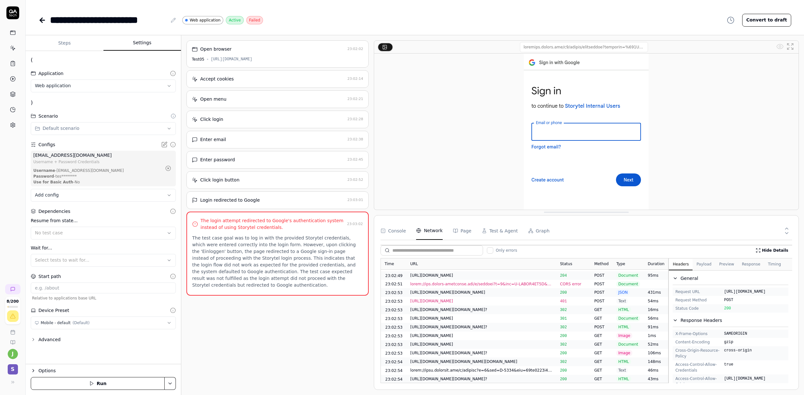
click at [607, 348] on div "GET" at bounding box center [601, 352] width 22 height 9
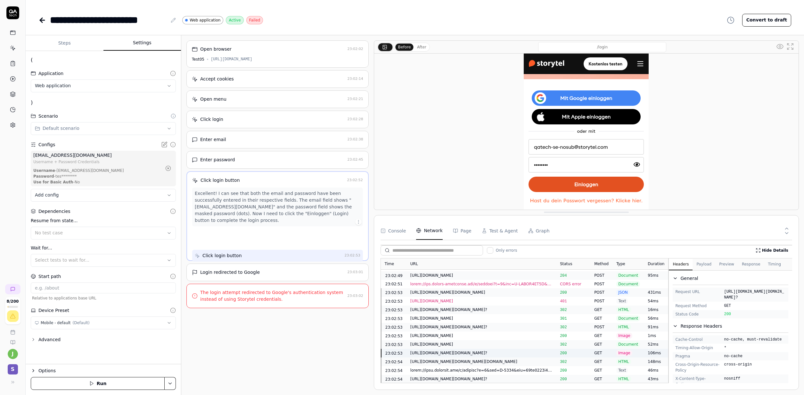
click at [610, 331] on div "GET" at bounding box center [601, 335] width 22 height 9
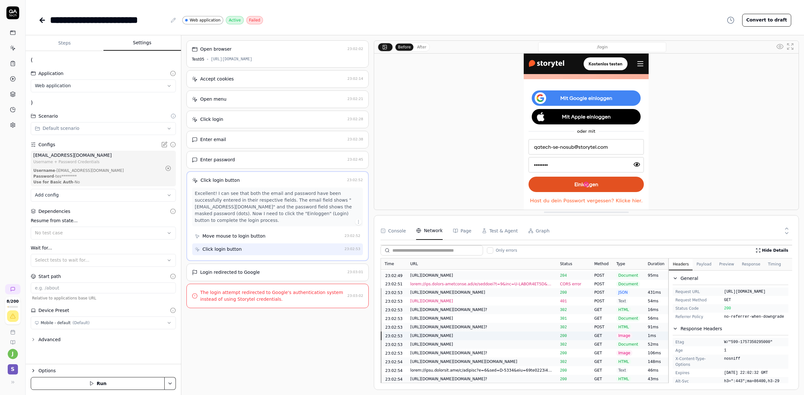
click at [526, 341] on div "[URL][DOMAIN_NAME]" at bounding box center [481, 344] width 142 height 6
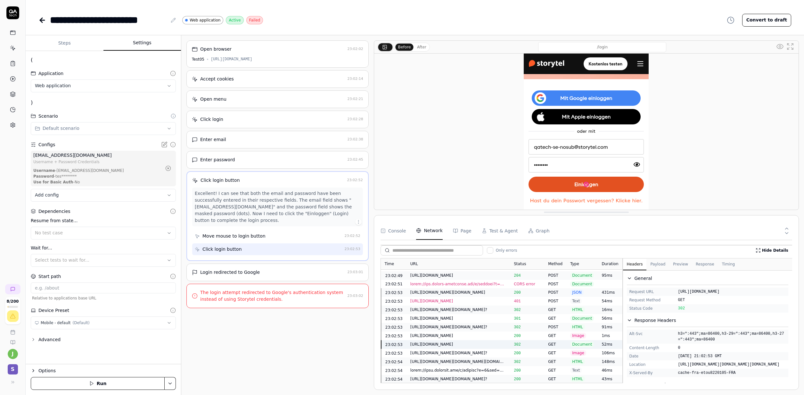
click at [623, 309] on div "Time URL Status Method Type Duration 23:02:04 https://test05.storytel.com/?Stor…" at bounding box center [585, 320] width 411 height 125
click at [734, 290] on span "[URL][DOMAIN_NAME]" at bounding box center [732, 292] width 108 height 6
click at [55, 279] on div "Start path" at bounding box center [49, 276] width 22 height 7
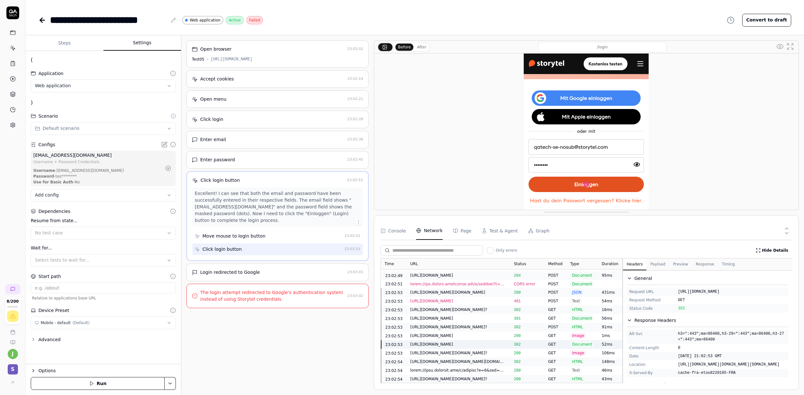
click at [172, 275] on icon at bounding box center [173, 276] width 6 height 6
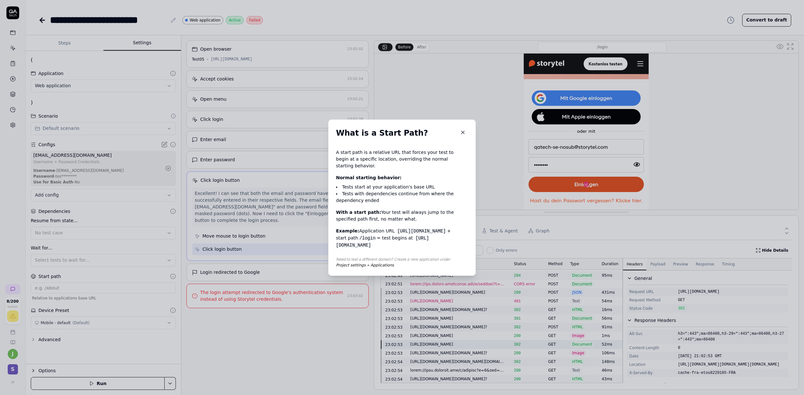
scroll to position [600, 0]
drag, startPoint x: 466, startPoint y: 129, endPoint x: 461, endPoint y: 133, distance: 6.0
click at [466, 129] on div "What is a Start Path? A start path is a relative URL that forces your test to b…" at bounding box center [401, 197] width 147 height 156
click at [460, 133] on icon "button" at bounding box center [463, 132] width 6 height 6
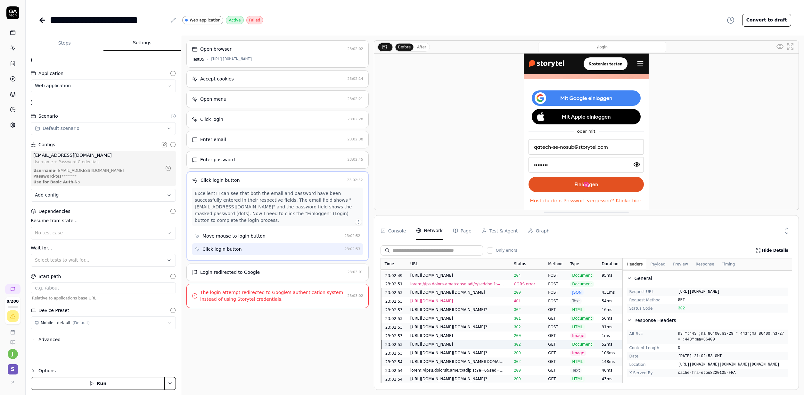
click at [53, 278] on div "Start path" at bounding box center [49, 276] width 22 height 7
click at [128, 288] on input at bounding box center [103, 287] width 145 height 11
click at [171, 276] on icon at bounding box center [173, 276] width 6 height 6
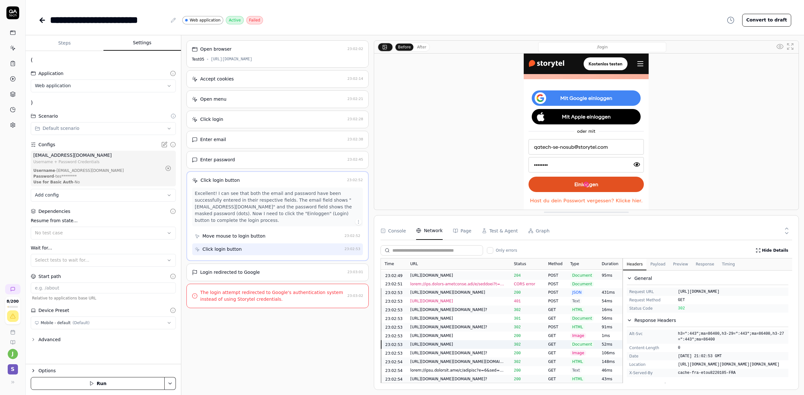
click at [160, 283] on body "**********" at bounding box center [402, 197] width 804 height 395
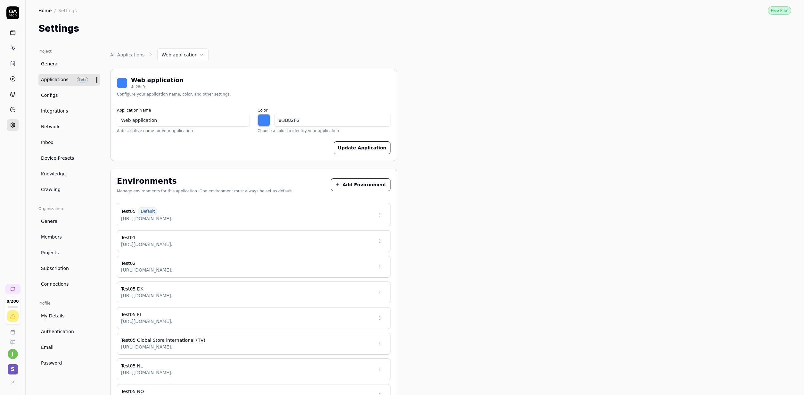
click at [132, 209] on span "Test05" at bounding box center [128, 211] width 14 height 7
click at [382, 216] on html "8 / 200 j S Home / Settings Free Plan Home / Settings Free Plan Settings Projec…" at bounding box center [402, 197] width 804 height 395
click at [342, 244] on span "Edit" at bounding box center [338, 244] width 9 height 7
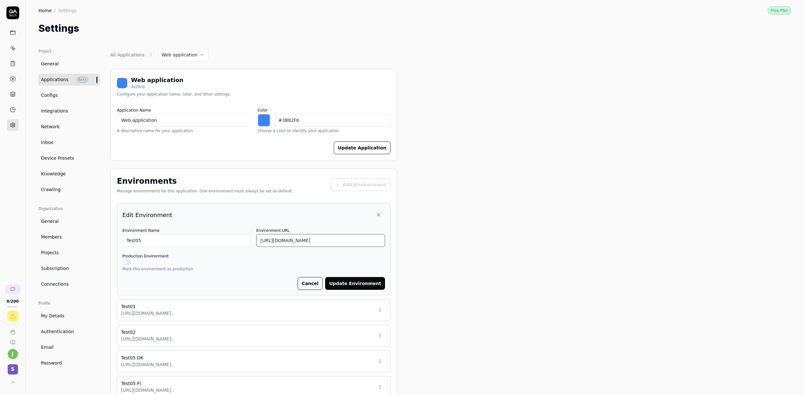
click at [317, 241] on input "https://test05.storytel.com?Storytel-Identity-Client-Id=oauth2--storytel-identi…" at bounding box center [320, 240] width 129 height 13
type input "[URL][DOMAIN_NAME]"
click at [363, 284] on button "Update Environment" at bounding box center [355, 283] width 60 height 13
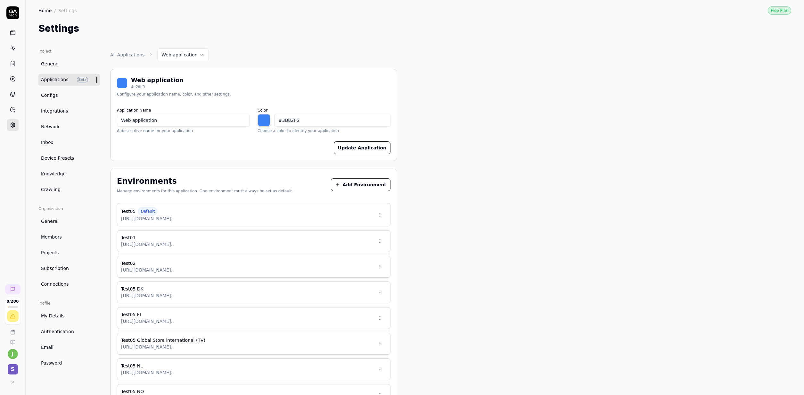
type input "*******"
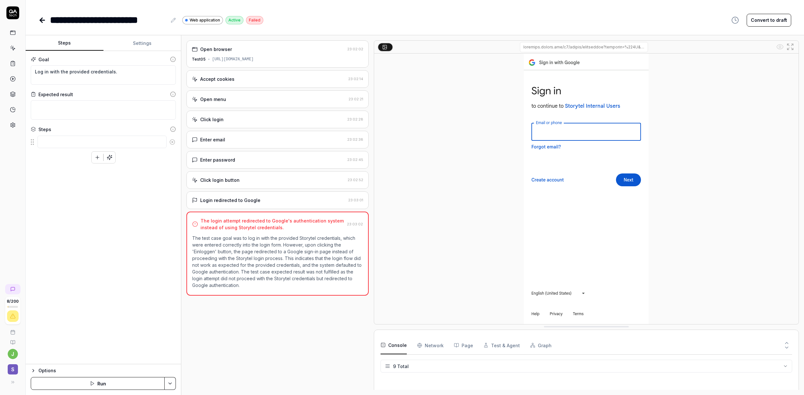
scroll to position [76, 0]
drag, startPoint x: 65, startPoint y: 386, endPoint x: 136, endPoint y: 345, distance: 82.1
click at [65, 386] on button "Run" at bounding box center [98, 383] width 134 height 13
click at [254, 57] on div "[URL][DOMAIN_NAME]" at bounding box center [233, 59] width 42 height 6
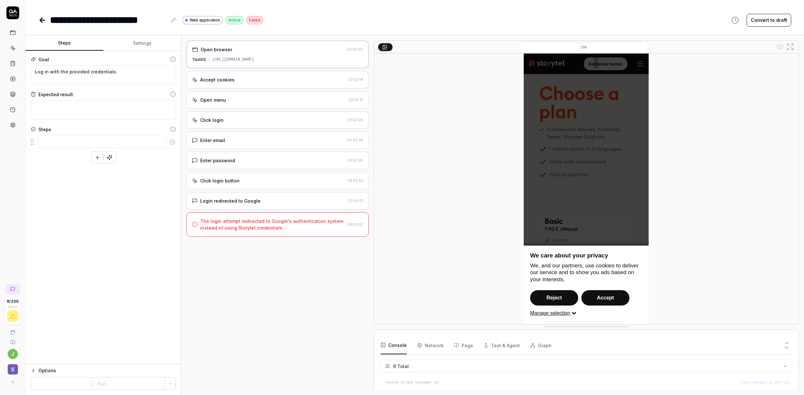
click at [248, 297] on div "Open browser 23:02:02 Test05 https://test05.storytel.com?Storytel-Identity-Clie…" at bounding box center [277, 214] width 182 height 349
click at [260, 311] on div "Open browser 23:02:02 Test05 https://test05.storytel.com?Storytel-Identity-Clie…" at bounding box center [277, 214] width 182 height 349
click at [310, 294] on div "Open browser 23:02:02 Test05 https://test05.storytel.com?Storytel-Identity-Clie…" at bounding box center [277, 214] width 182 height 349
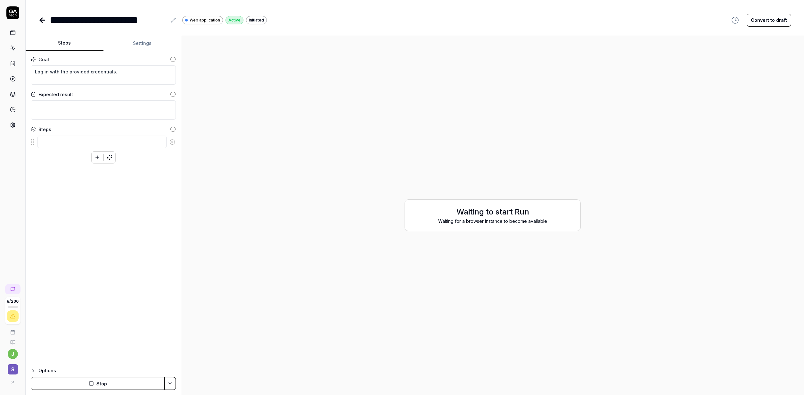
click at [378, 217] on div "Waiting to start Run Waiting for a browser instance to become available" at bounding box center [492, 214] width 612 height 349
click at [457, 225] on div "Waiting to start Run Waiting for a browser instance to become available" at bounding box center [492, 215] width 176 height 32
type textarea "*"
click at [511, 113] on div "Waiting to start Run Waiting for a browser instance to become available" at bounding box center [492, 214] width 612 height 349
click at [40, 21] on icon at bounding box center [42, 20] width 8 height 8
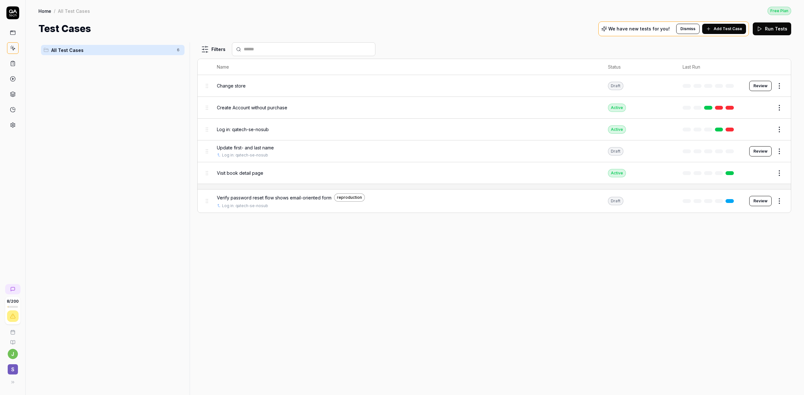
click at [244, 148] on span "Update first- and last name" at bounding box center [245, 147] width 57 height 7
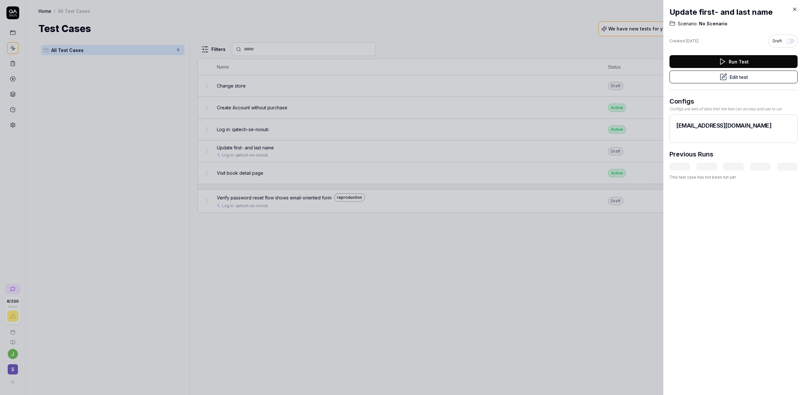
click at [708, 75] on button "Edit test" at bounding box center [733, 76] width 128 height 13
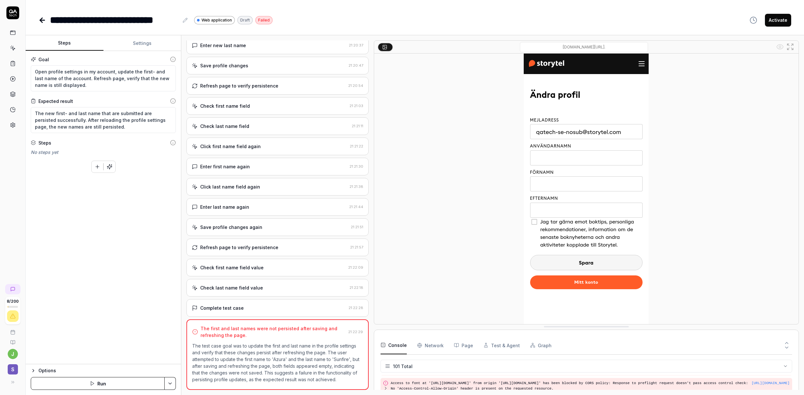
scroll to position [1522, 0]
click at [252, 304] on div "Complete test case" at bounding box center [269, 307] width 154 height 7
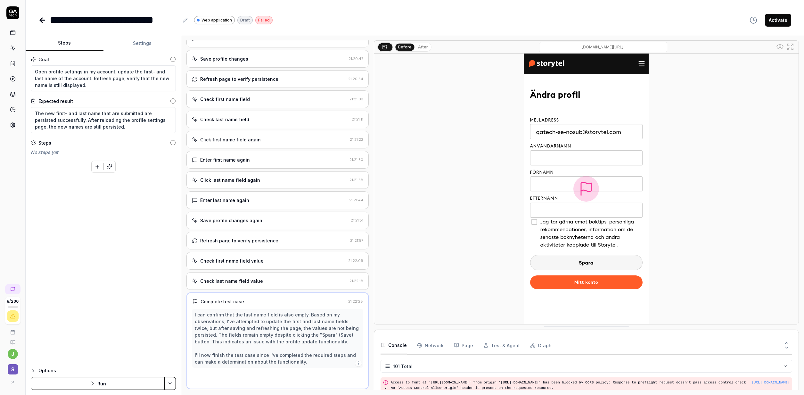
scroll to position [252, 0]
click at [262, 265] on div "Check first name field value 21:22:09" at bounding box center [277, 261] width 182 height 18
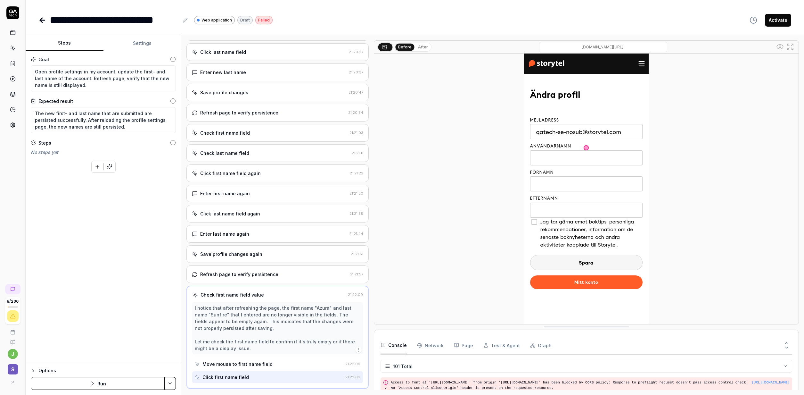
scroll to position [218, 0]
click at [44, 19] on icon at bounding box center [42, 20] width 8 height 8
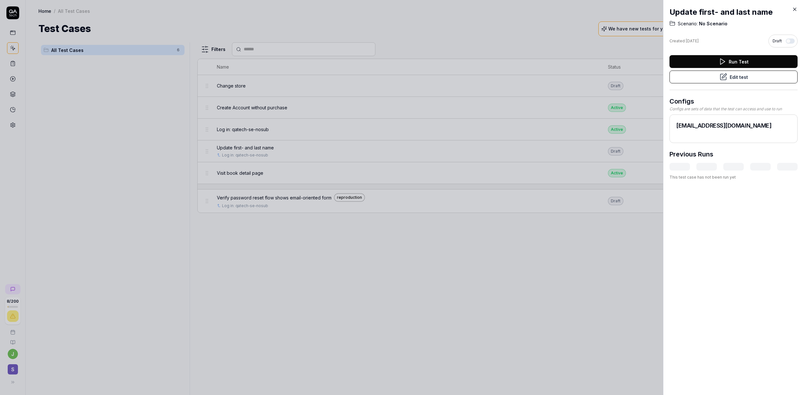
drag, startPoint x: 521, startPoint y: 282, endPoint x: 494, endPoint y: 265, distance: 31.4
click at [517, 282] on div at bounding box center [402, 197] width 804 height 395
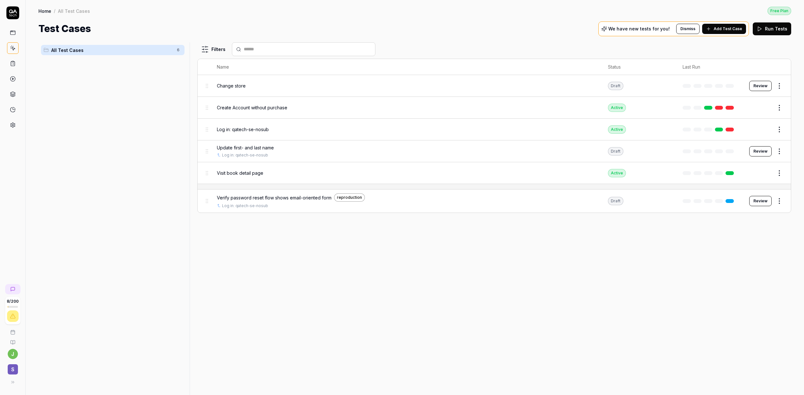
click at [238, 126] on span "Log in: qatech-se-nosub" at bounding box center [243, 129] width 52 height 7
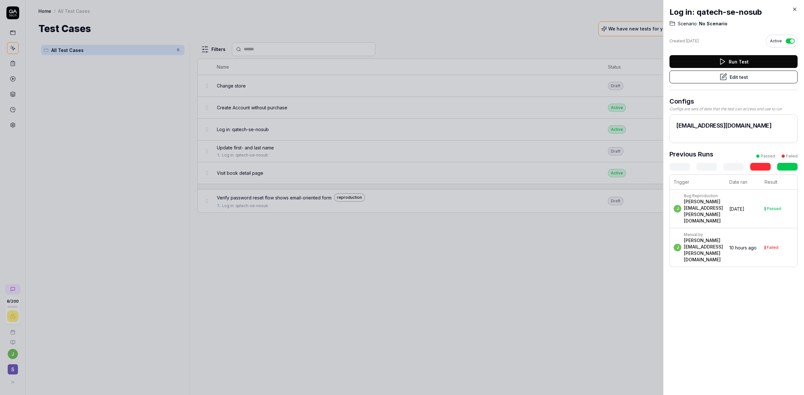
click at [721, 77] on icon at bounding box center [723, 76] width 4 height 4
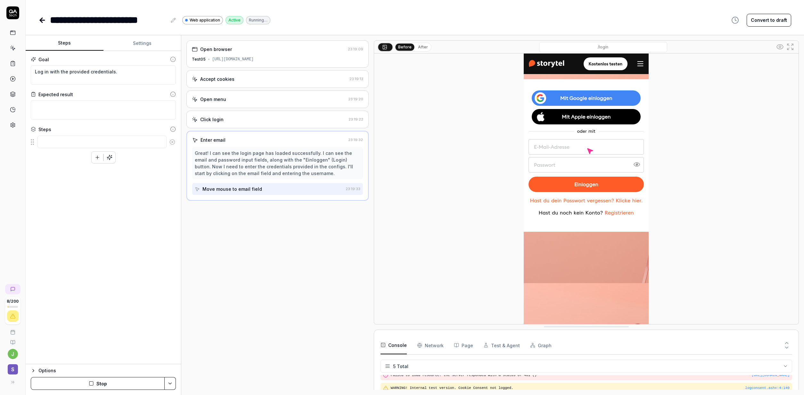
scroll to position [19, 0]
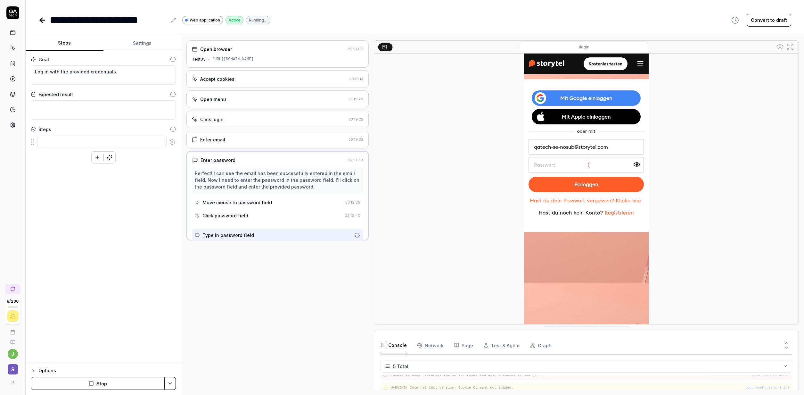
type textarea "*"
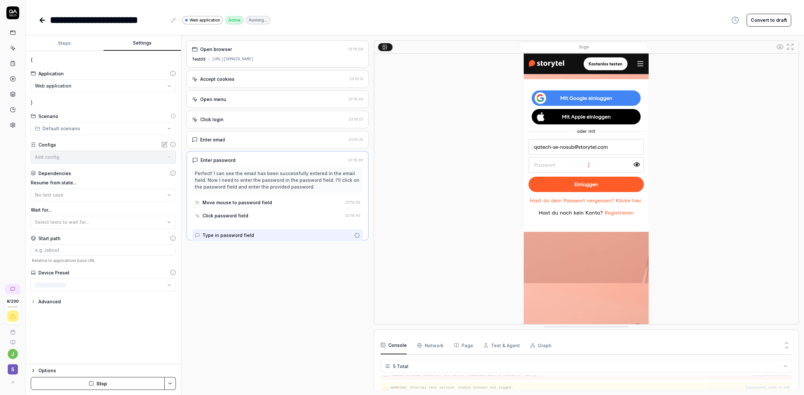
click at [143, 45] on button "Settings" at bounding box center [142, 43] width 78 height 15
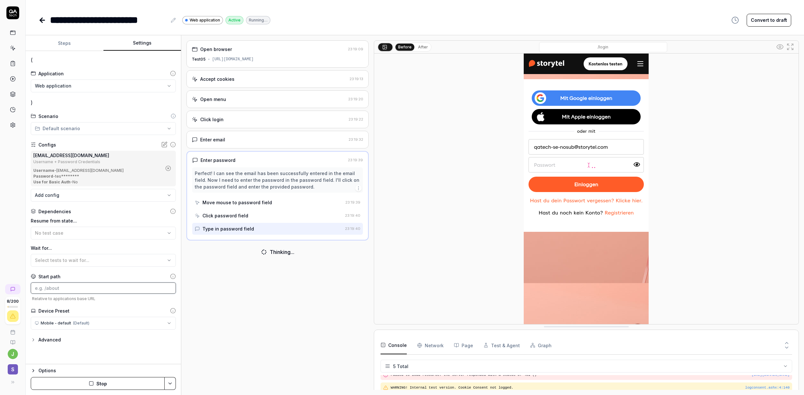
click at [92, 292] on input at bounding box center [103, 287] width 145 height 11
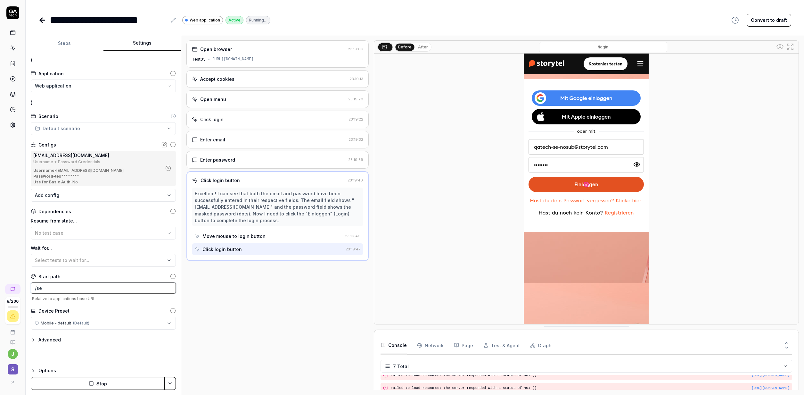
scroll to position [45, 0]
click at [418, 290] on div at bounding box center [586, 188] width 424 height 270
click at [366, 305] on div "Open browser 23:19:09 Test05 [URL][DOMAIN_NAME] Accept cookies 23:19:13 Open me…" at bounding box center [277, 214] width 182 height 349
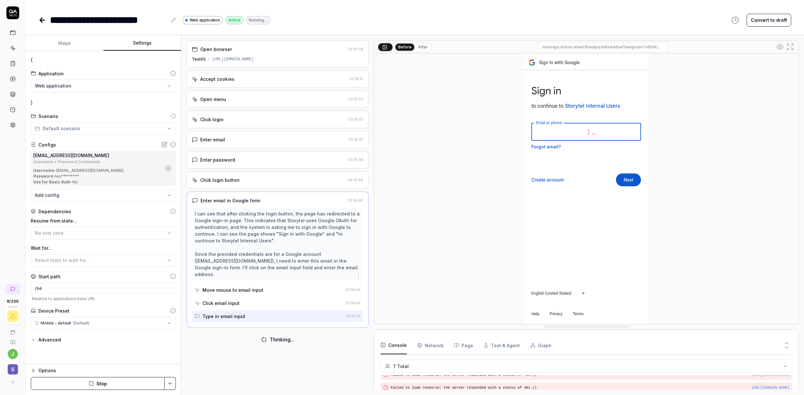
click at [82, 383] on button "Stop" at bounding box center [98, 383] width 134 height 13
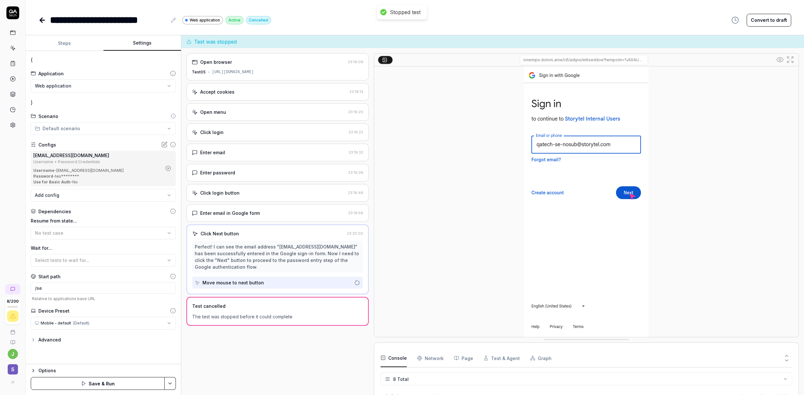
scroll to position [63, 0]
click at [150, 383] on button "Save & Run" at bounding box center [98, 383] width 134 height 13
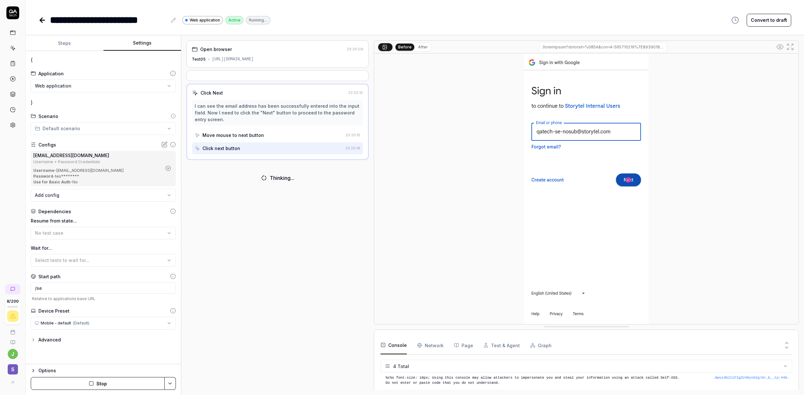
scroll to position [16, 0]
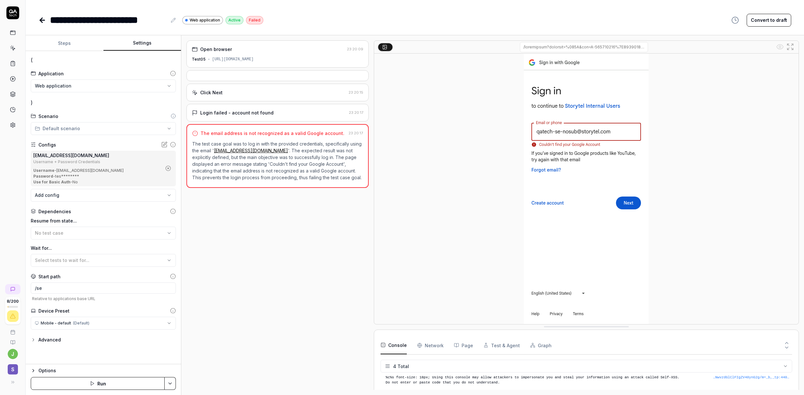
click at [100, 379] on button "Run" at bounding box center [98, 383] width 134 height 13
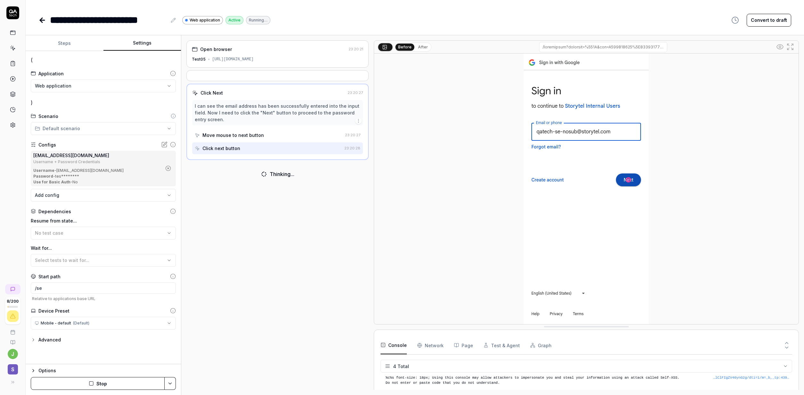
scroll to position [16, 0]
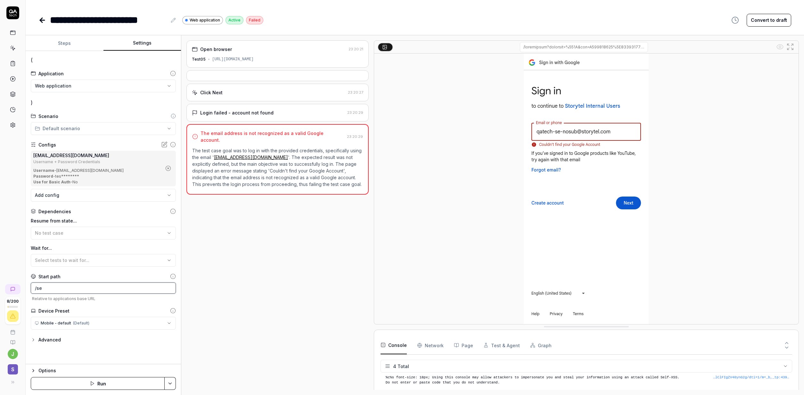
click at [62, 292] on input "/se" at bounding box center [103, 287] width 145 height 11
click at [330, 55] on div "Open browser 23:20:21 Test05 [URL][DOMAIN_NAME]" at bounding box center [277, 53] width 182 height 27
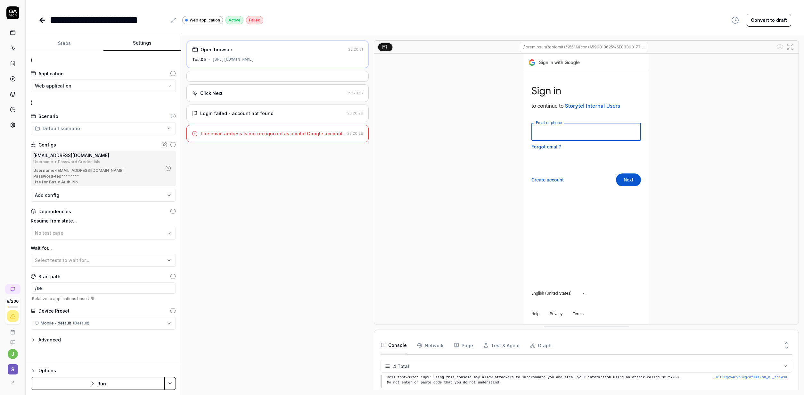
click at [436, 348] on Requests "Network" at bounding box center [430, 345] width 27 height 18
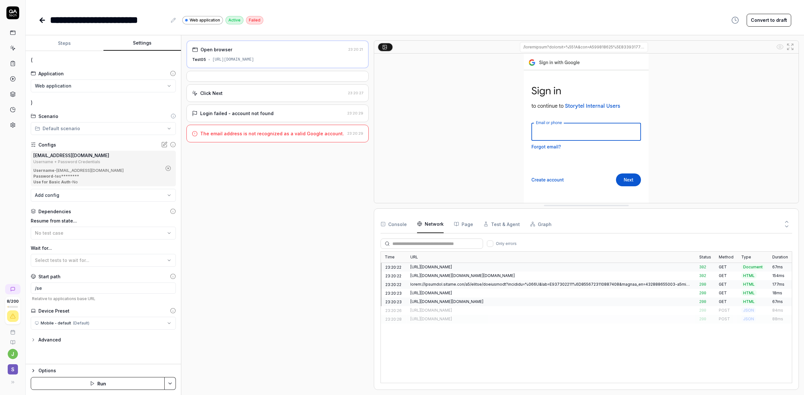
drag, startPoint x: 566, startPoint y: 324, endPoint x: 564, endPoint y: 133, distance: 191.5
click at [564, 133] on div at bounding box center [586, 121] width 425 height 163
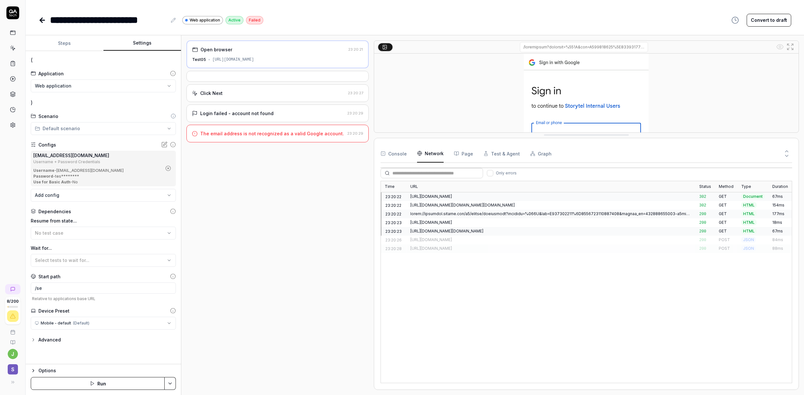
click at [462, 228] on div "[URL][DOMAIN_NAME][DOMAIN_NAME]" at bounding box center [550, 231] width 281 height 6
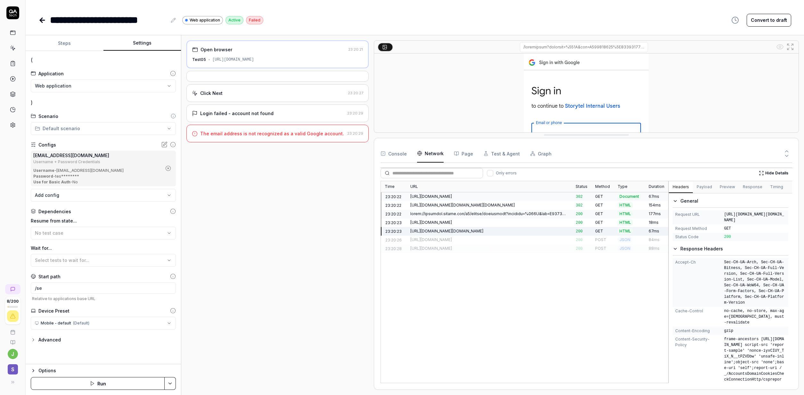
click at [471, 203] on div "[URL][DOMAIN_NAME][DOMAIN_NAME][DOMAIN_NAME]" at bounding box center [489, 205] width 158 height 6
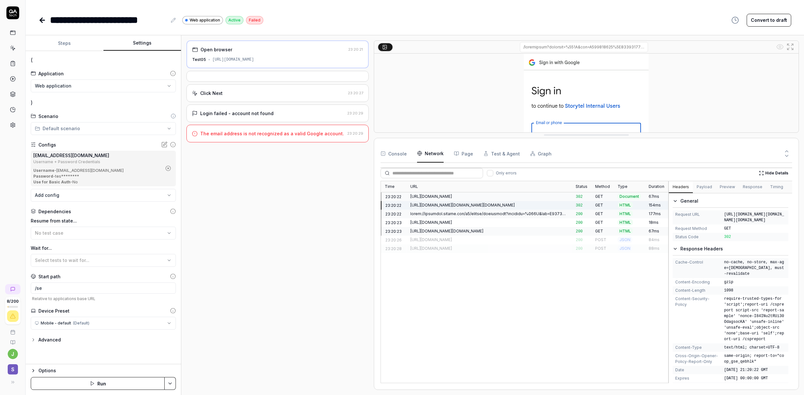
click at [493, 197] on div "[URL][DOMAIN_NAME]" at bounding box center [489, 196] width 158 height 6
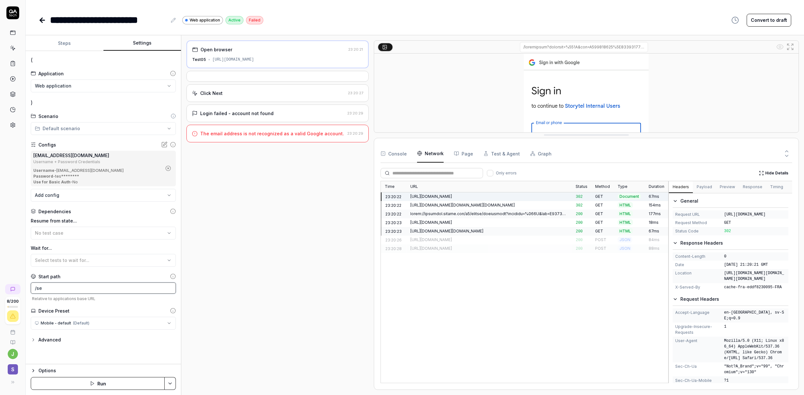
drag, startPoint x: 46, startPoint y: 293, endPoint x: 2, endPoint y: 295, distance: 44.6
click at [31, 293] on input "/se" at bounding box center [103, 287] width 145 height 11
type input "/"
click at [125, 383] on button "Save & Run" at bounding box center [98, 383] width 134 height 13
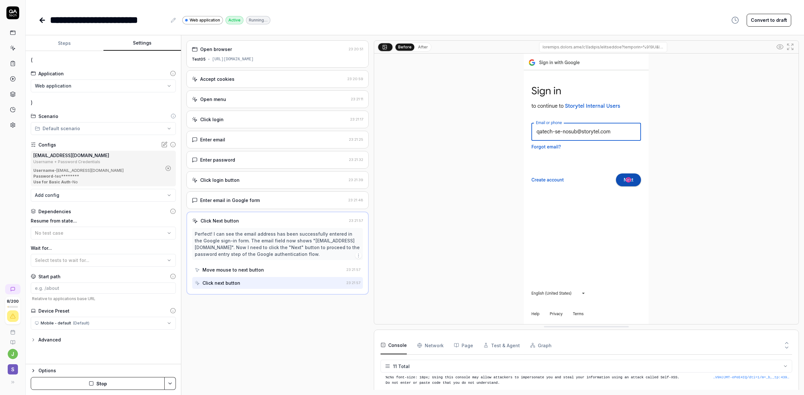
scroll to position [107, 0]
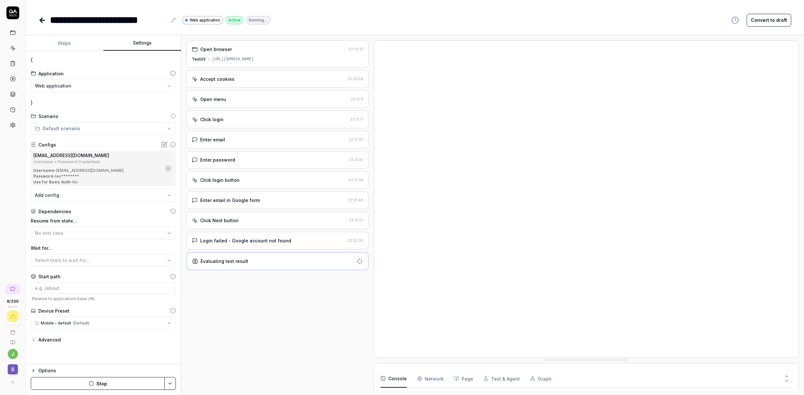
click at [254, 57] on div "[URL][DOMAIN_NAME]" at bounding box center [233, 59] width 42 height 6
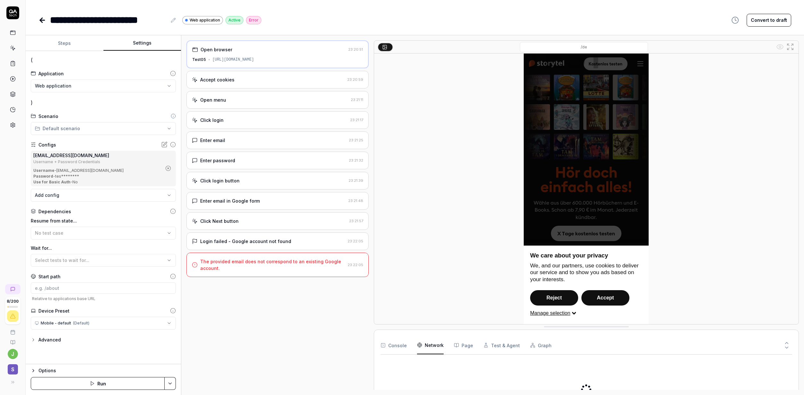
click at [427, 346] on Requests "Network" at bounding box center [430, 345] width 27 height 18
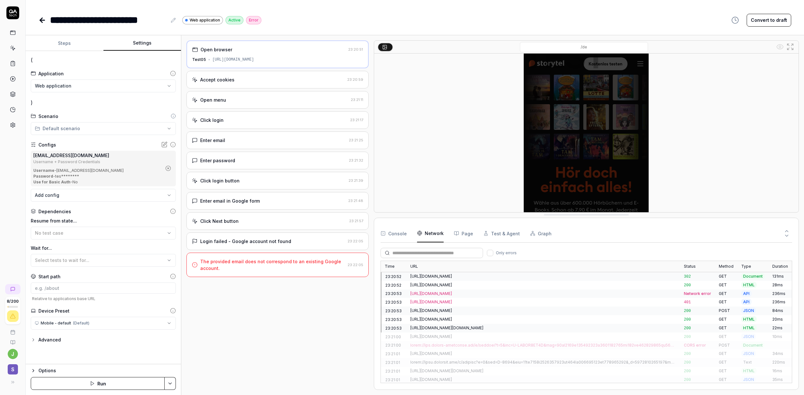
drag, startPoint x: 575, startPoint y: 327, endPoint x: 559, endPoint y: 130, distance: 197.6
click at [560, 126] on div "/de" at bounding box center [586, 126] width 425 height 172
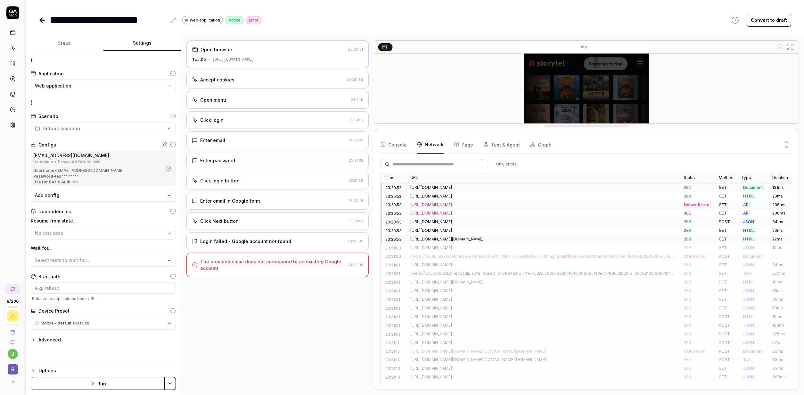
click at [526, 183] on div "[URL][DOMAIN_NAME]" at bounding box center [542, 187] width 273 height 9
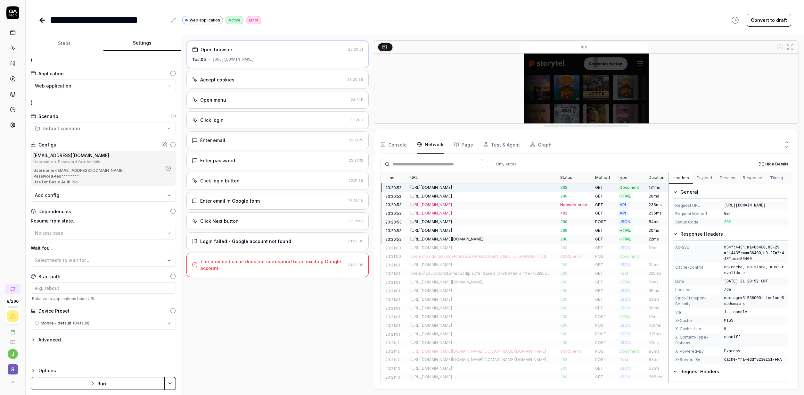
drag, startPoint x: 761, startPoint y: 240, endPoint x: 724, endPoint y: 200, distance: 53.7
click at [724, 200] on div "Request URL [URL][DOMAIN_NAME] Request Method GET Status Code 302" at bounding box center [730, 212] width 116 height 28
click at [725, 200] on div "Request URL [URL][DOMAIN_NAME] Request Method GET Status Code 302" at bounding box center [730, 212] width 116 height 28
click at [725, 204] on span "[URL][DOMAIN_NAME]" at bounding box center [755, 205] width 62 height 6
drag, startPoint x: 724, startPoint y: 204, endPoint x: 757, endPoint y: 239, distance: 48.7
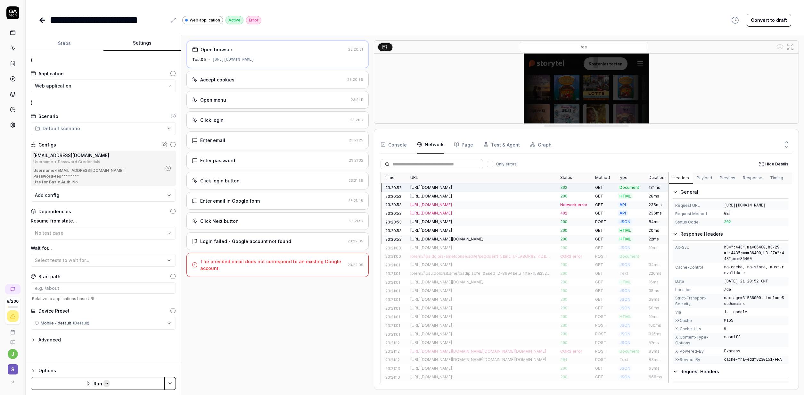
click at [757, 209] on div "Request URL [URL][DOMAIN_NAME]" at bounding box center [730, 205] width 116 height 8
copy span "[URL][DOMAIN_NAME]"
click at [102, 170] on div "Username - [EMAIL_ADDRESS][DOMAIN_NAME]" at bounding box center [97, 170] width 128 height 6
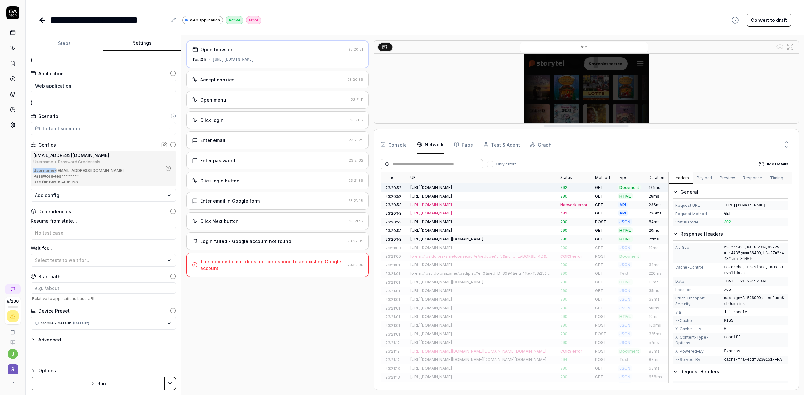
click at [105, 171] on div "Username - [EMAIL_ADDRESS][DOMAIN_NAME]" at bounding box center [97, 170] width 128 height 6
drag, startPoint x: 115, startPoint y: 171, endPoint x: 57, endPoint y: 171, distance: 58.3
click at [57, 171] on div "Username - [EMAIL_ADDRESS][DOMAIN_NAME]" at bounding box center [97, 170] width 128 height 6
copy div "[EMAIL_ADDRESS][DOMAIN_NAME]"
drag, startPoint x: 753, startPoint y: 231, endPoint x: 718, endPoint y: 198, distance: 48.5
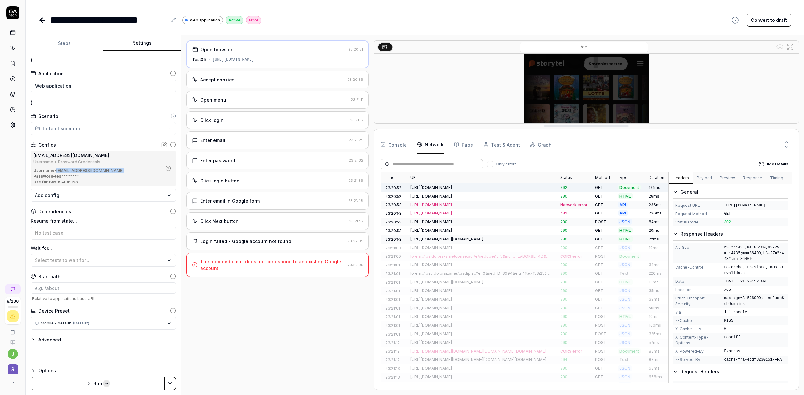
click at [718, 198] on div "General Request URL [URL][DOMAIN_NAME] Request Method GET Status Code 302" at bounding box center [730, 207] width 116 height 38
click at [728, 208] on span "[URL][DOMAIN_NAME]" at bounding box center [755, 205] width 62 height 6
drag, startPoint x: 725, startPoint y: 205, endPoint x: 768, endPoint y: 237, distance: 54.0
click at [768, 208] on span "[URL][DOMAIN_NAME]" at bounding box center [755, 205] width 62 height 6
copy span "[URL][DOMAIN_NAME]"
